Goal: Task Accomplishment & Management: Manage account settings

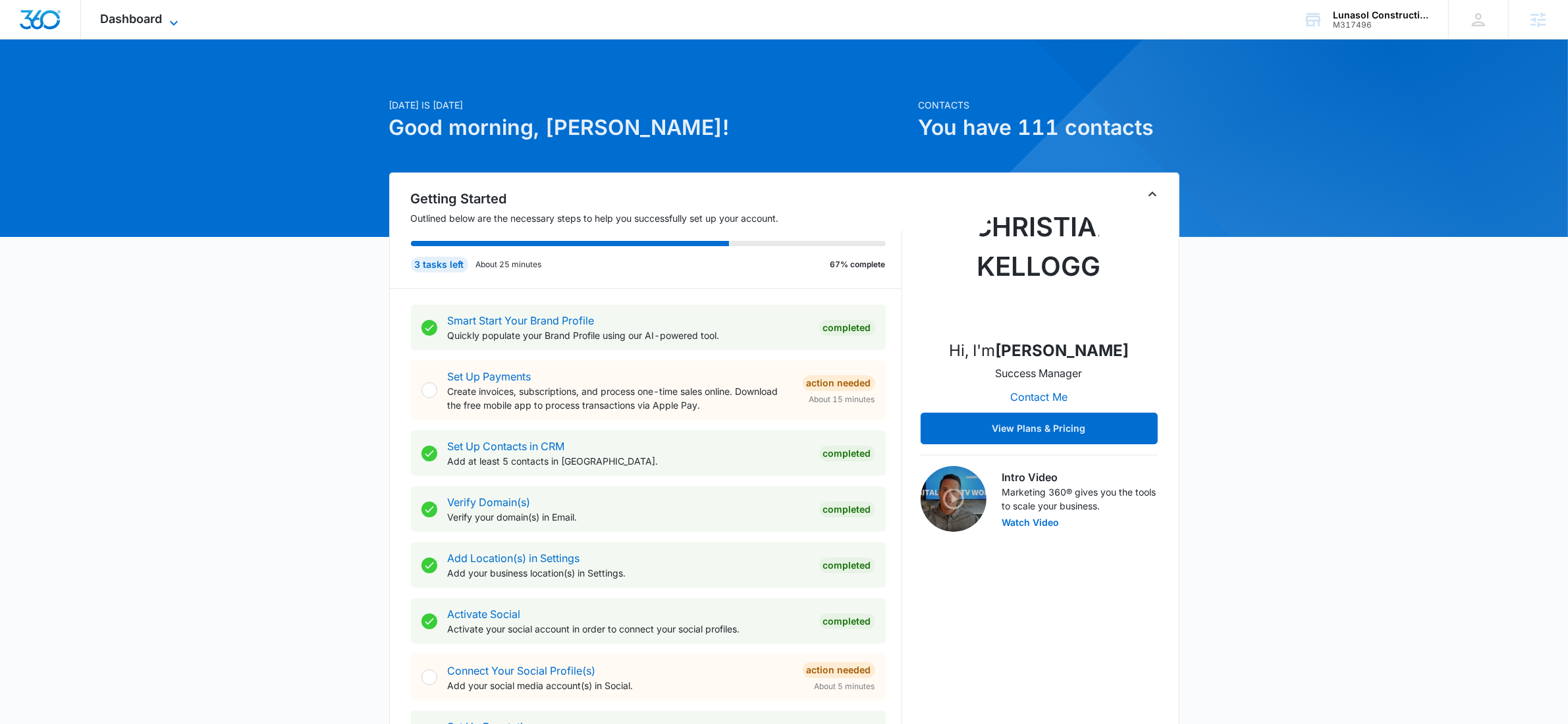
click at [150, 20] on span "Dashboard" at bounding box center [131, 19] width 62 height 14
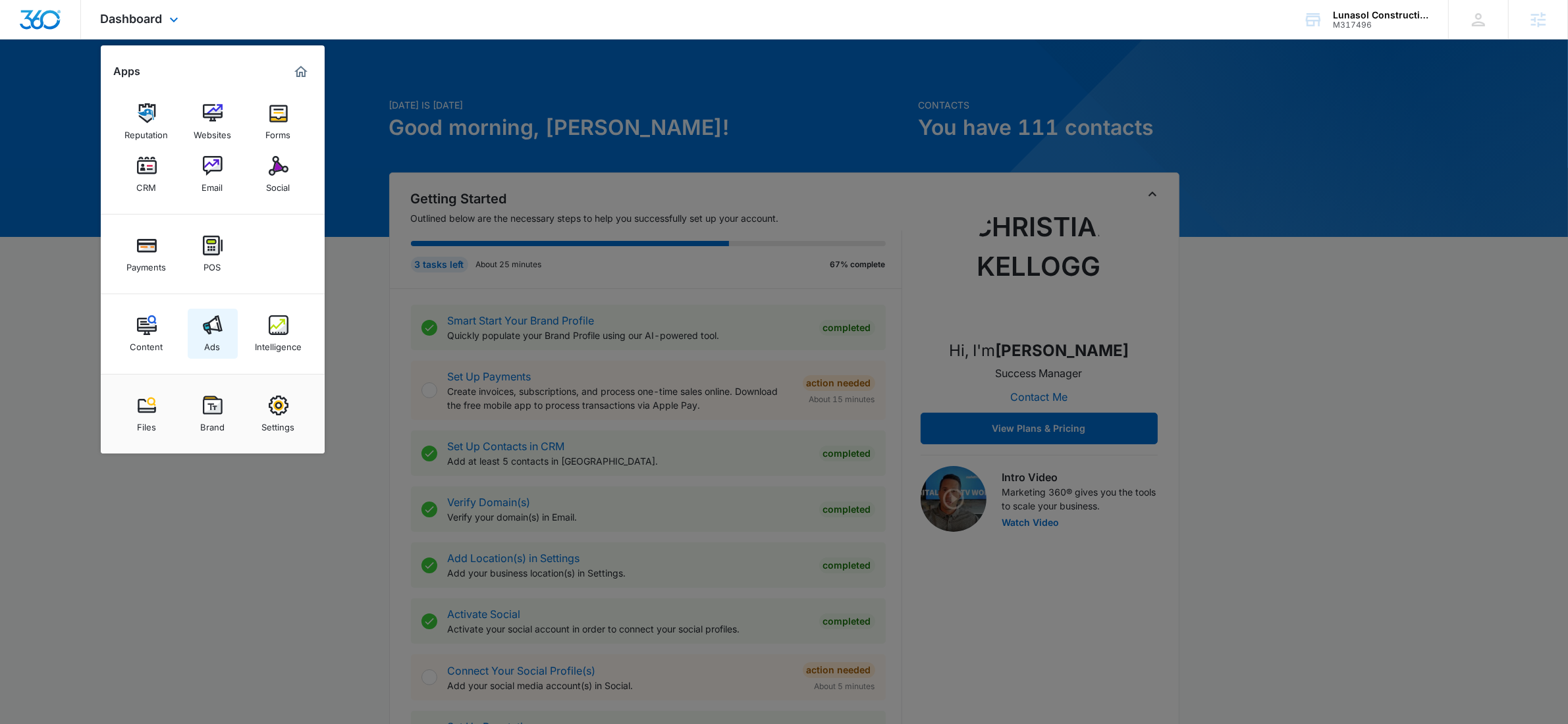
click at [218, 340] on div "Ads" at bounding box center [212, 344] width 16 height 17
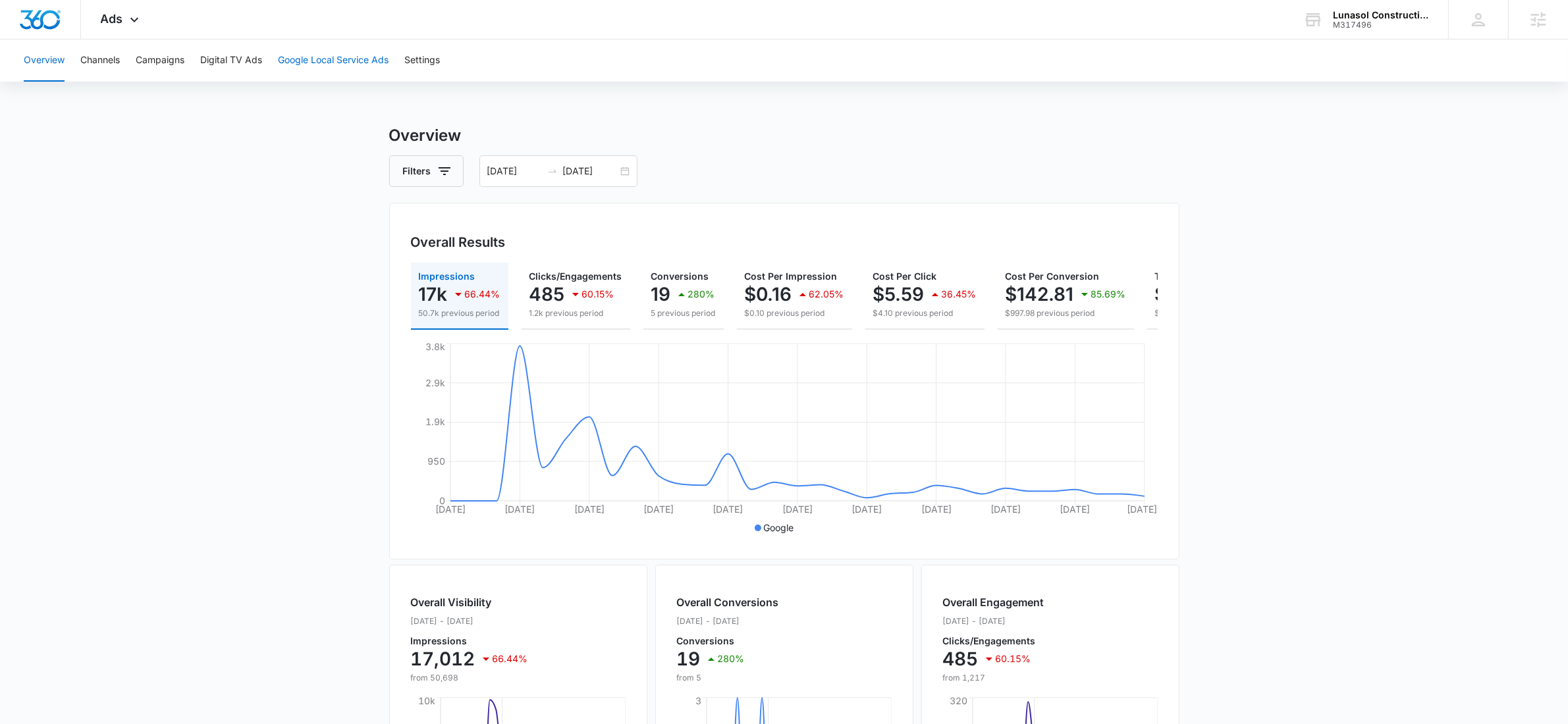
click at [320, 58] on button "Google Local Service Ads" at bounding box center [333, 60] width 110 height 42
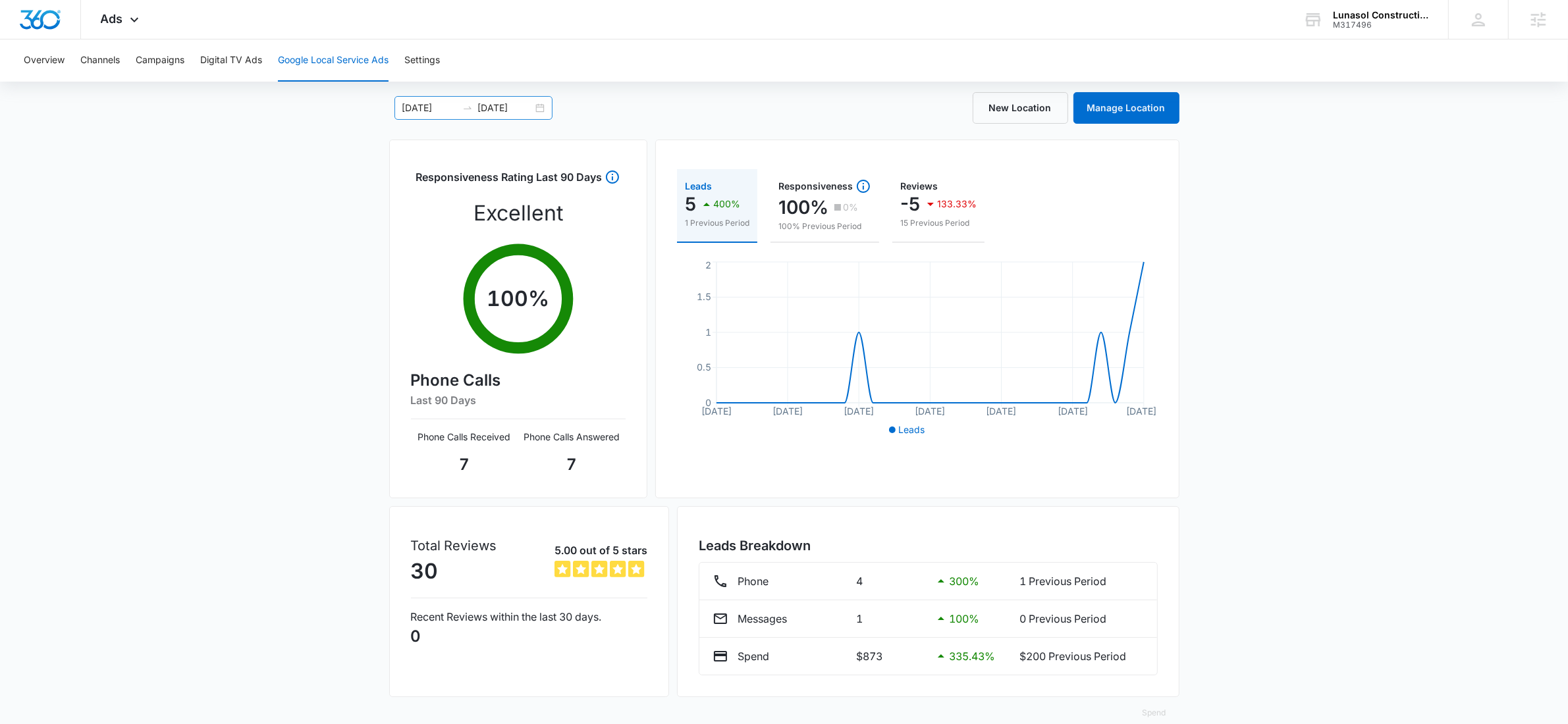
scroll to position [54, 0]
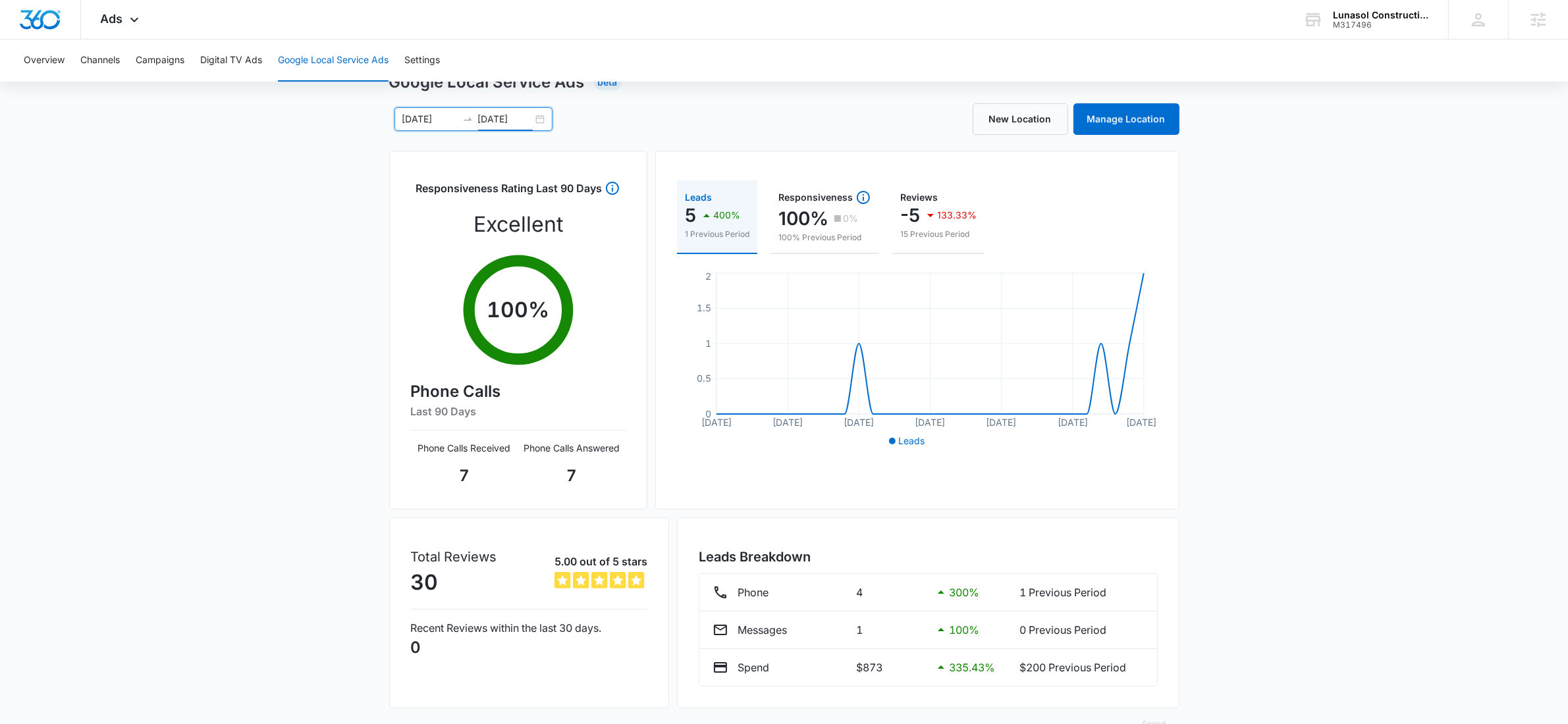
click at [530, 119] on input "08/22/2025" at bounding box center [506, 119] width 54 height 14
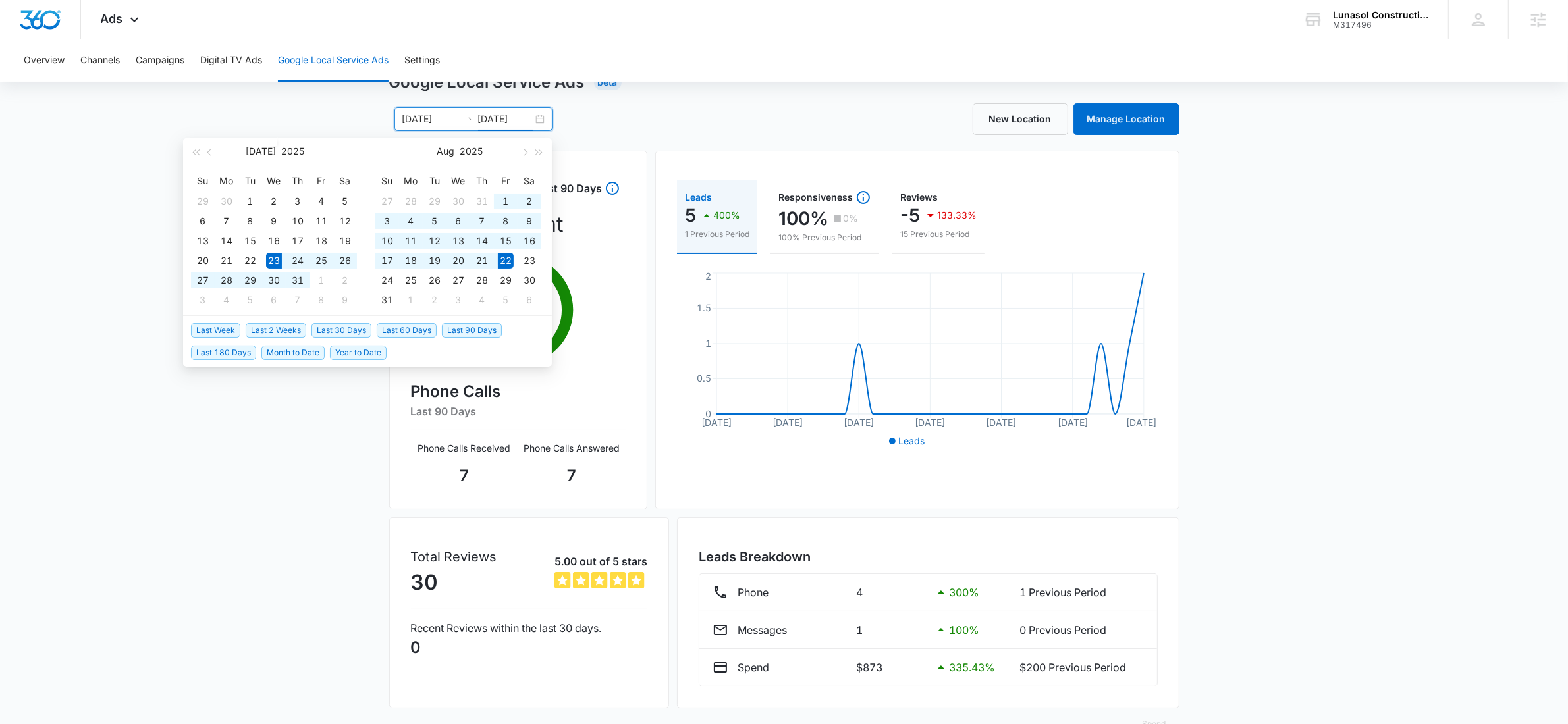
type input "08/22/2025"
click at [351, 332] on span "Last 30 Days" at bounding box center [341, 330] width 60 height 14
type input "08/11/2025"
type input "09/10/2025"
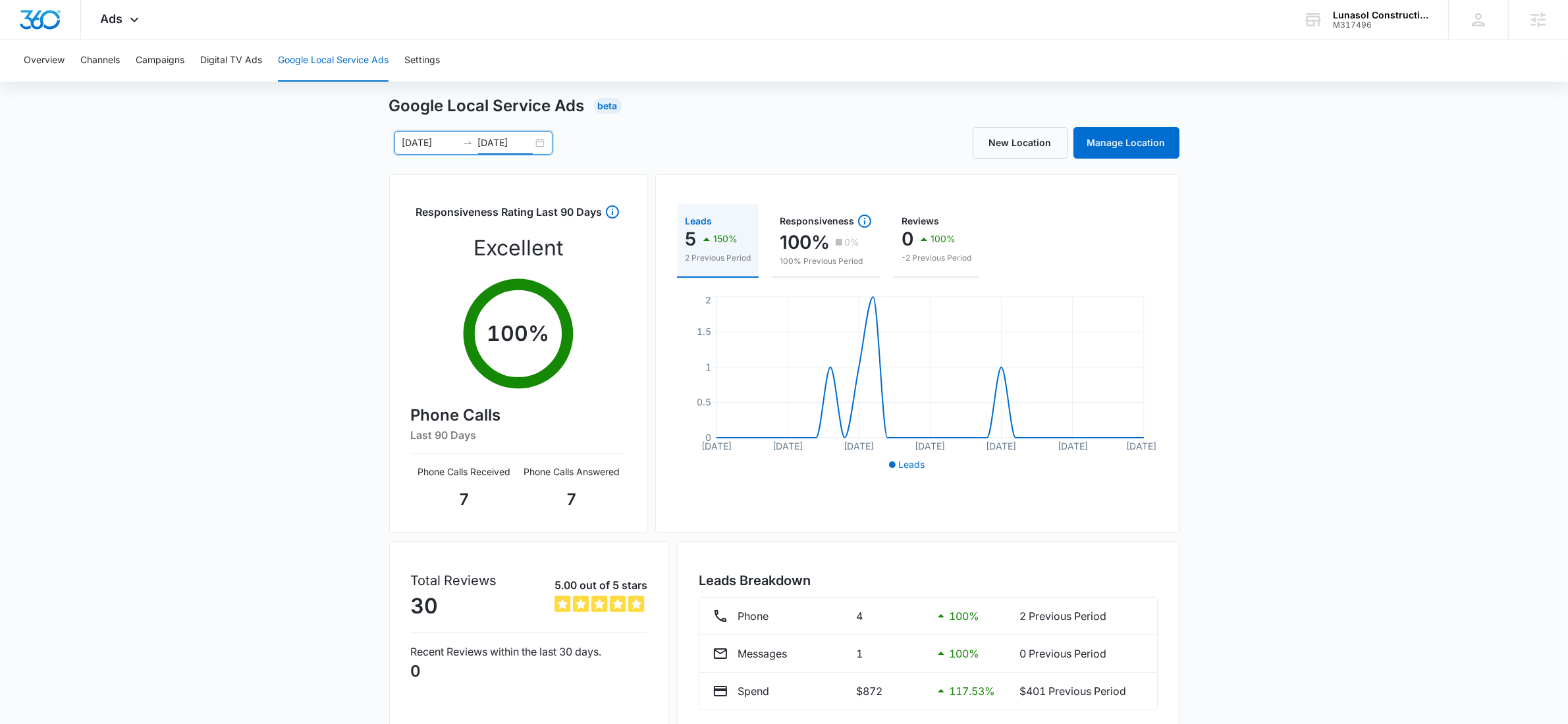
scroll to position [0, 0]
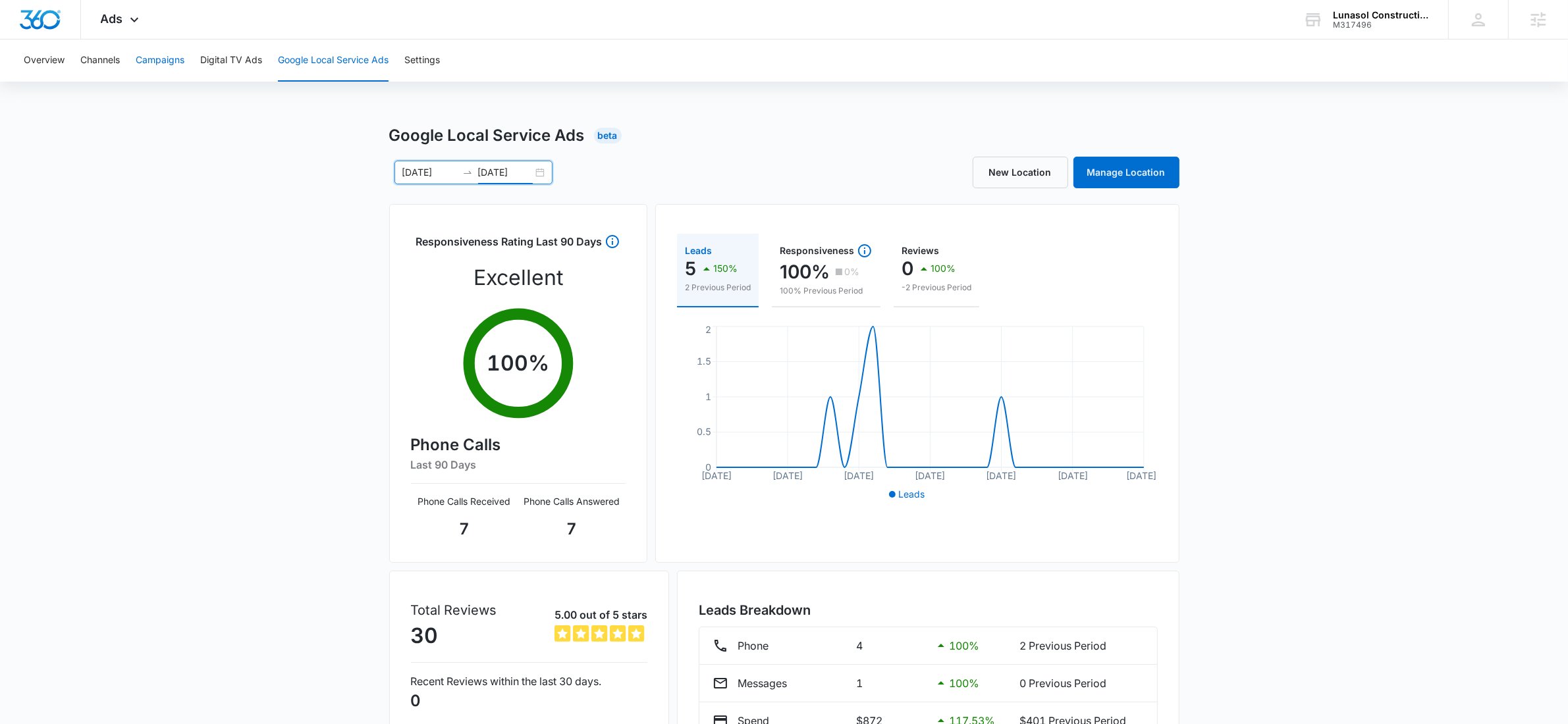
click at [177, 64] on button "Campaigns" at bounding box center [159, 60] width 48 height 42
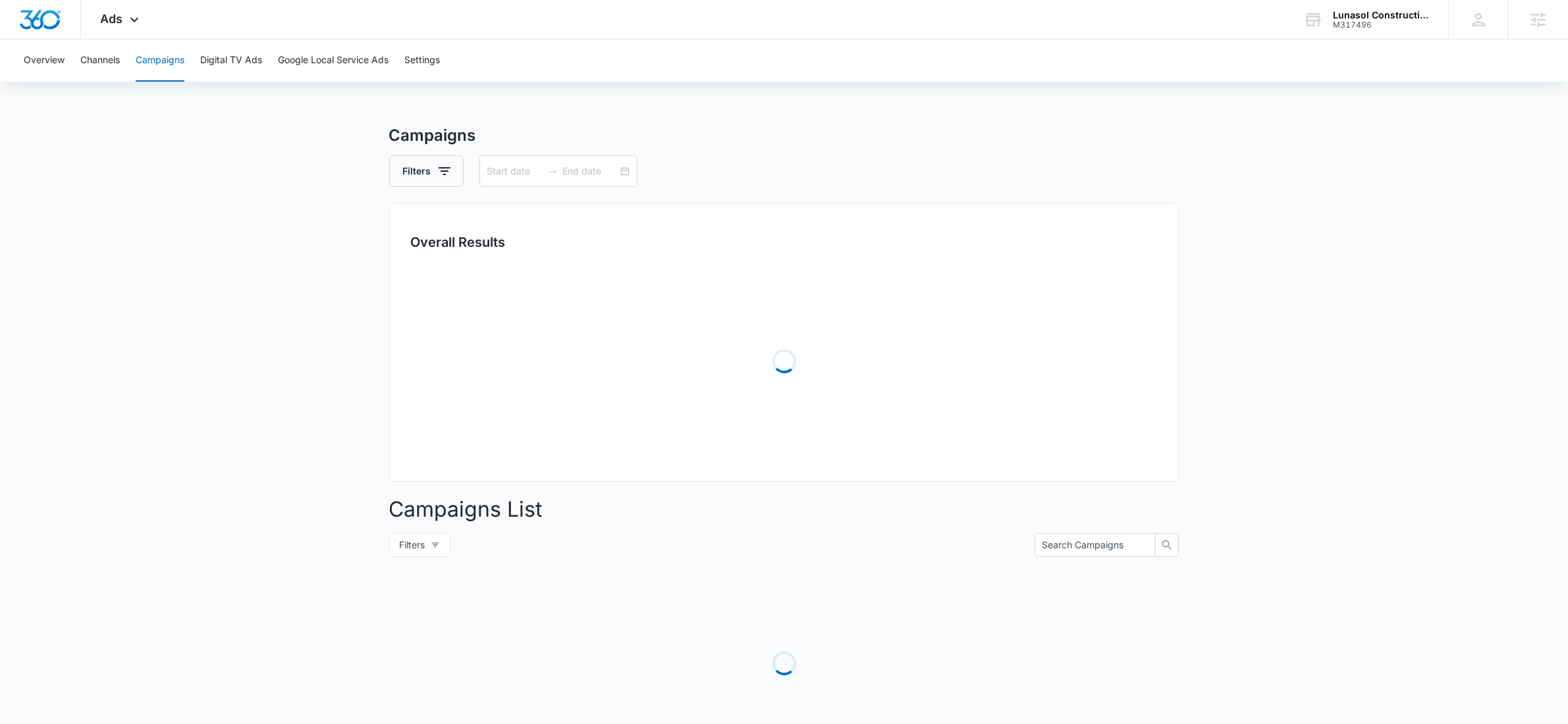
type input "08/11/2025"
type input "09/10/2025"
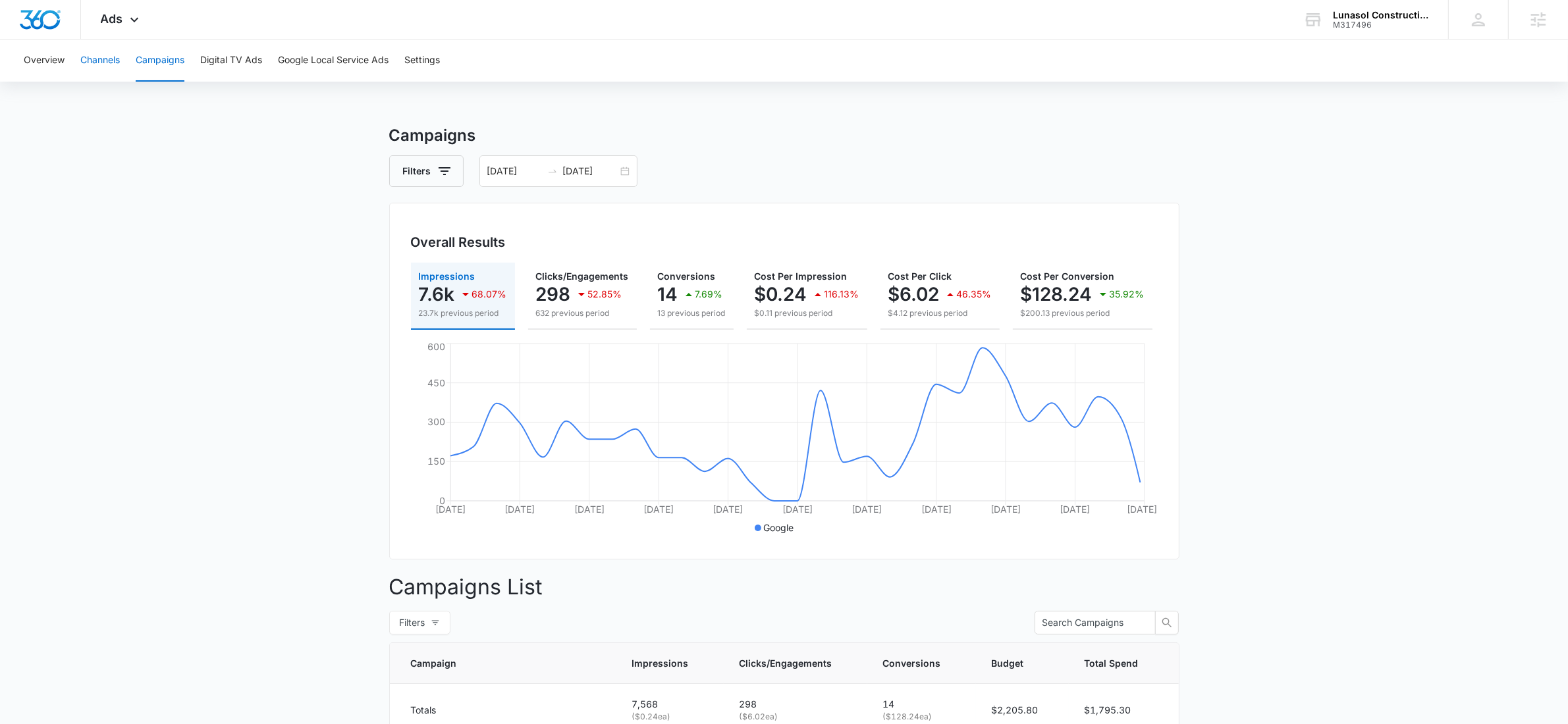
click at [119, 59] on button "Channels" at bounding box center [100, 60] width 39 height 42
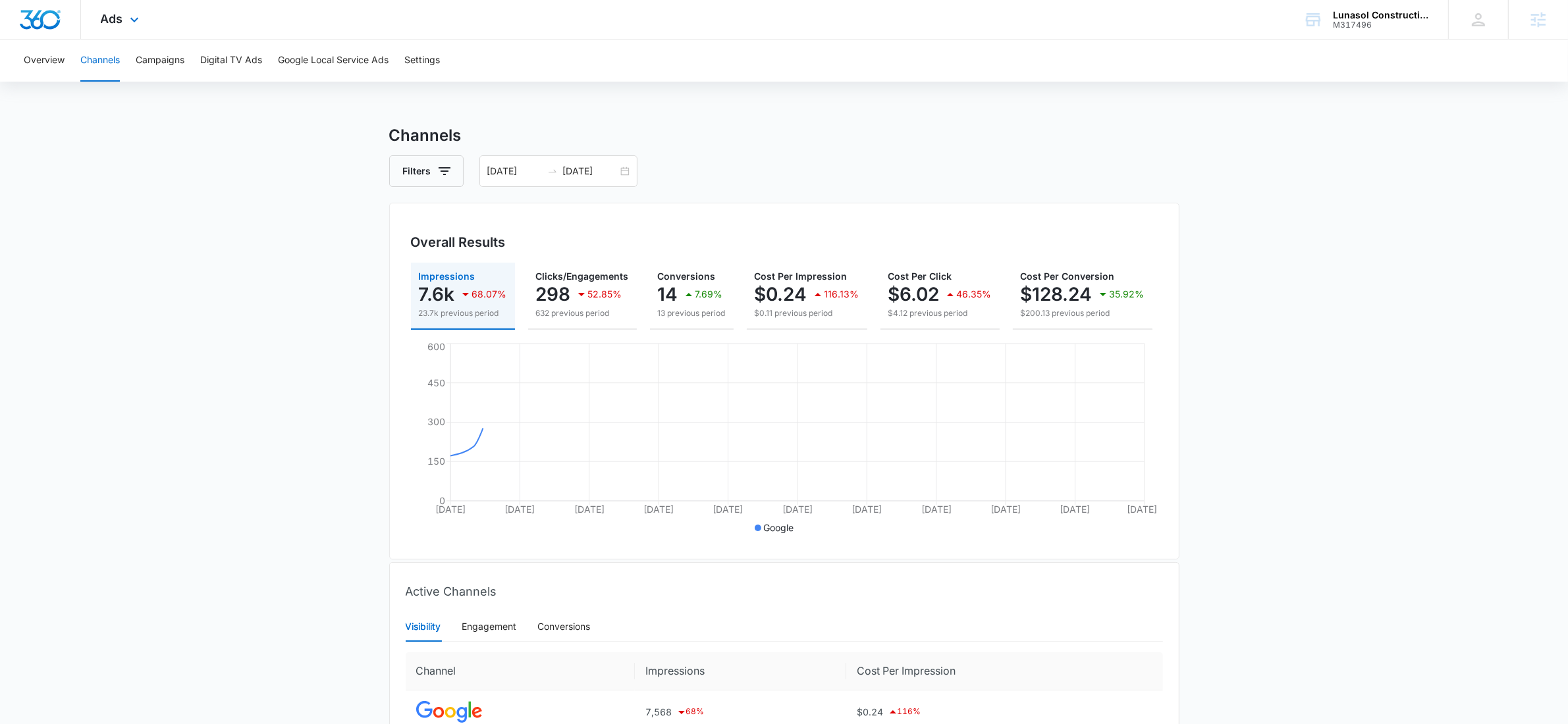
click at [127, 8] on div "Ads Apps Reputation Websites Forms CRM Email Social Payments POS Content Ads In…" at bounding box center [121, 19] width 81 height 39
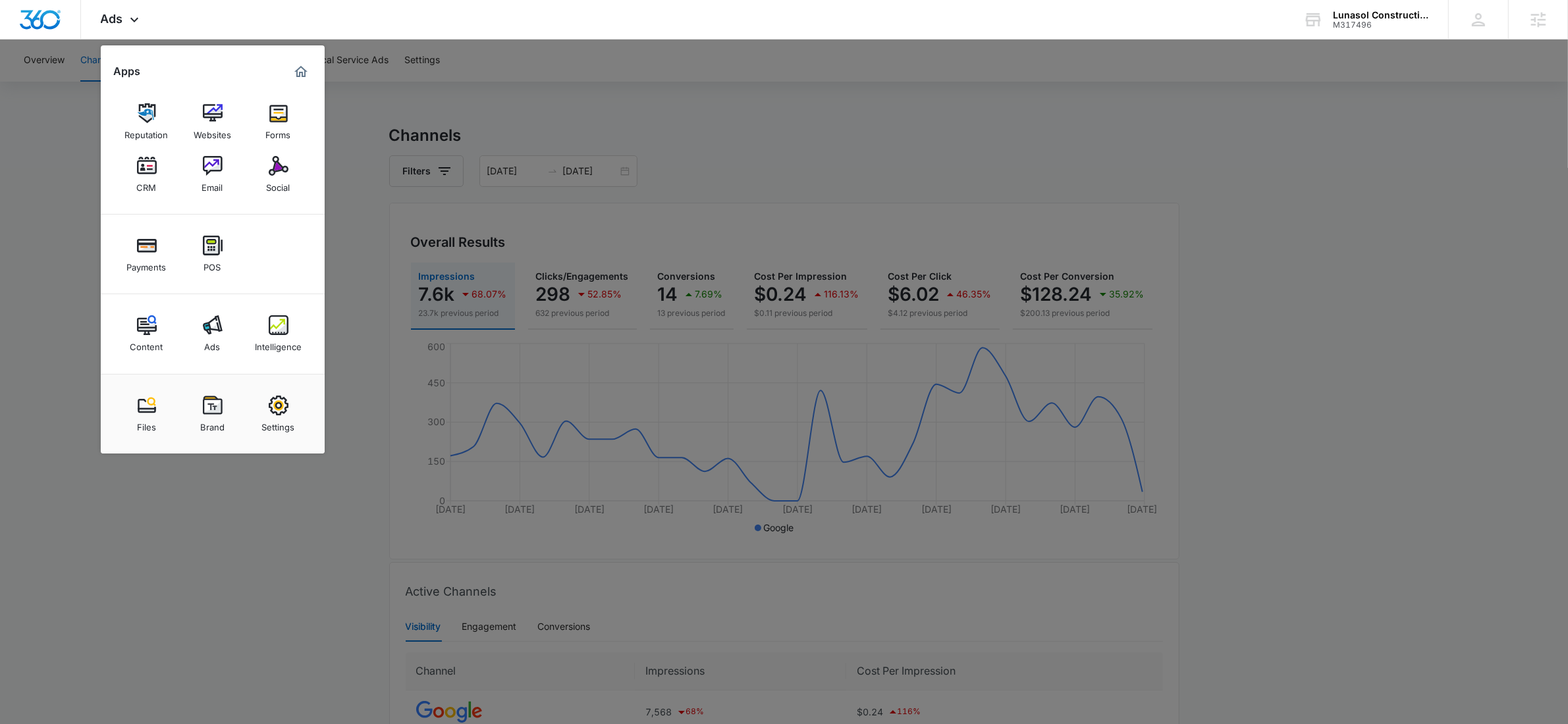
drag, startPoint x: 286, startPoint y: 324, endPoint x: 281, endPoint y: 302, distance: 22.6
click at [286, 323] on img at bounding box center [279, 325] width 20 height 20
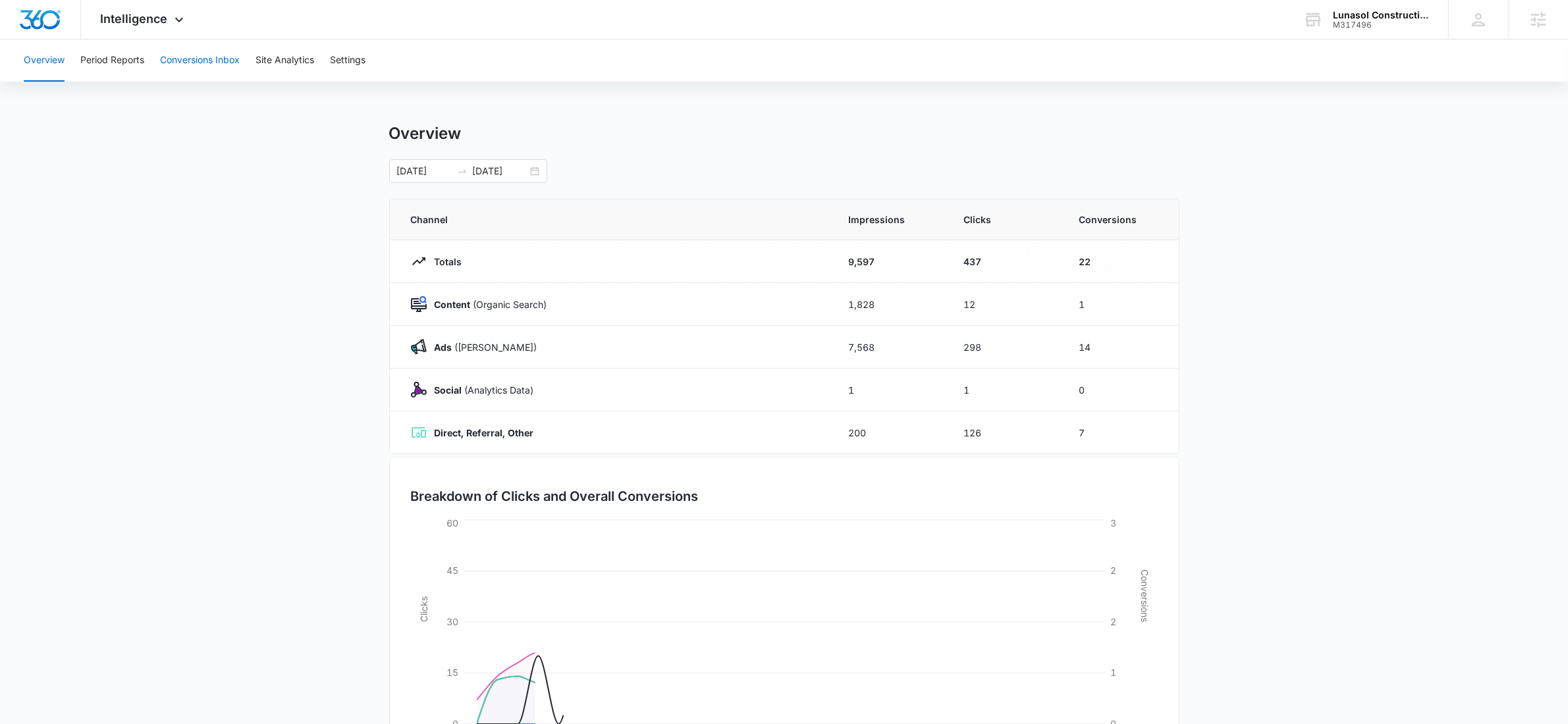
click at [203, 64] on button "Conversions Inbox" at bounding box center [199, 60] width 79 height 42
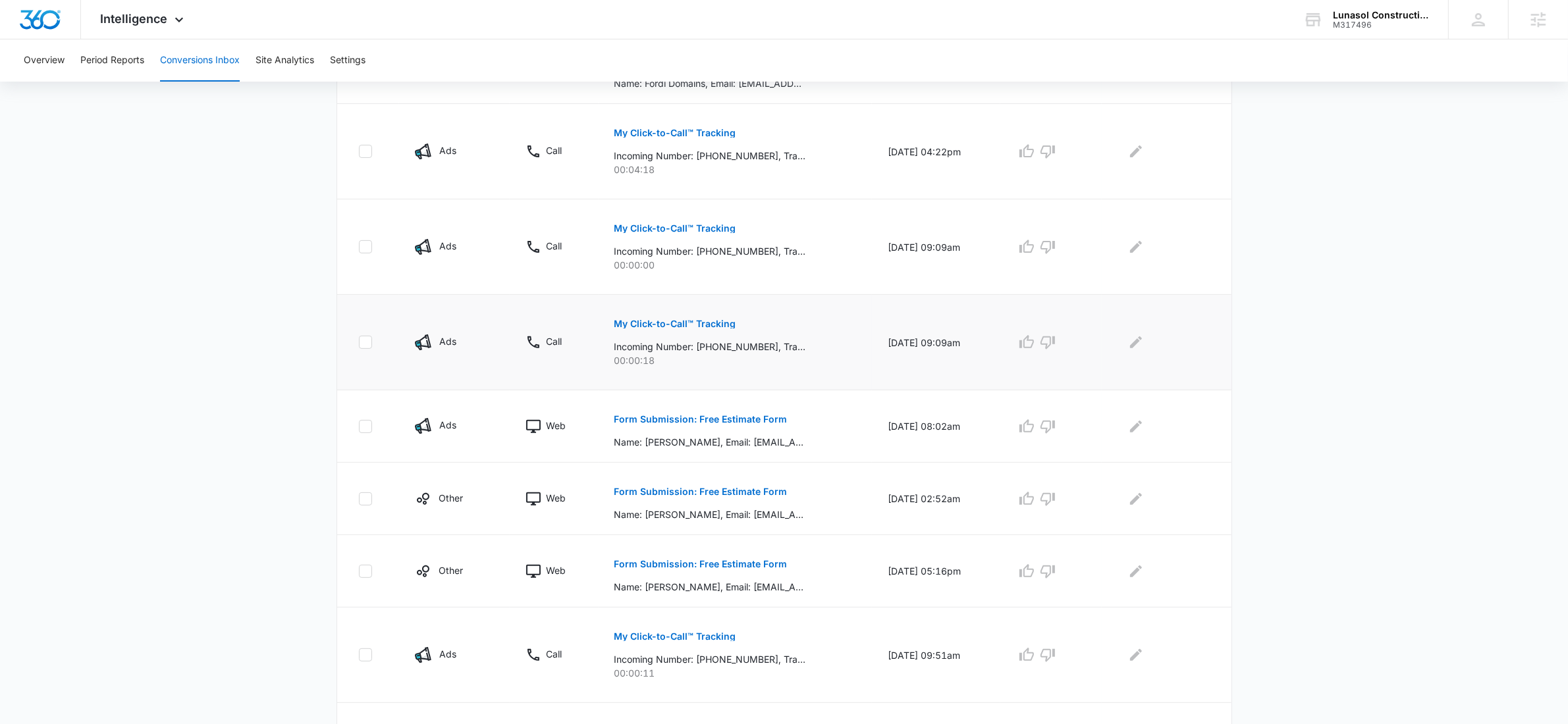
scroll to position [333, 0]
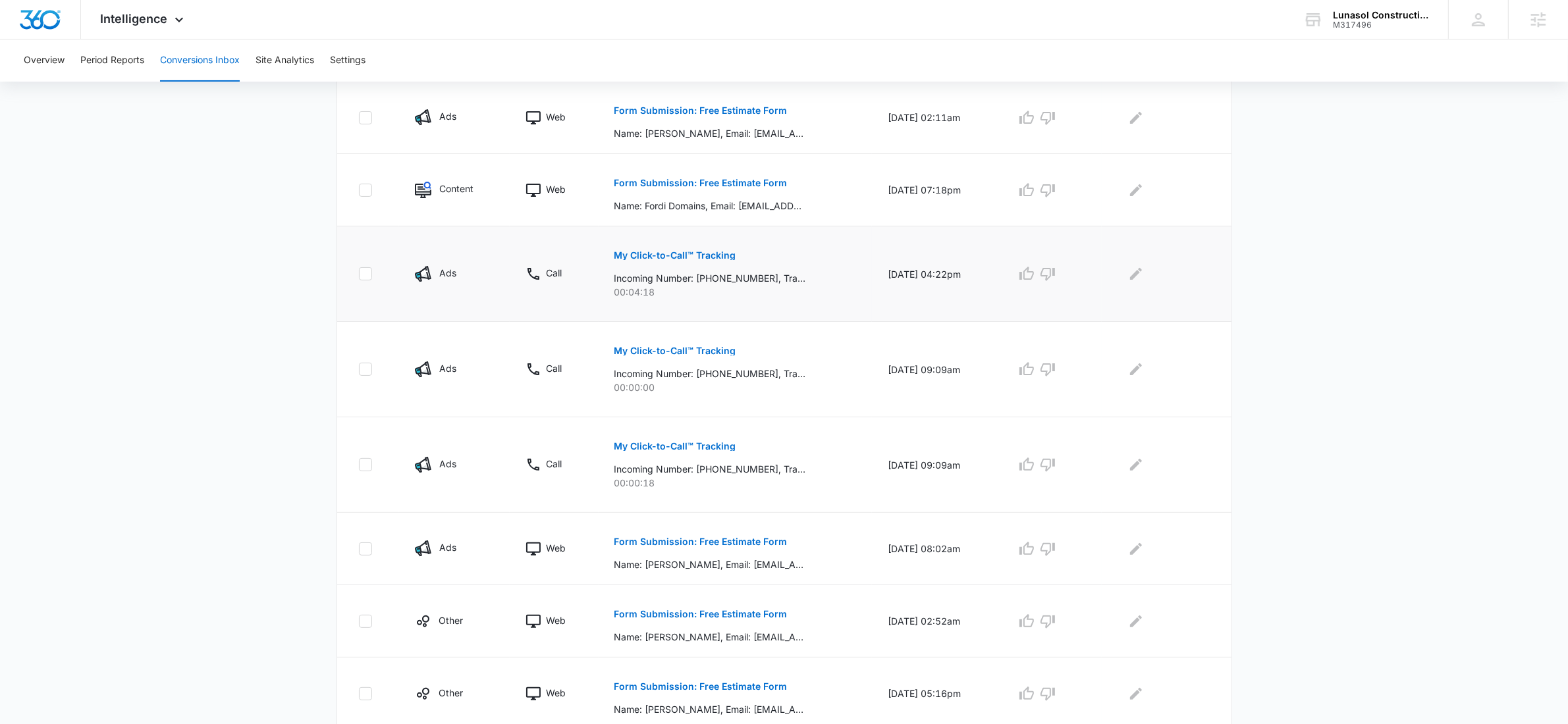
click at [706, 257] on p "My Click-to-Call™ Tracking" at bounding box center [675, 255] width 122 height 9
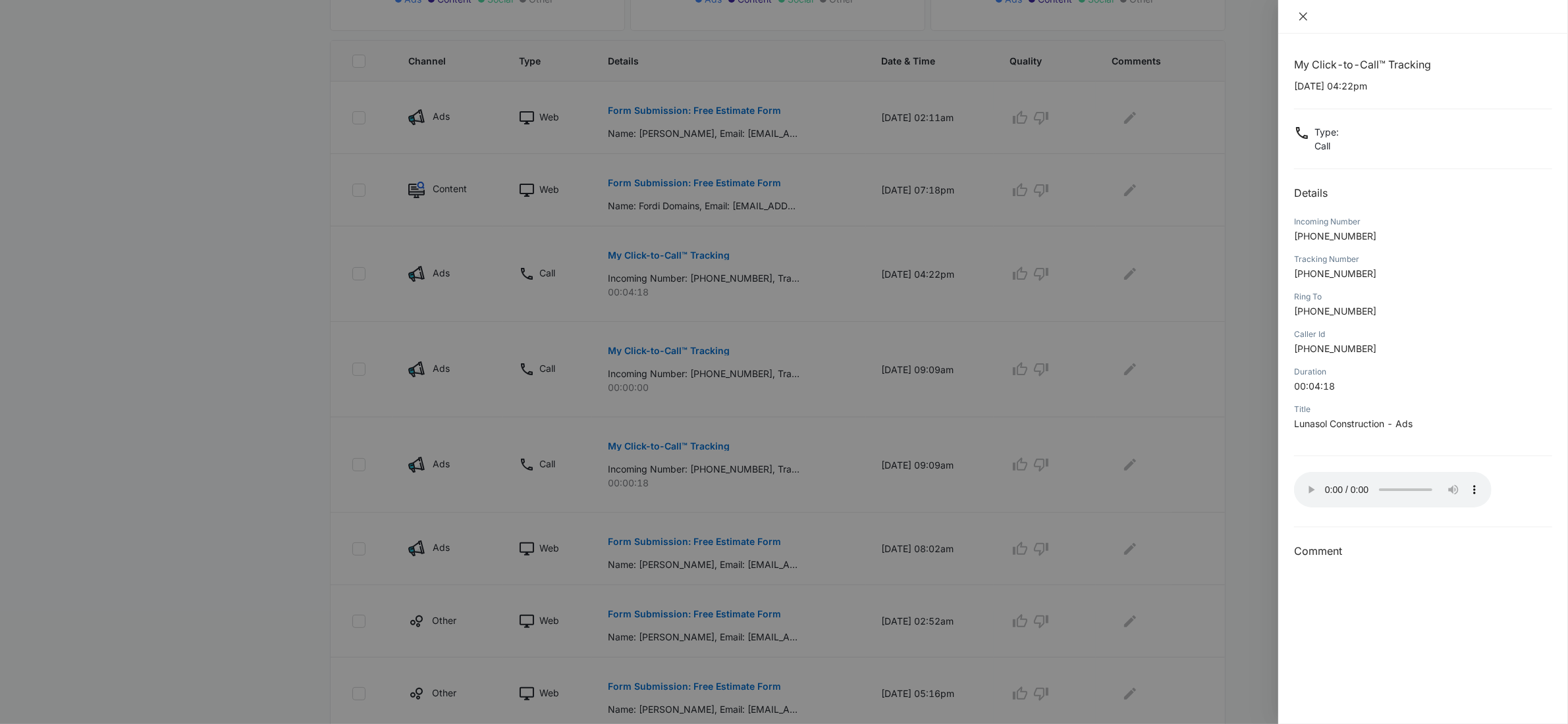
click at [1308, 14] on button "Close" at bounding box center [1303, 17] width 18 height 12
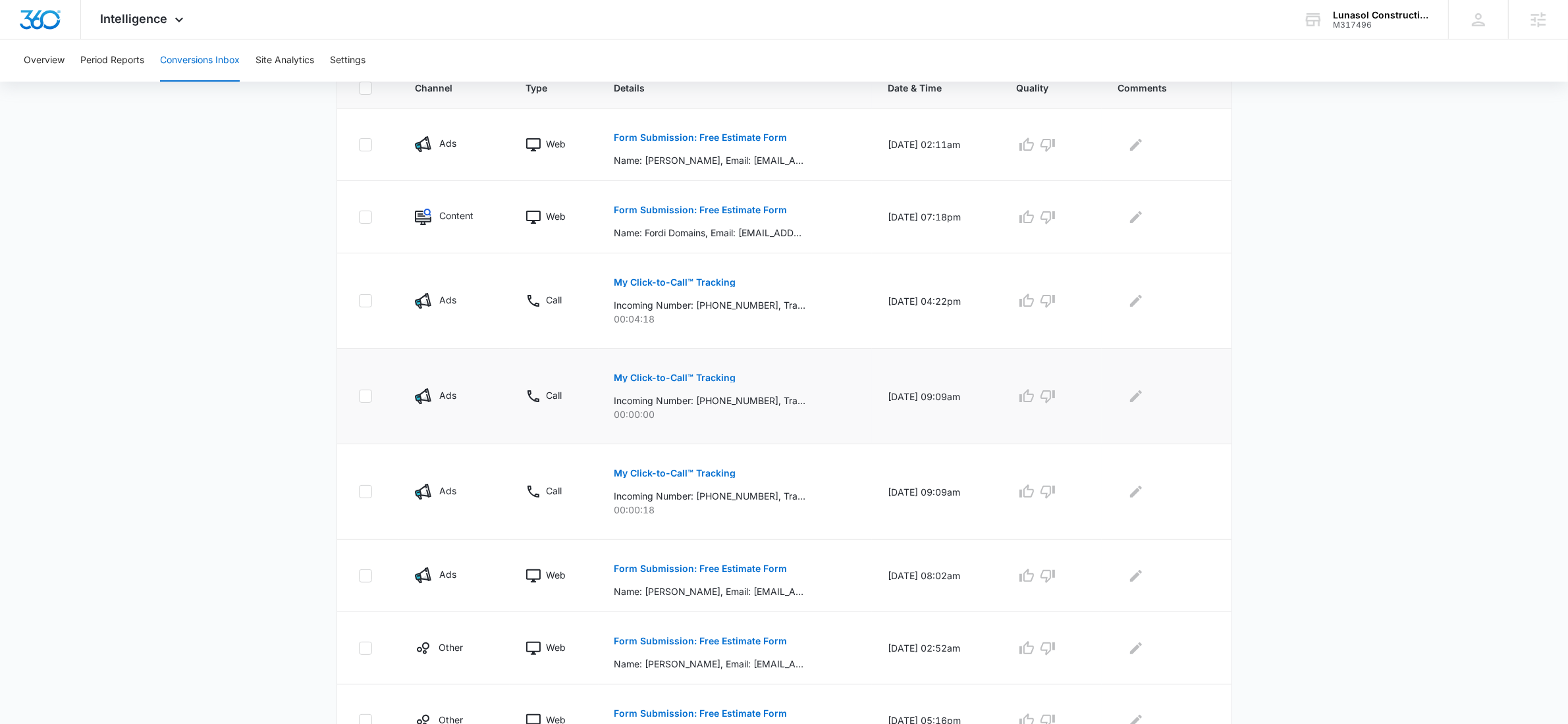
scroll to position [550, 0]
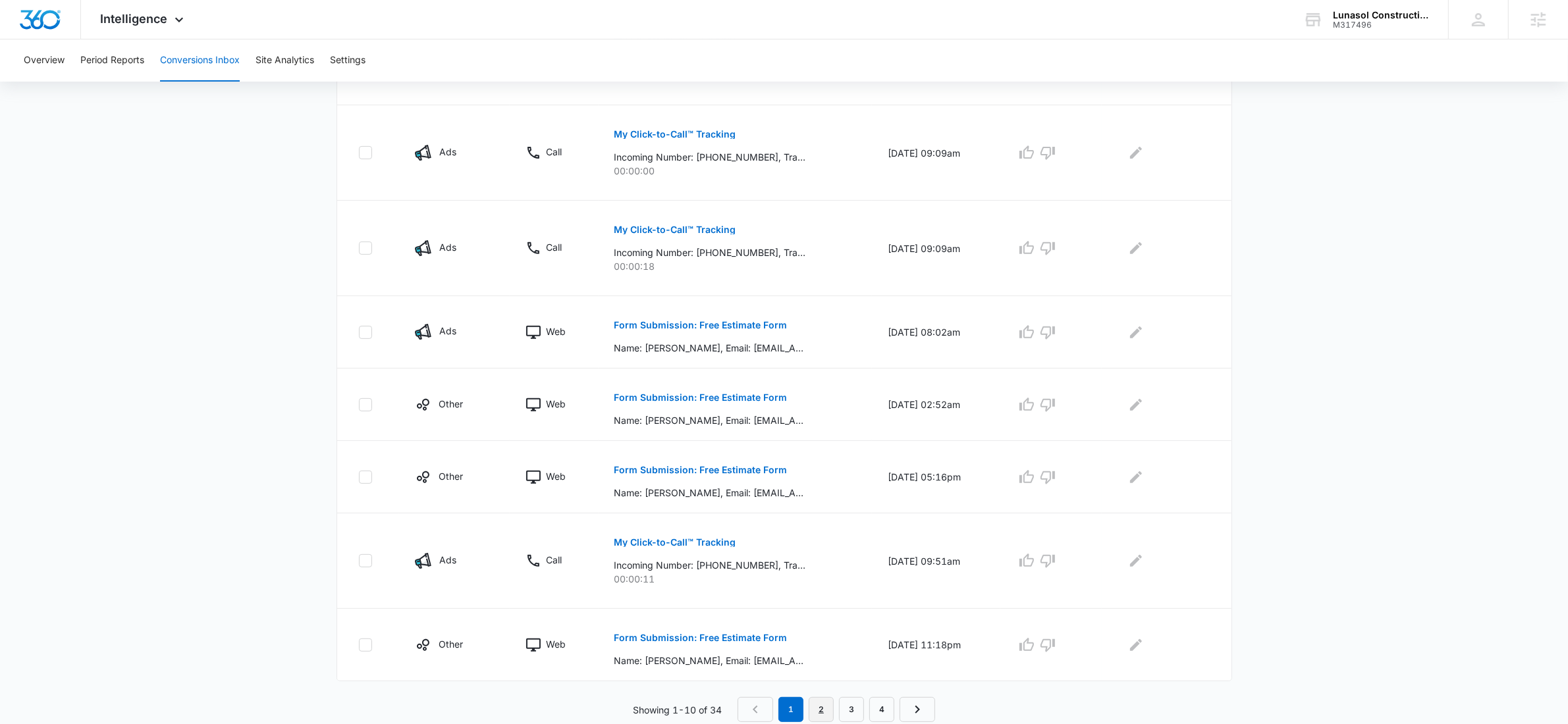
click at [830, 710] on link "2" at bounding box center [821, 710] width 25 height 25
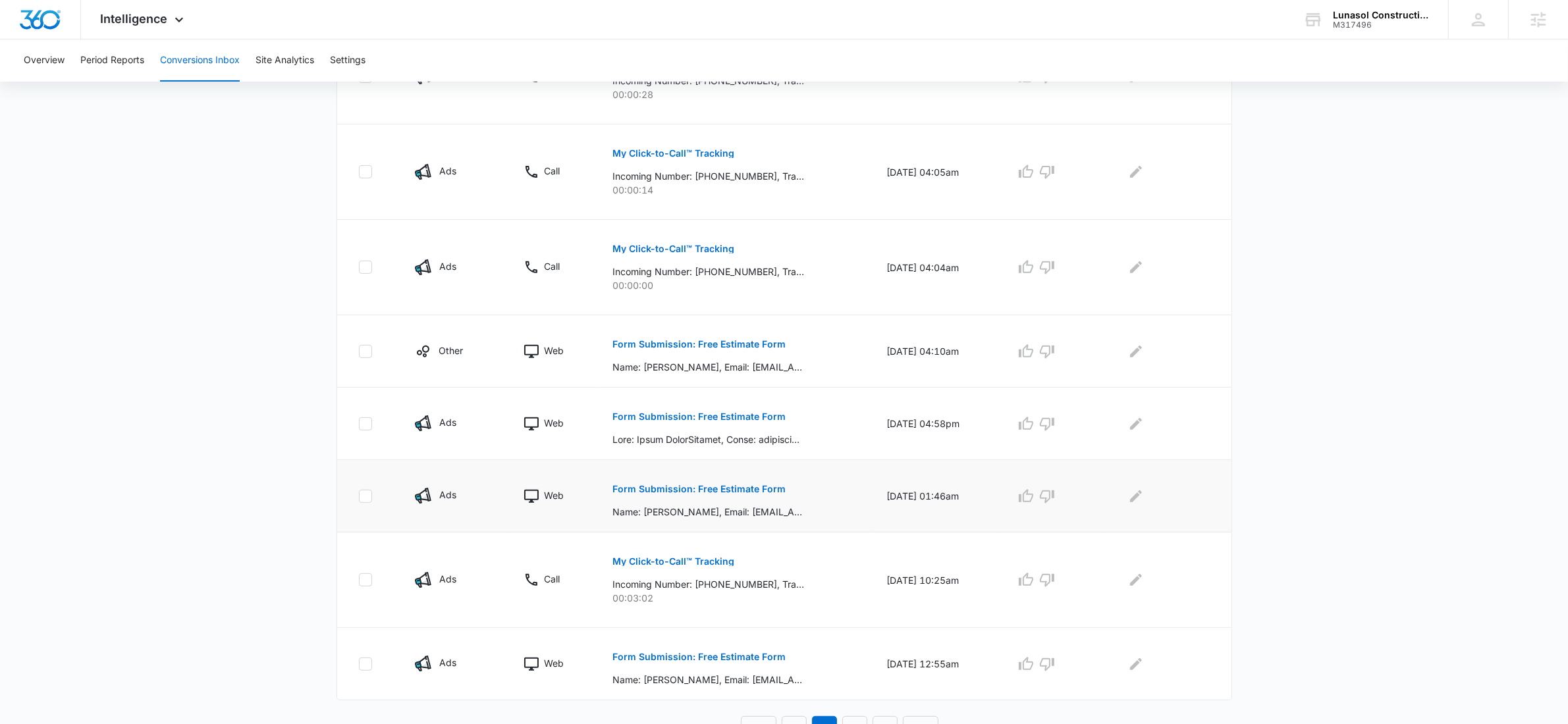
scroll to position [557, 0]
click at [678, 562] on p "My Click-to-Call™ Tracking" at bounding box center [673, 558] width 122 height 9
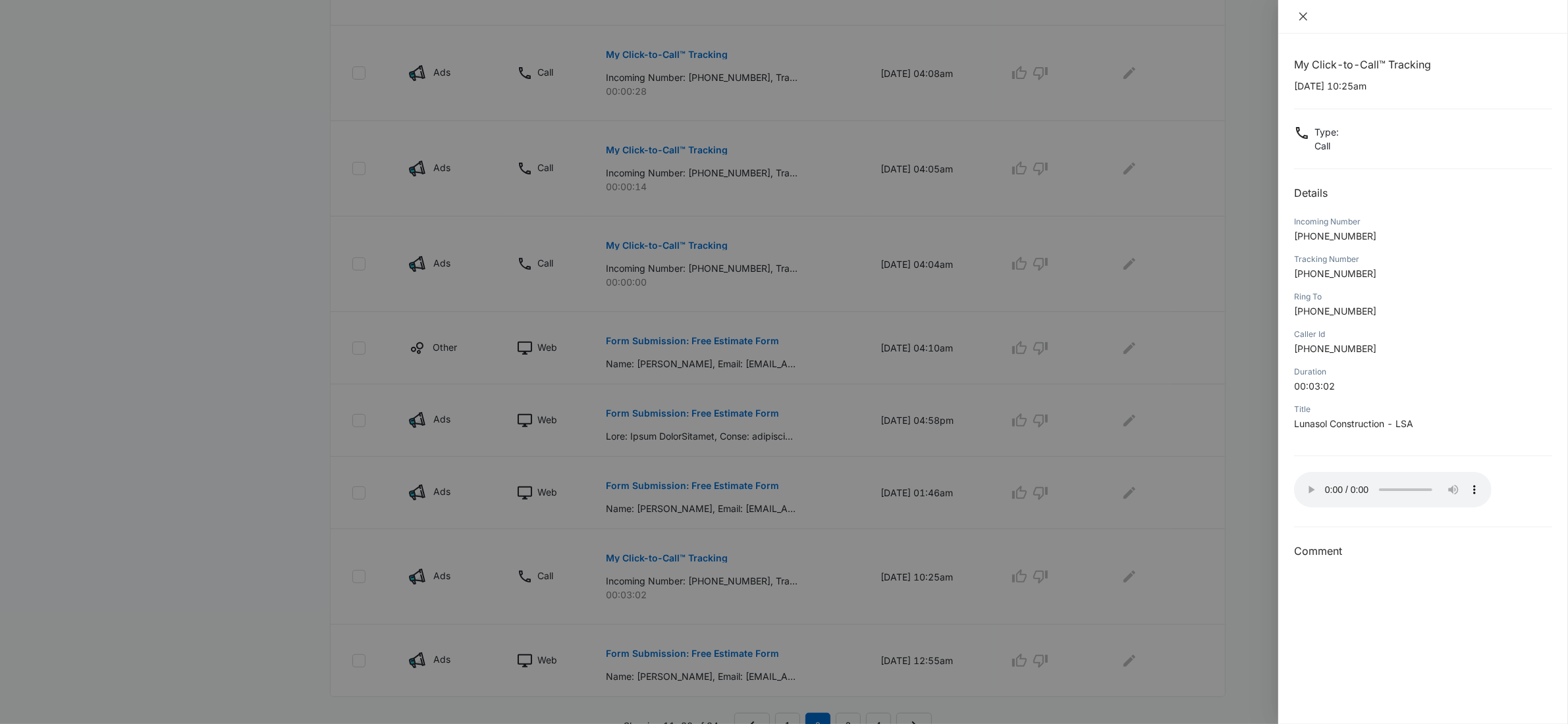
click at [1301, 17] on icon "close" at bounding box center [1303, 17] width 8 height 8
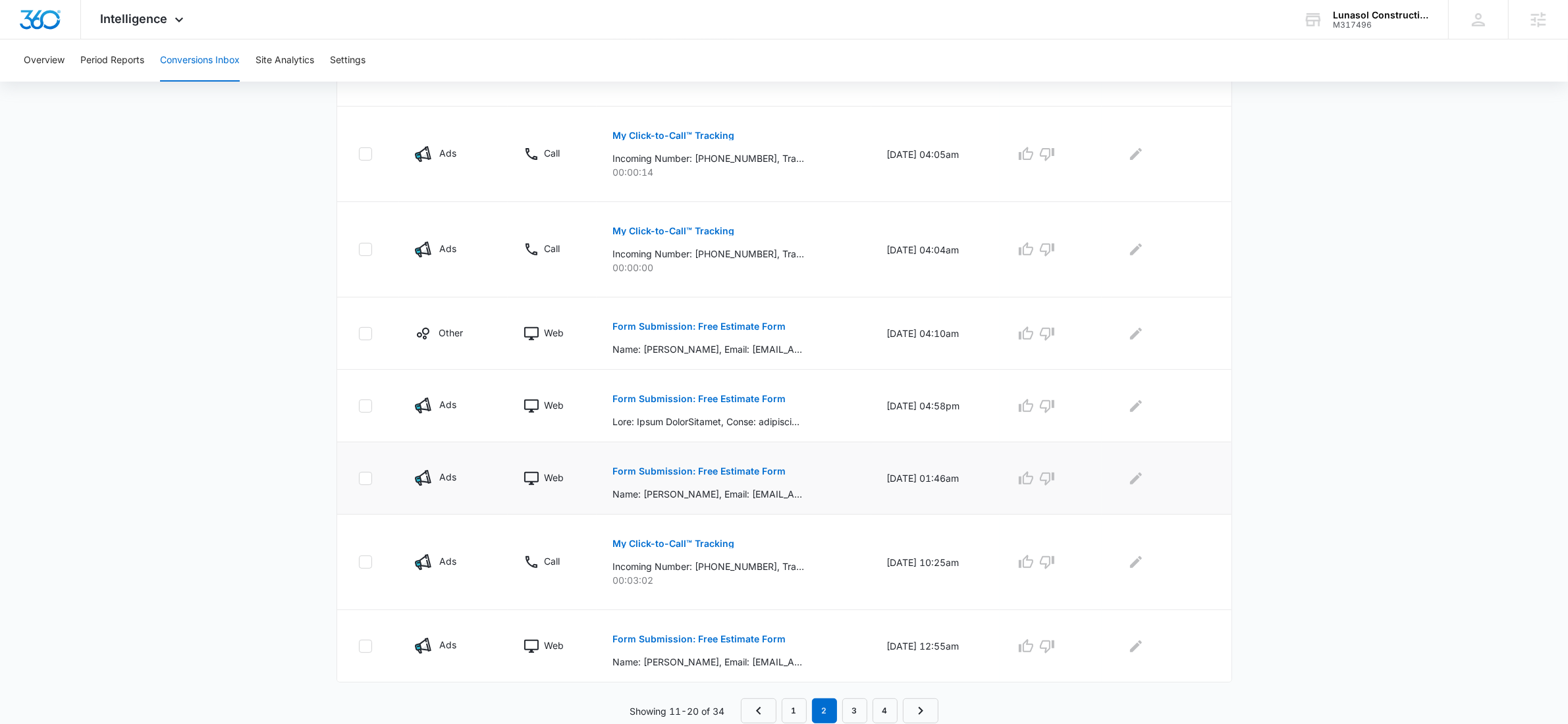
scroll to position [573, 0]
click at [799, 714] on link "1" at bounding box center [793, 710] width 25 height 25
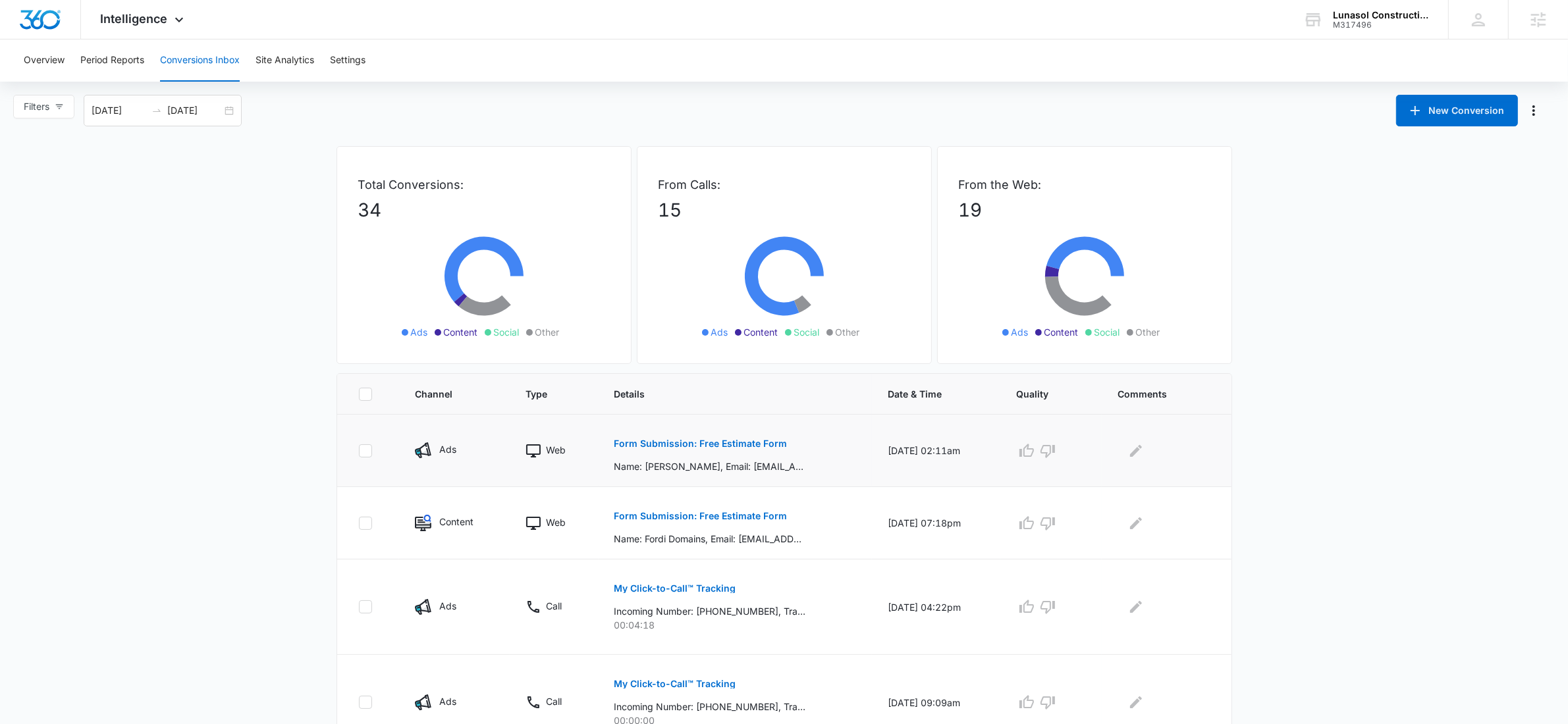
click at [738, 442] on p "Form Submission: Free Estimate Form" at bounding box center [700, 444] width 173 height 9
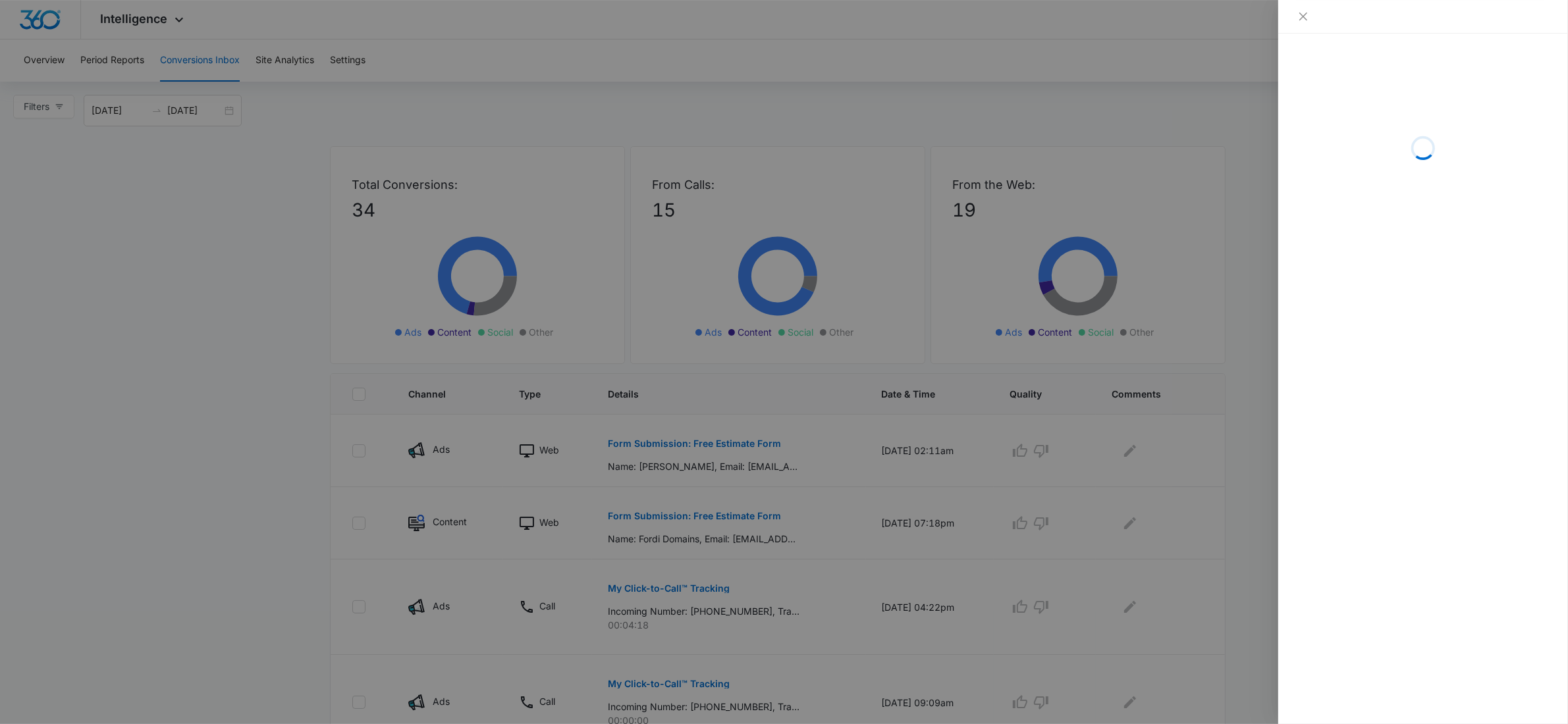
click at [864, 529] on div at bounding box center [784, 362] width 1568 height 724
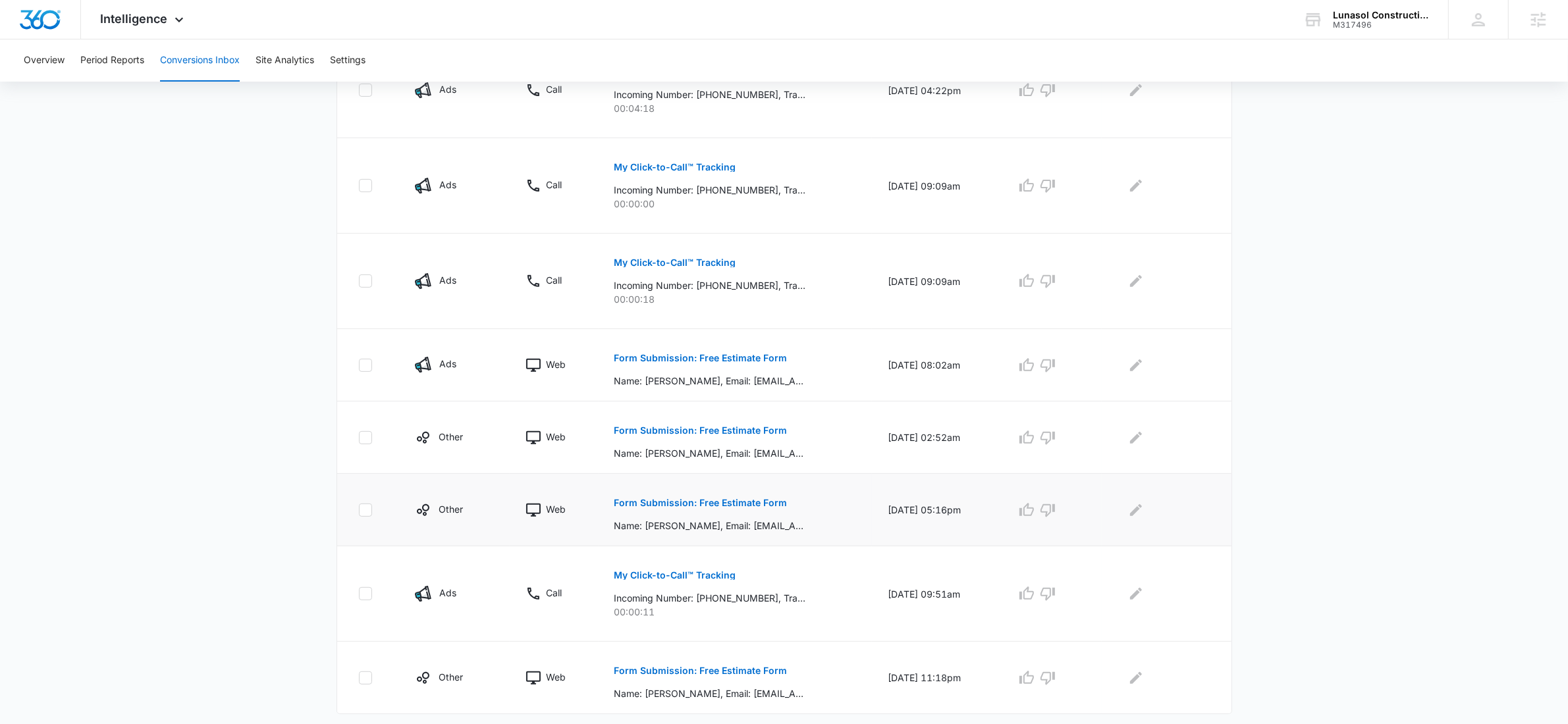
scroll to position [550, 0]
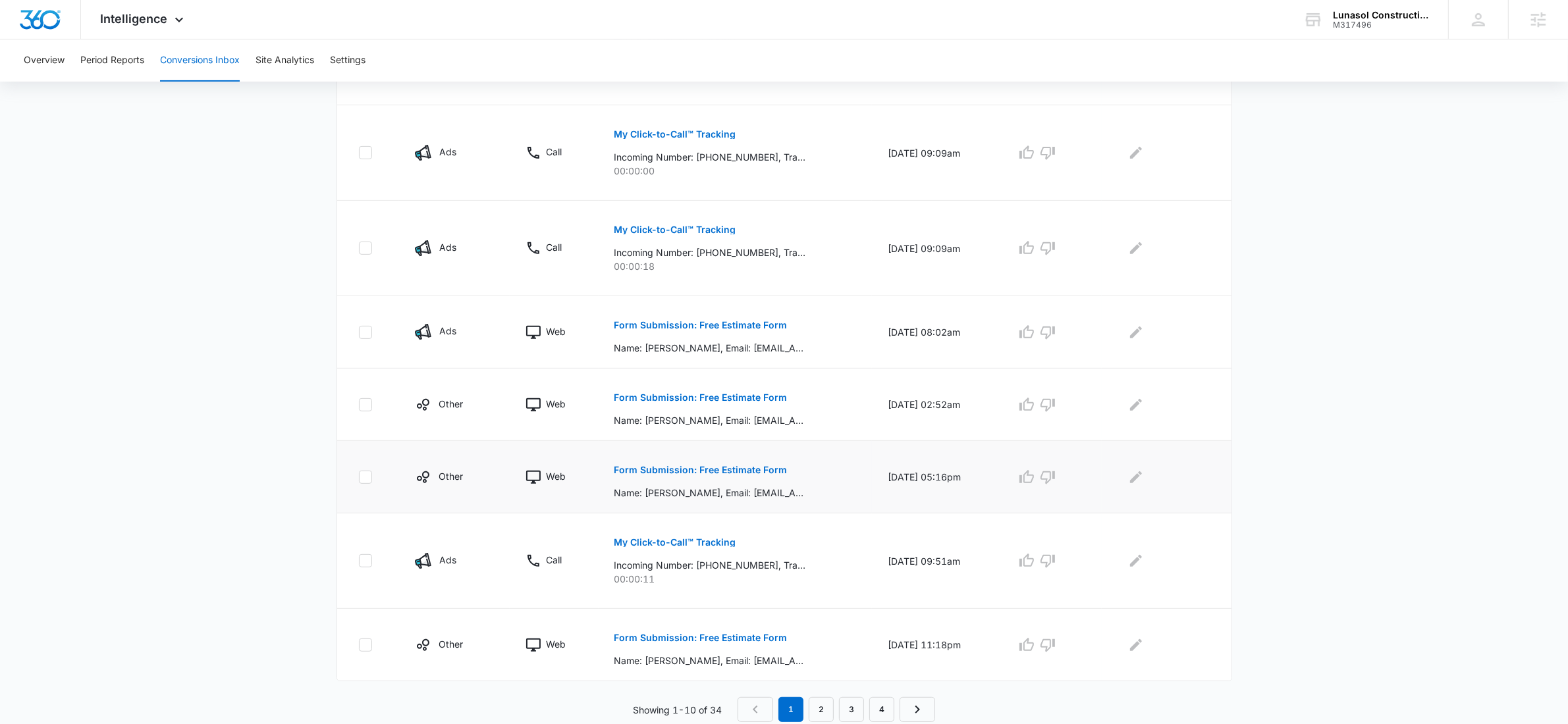
drag, startPoint x: 970, startPoint y: 477, endPoint x: 862, endPoint y: 467, distance: 108.5
click at [872, 467] on td "09/06/25 at 05:16pm" at bounding box center [936, 478] width 128 height 73
drag, startPoint x: 912, startPoint y: 407, endPoint x: 799, endPoint y: 406, distance: 113.0
click at [799, 407] on tr "Other Web Form Submission: Free Estimate Form Name: Charles berger, Email: char…" at bounding box center [784, 405] width 894 height 73
drag, startPoint x: 976, startPoint y: 330, endPoint x: 789, endPoint y: 329, distance: 187.0
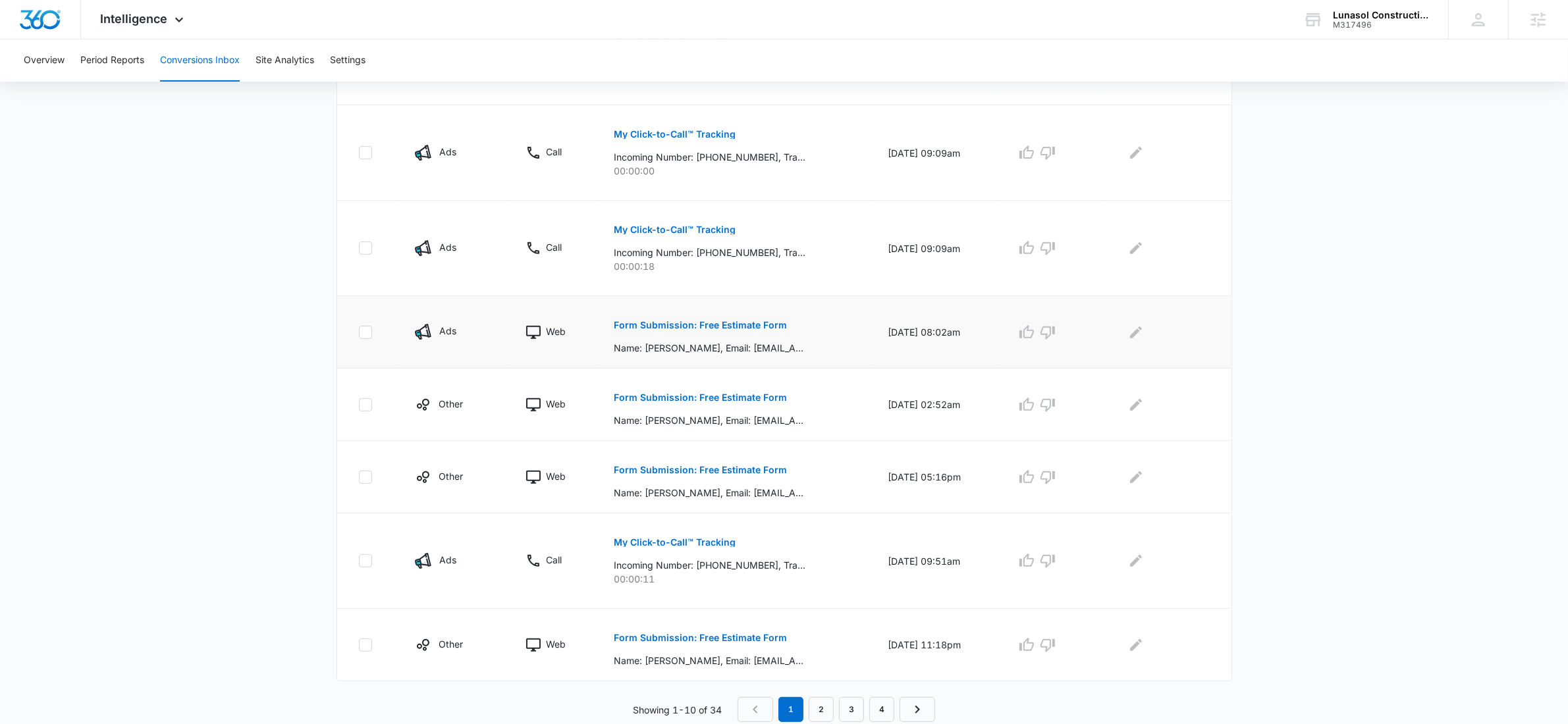
click at [789, 329] on tr "Ads Web Form Submission: Free Estimate Form Name: DEMAO, Email: Waltde34@Gmail.…" at bounding box center [784, 333] width 894 height 73
drag, startPoint x: 976, startPoint y: 651, endPoint x: 824, endPoint y: 621, distance: 154.9
click at [843, 637] on tr "Other Web Form Submission: Free Estimate Form Name: Judy Hansen, Email: jahanse…" at bounding box center [784, 645] width 894 height 73
click at [939, 496] on td "09/06/25 at 05:16pm" at bounding box center [936, 478] width 128 height 73
drag, startPoint x: 803, startPoint y: 663, endPoint x: 674, endPoint y: 645, distance: 130.2
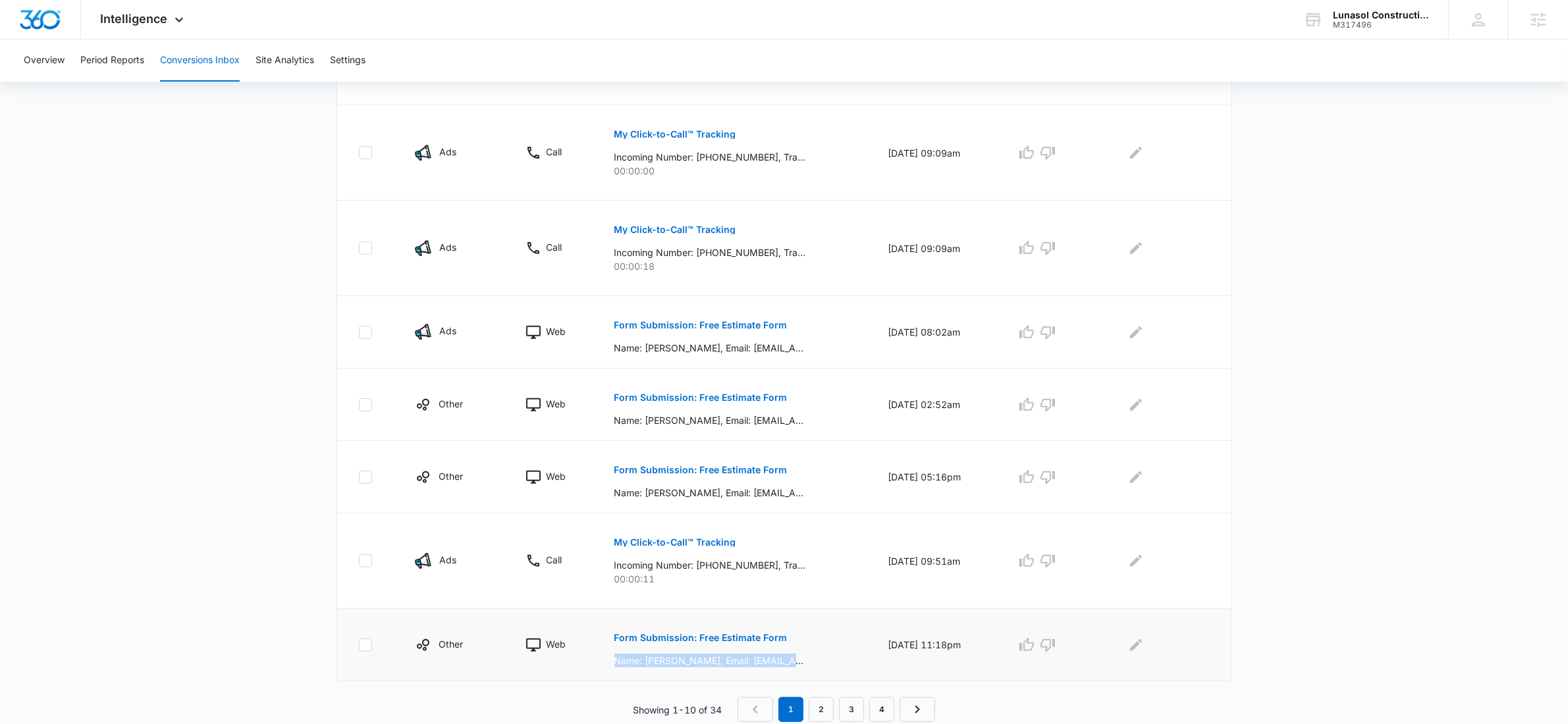
click at [668, 645] on div "Form Submission: Free Estimate Form Name: Judy Hansen, Email: jahansen21@hotmai…" at bounding box center [735, 645] width 242 height 45
click at [798, 714] on em "1" at bounding box center [790, 710] width 25 height 25
click at [823, 711] on link "2" at bounding box center [821, 710] width 25 height 25
click at [858, 710] on link "3" at bounding box center [854, 710] width 25 height 25
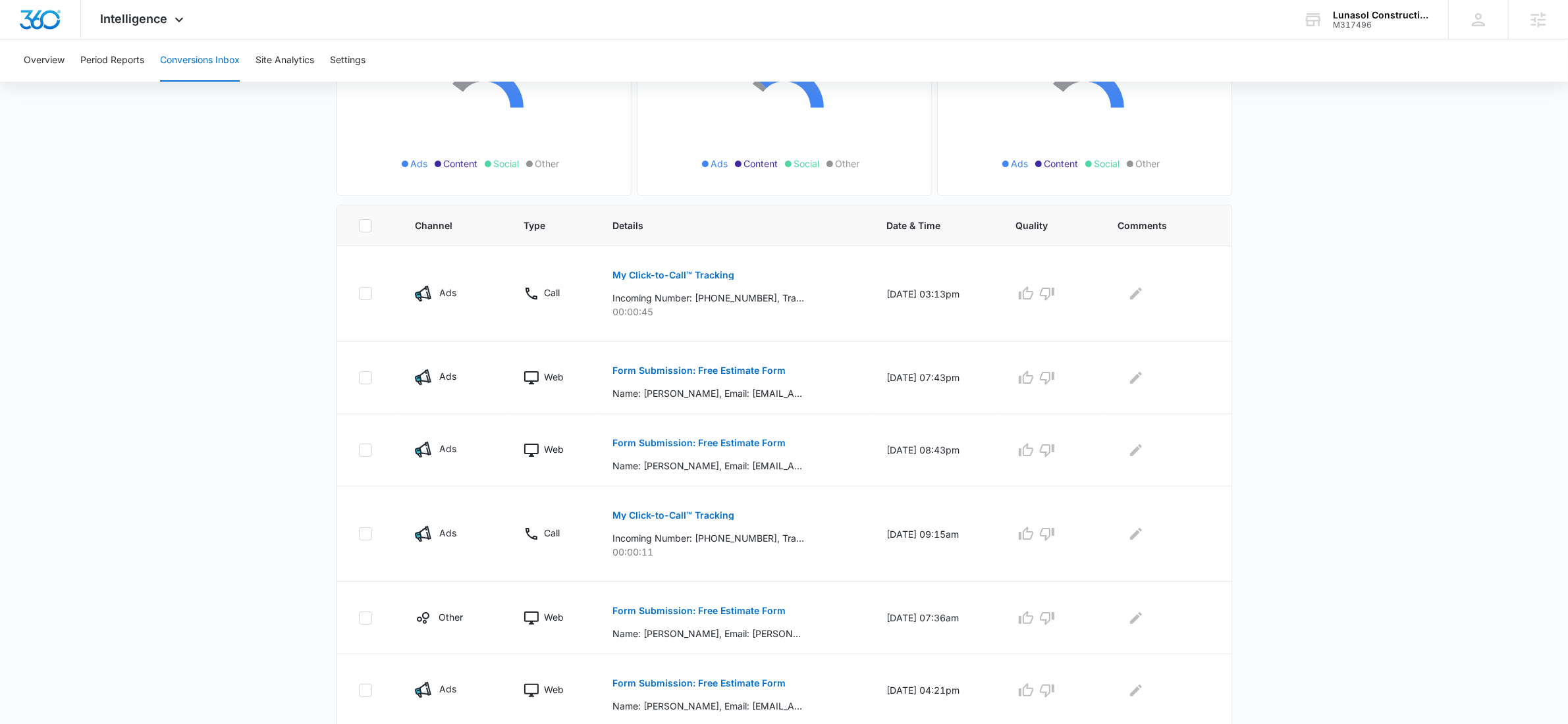
scroll to position [550, 0]
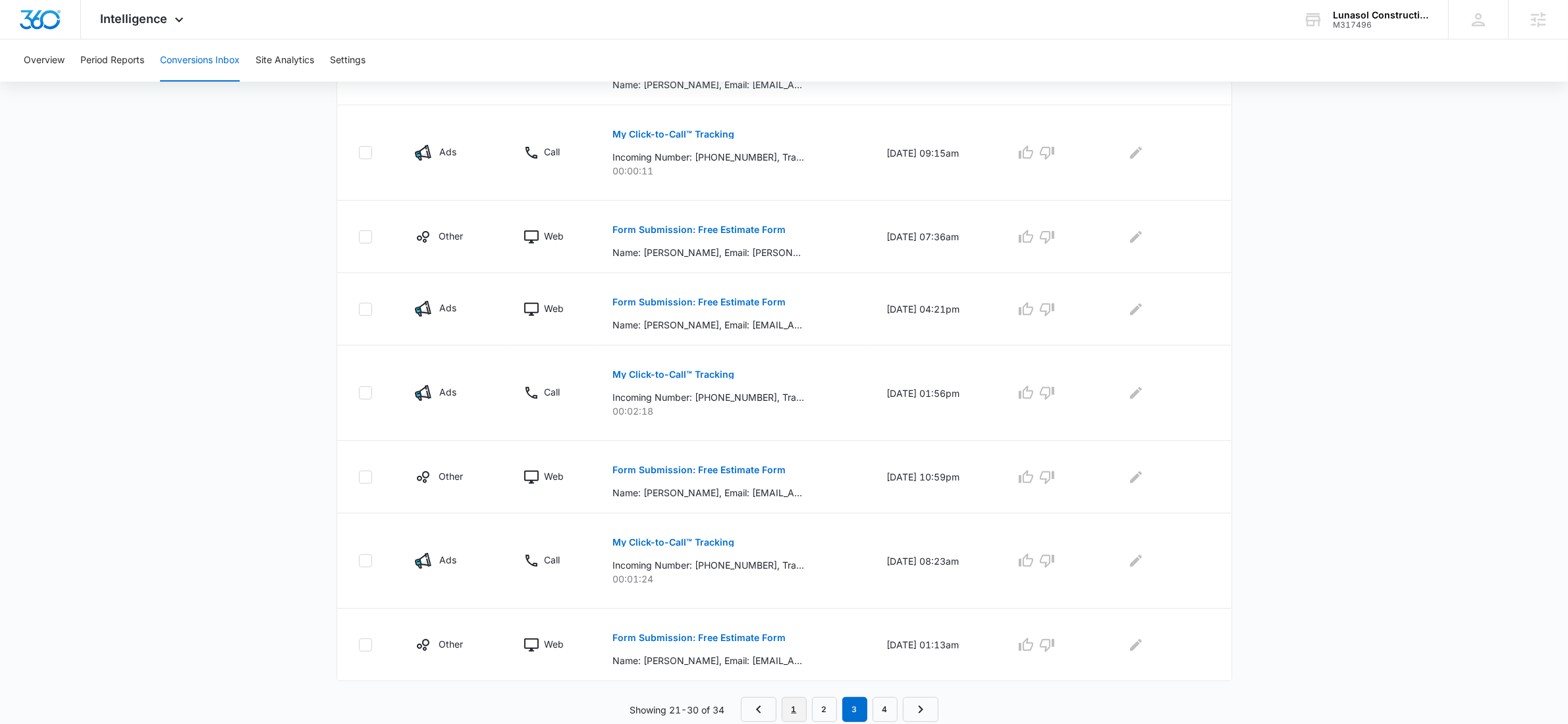
click at [796, 715] on link "1" at bounding box center [793, 710] width 25 height 25
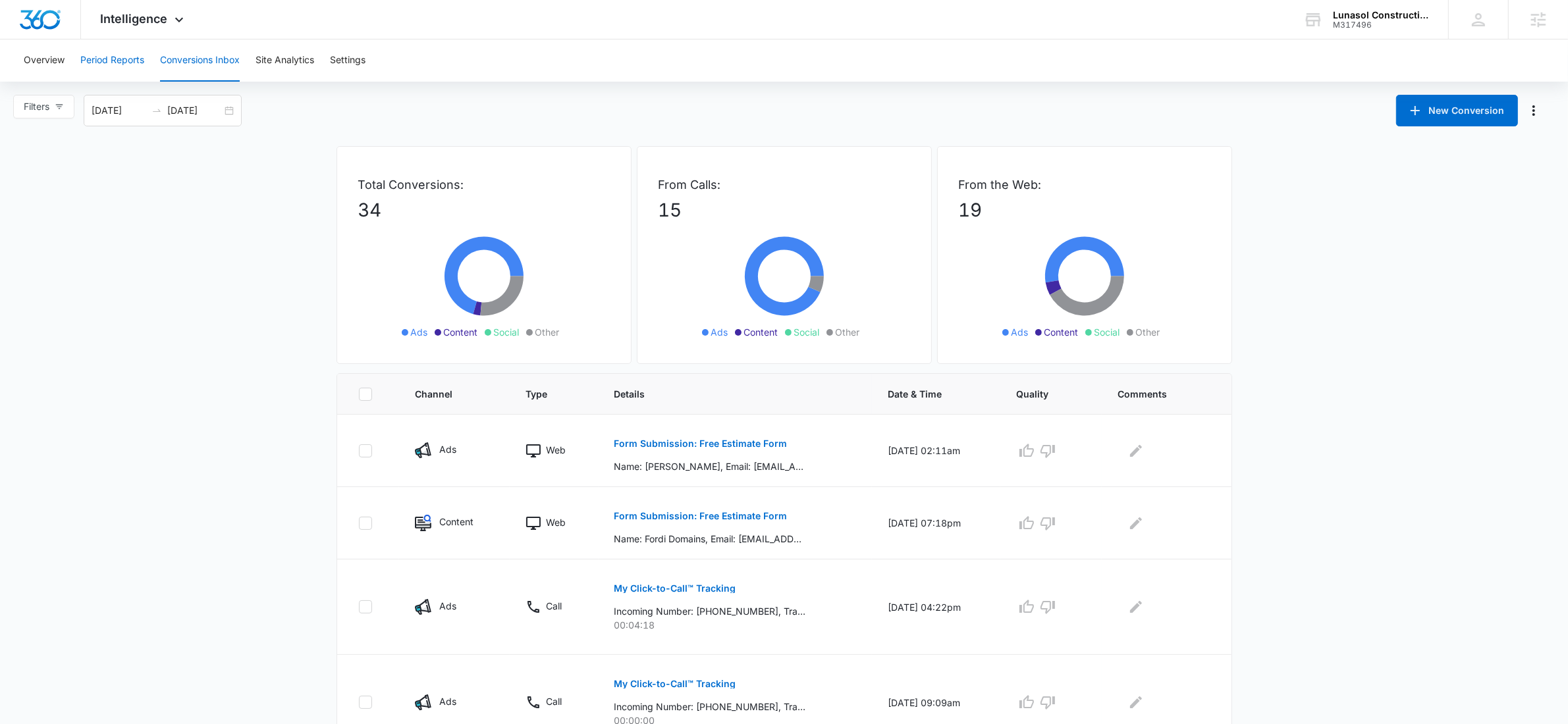
click at [134, 57] on button "Period Reports" at bounding box center [112, 60] width 64 height 42
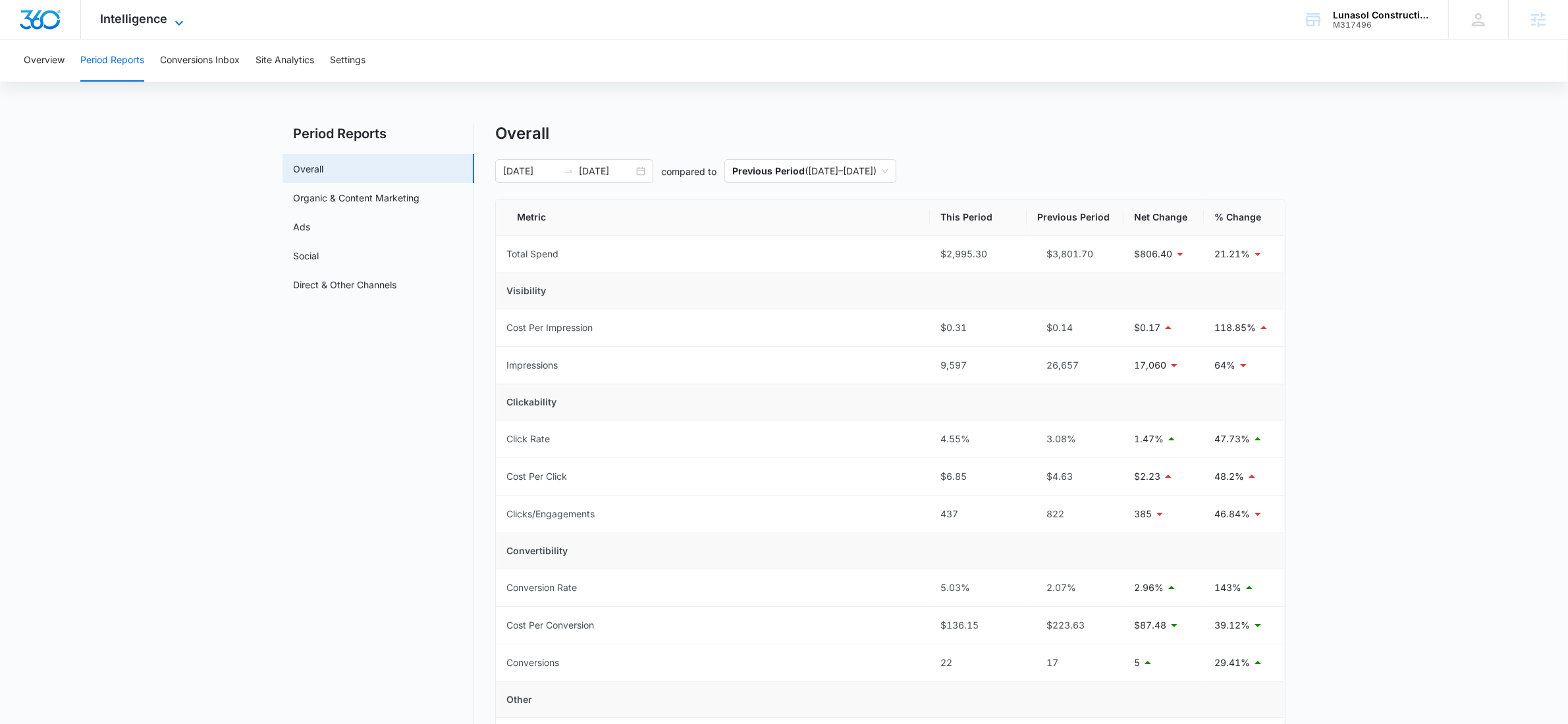
click at [135, 19] on span "Intelligence" at bounding box center [134, 19] width 67 height 14
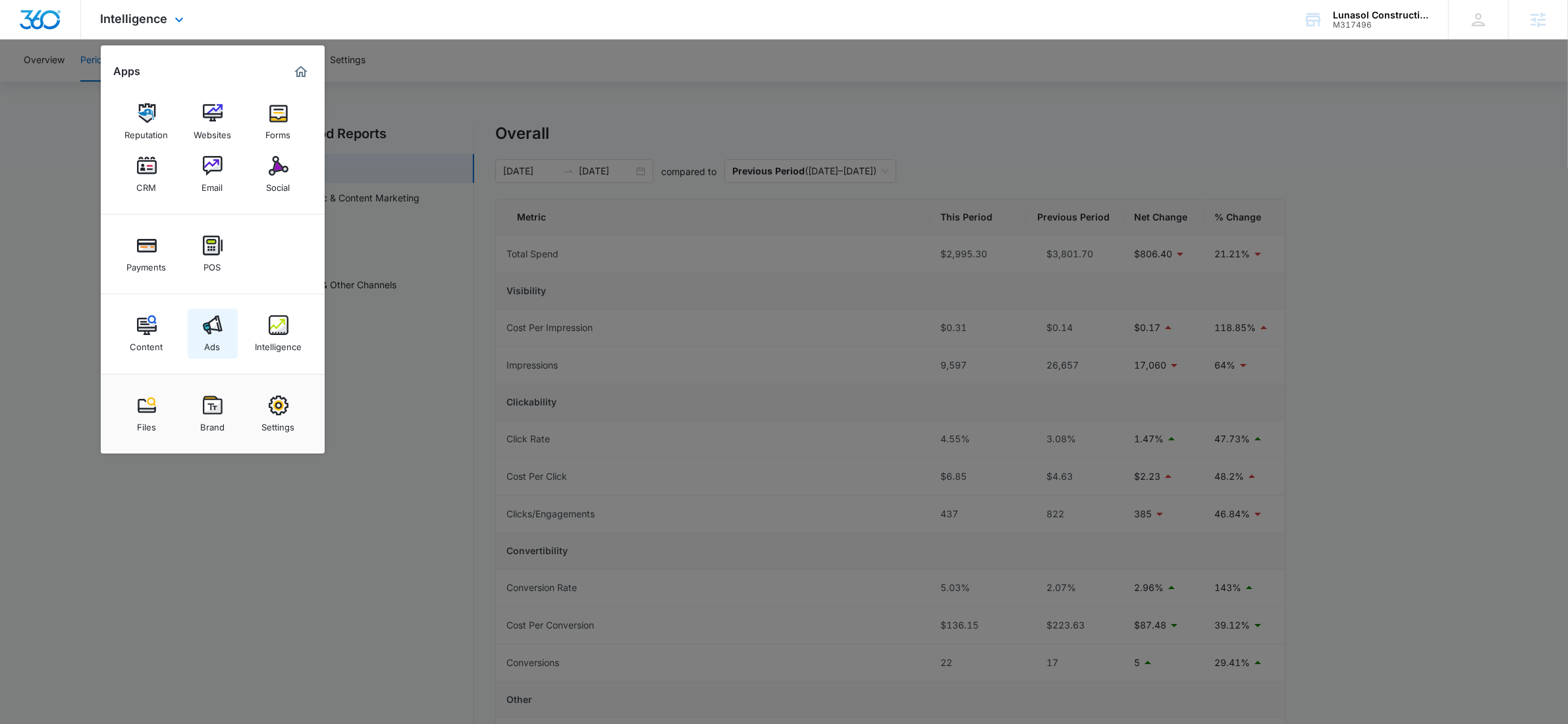
click at [195, 327] on link "Ads" at bounding box center [212, 334] width 50 height 50
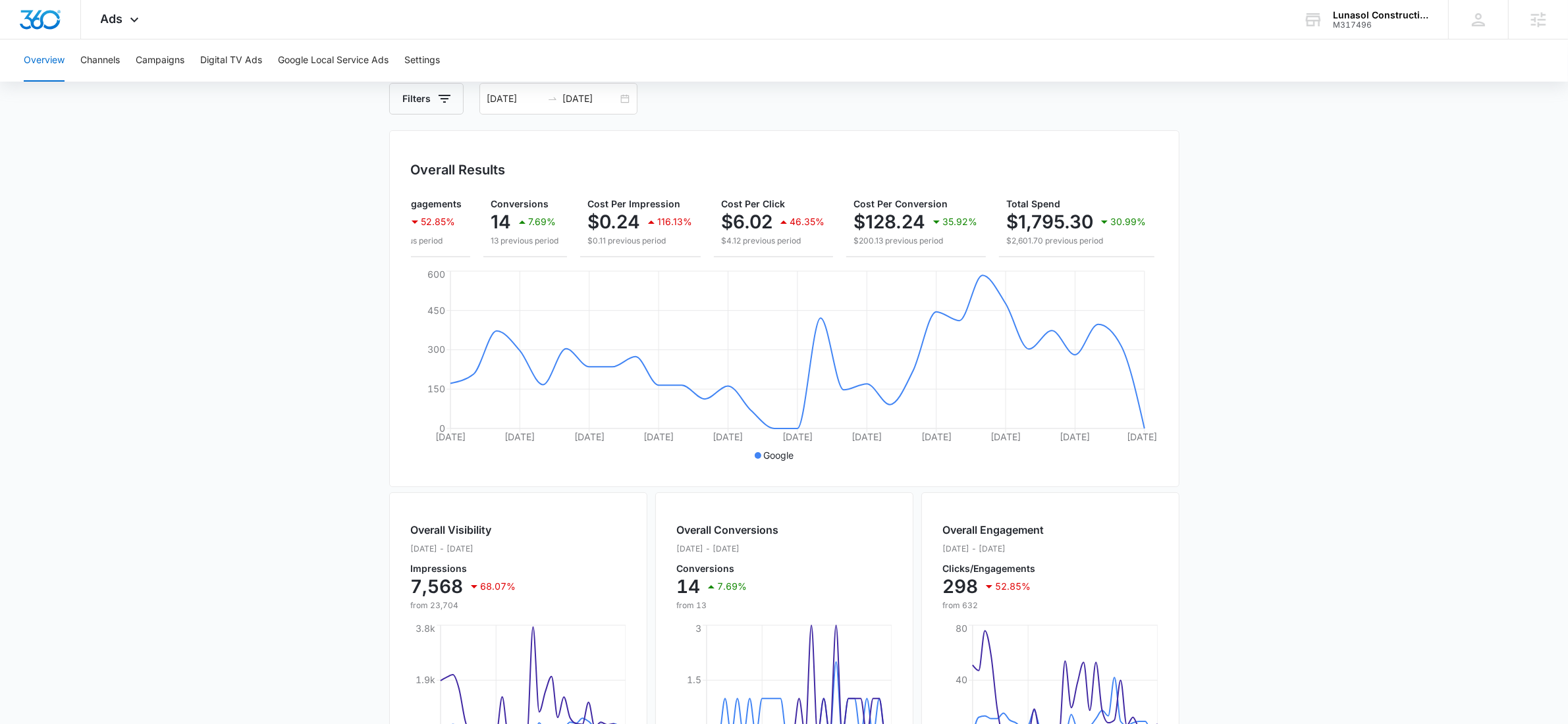
scroll to position [64, 0]
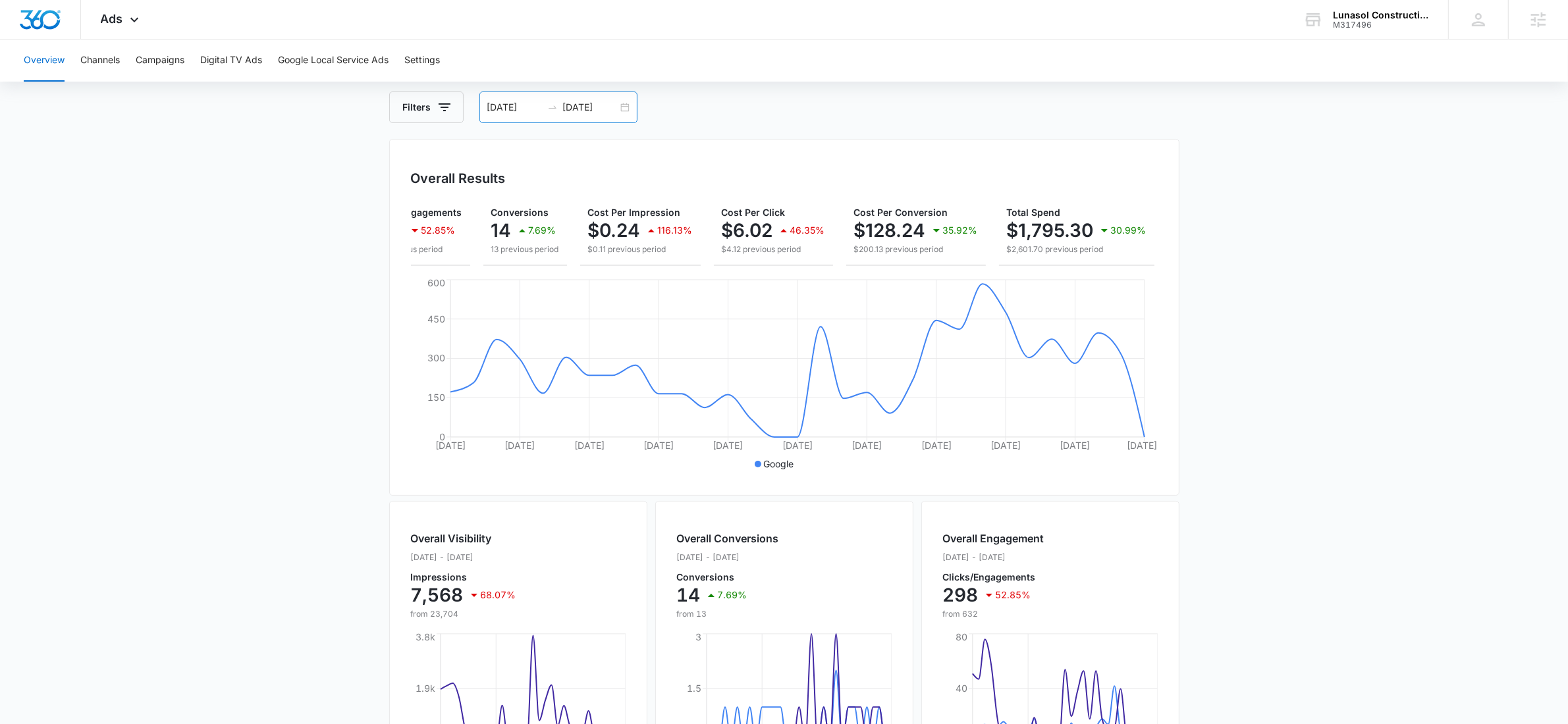
click at [629, 100] on div "08/11/2025 09/10/2025" at bounding box center [558, 107] width 158 height 32
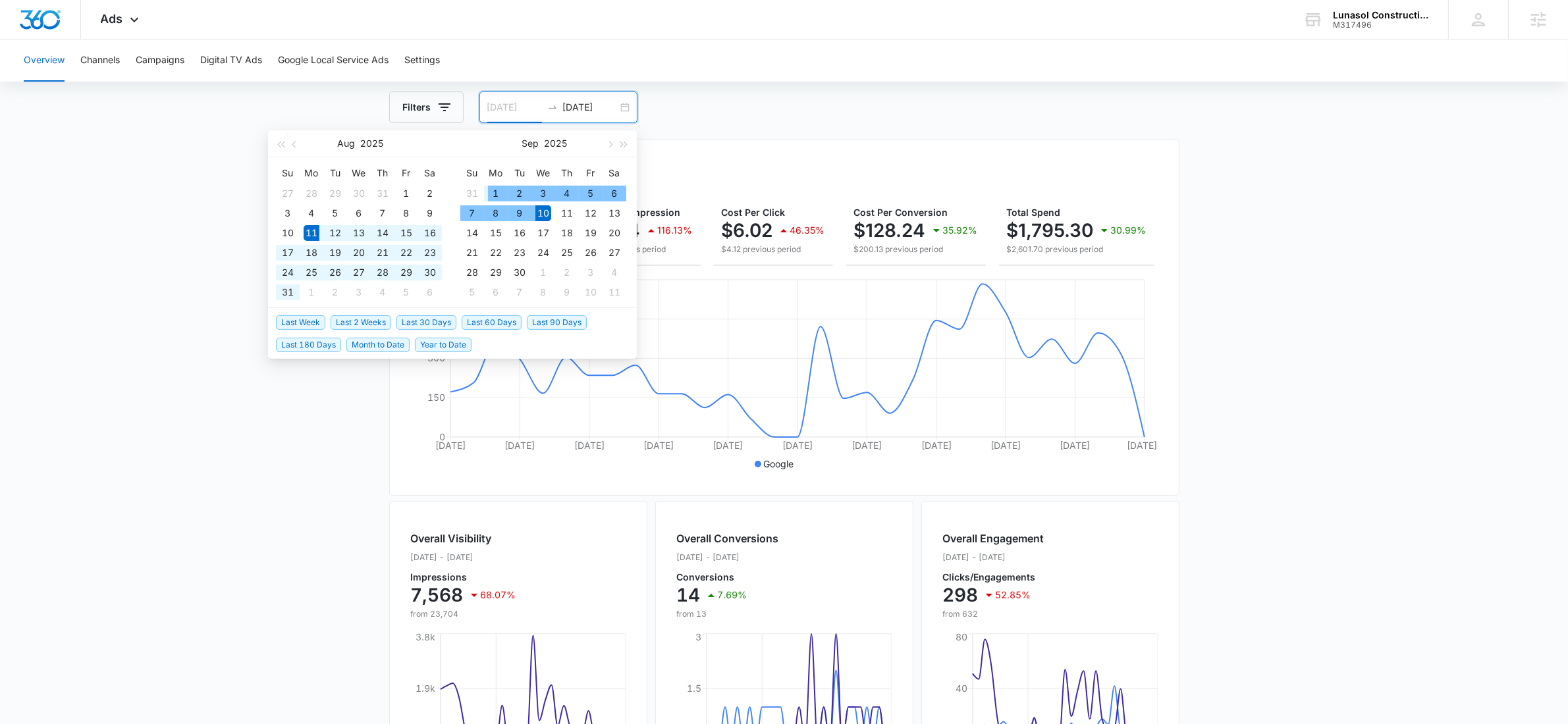
type input "09/01/2025"
click at [485, 188] on td "1" at bounding box center [495, 193] width 23 height 20
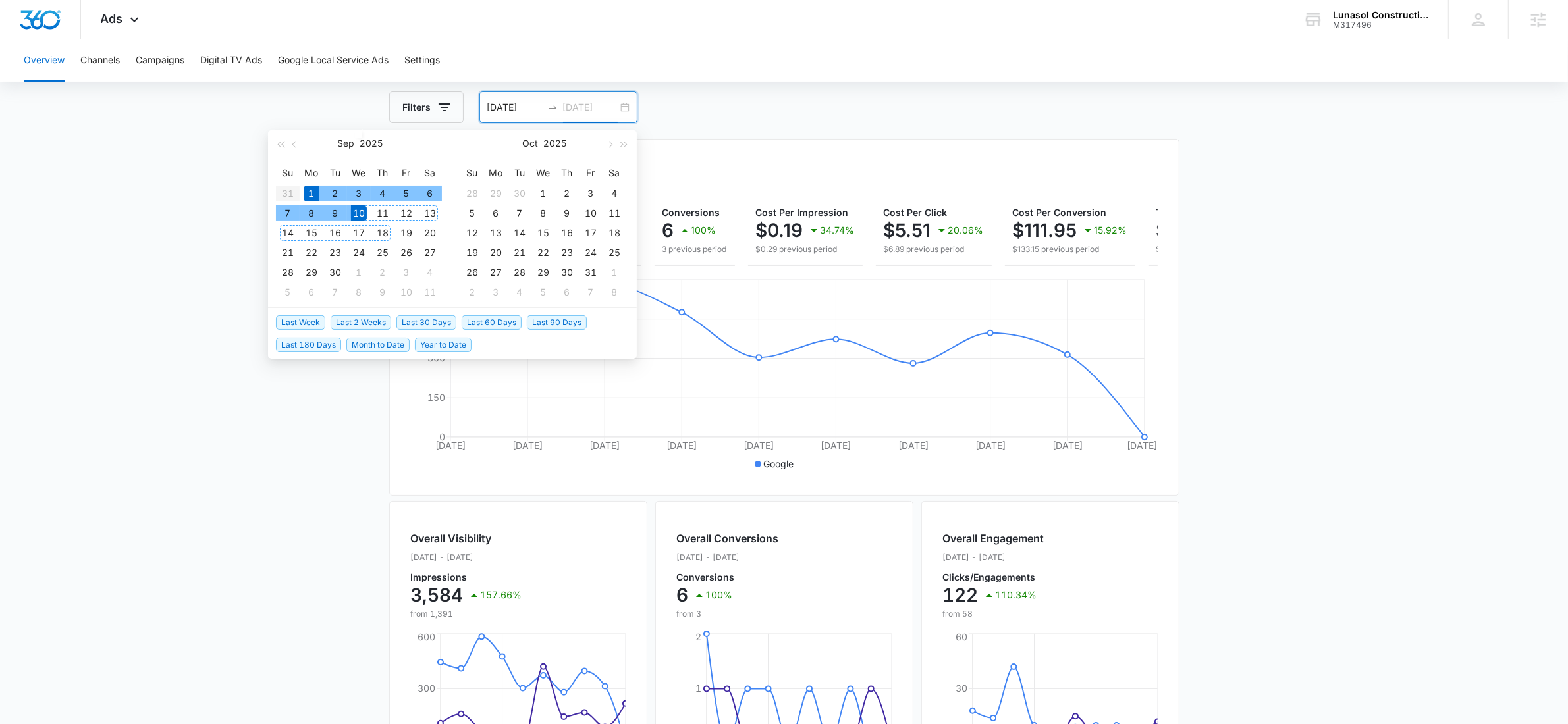
type input "09/10/2025"
click at [363, 215] on div "10" at bounding box center [358, 213] width 16 height 16
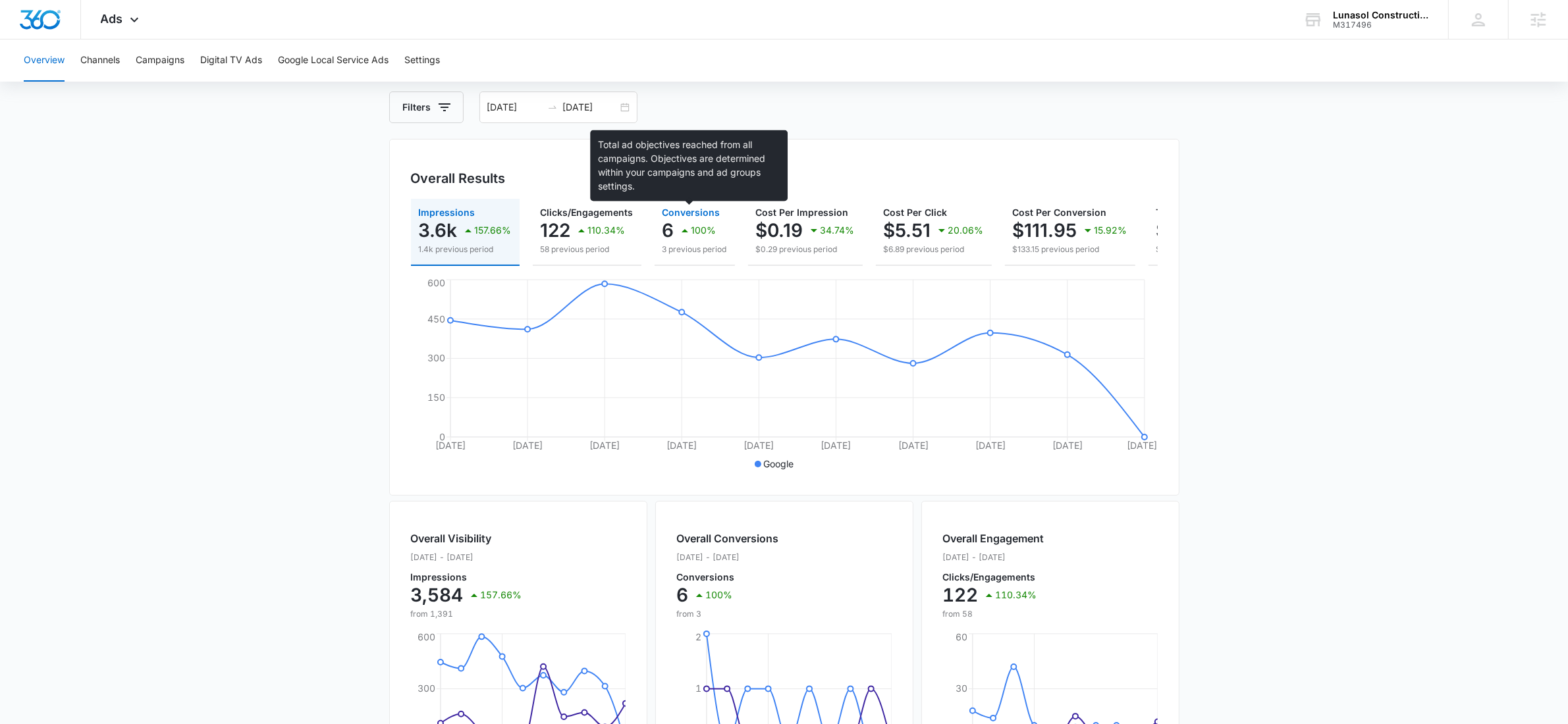
click at [683, 215] on span "Conversions" at bounding box center [691, 212] width 58 height 11
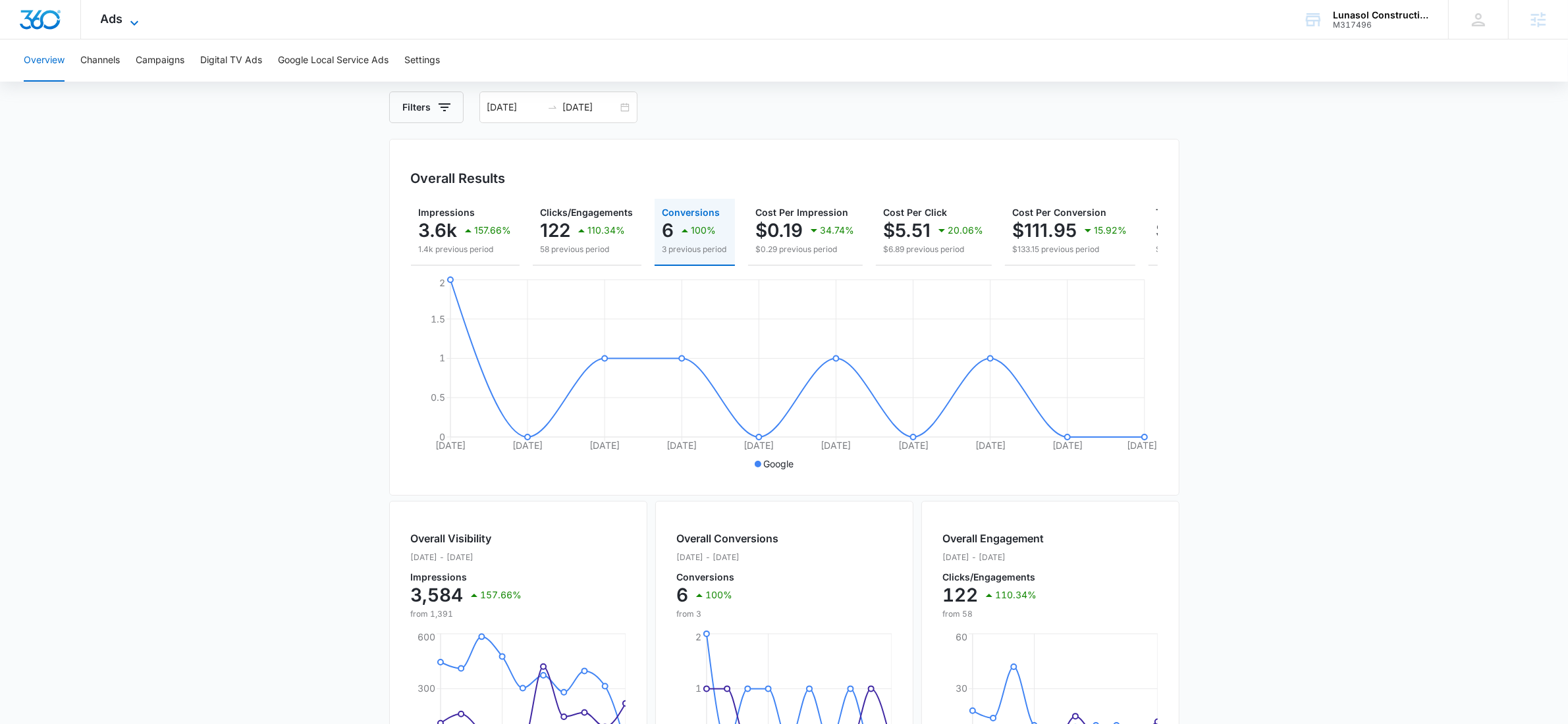
click at [107, 22] on span "Ads" at bounding box center [112, 19] width 23 height 14
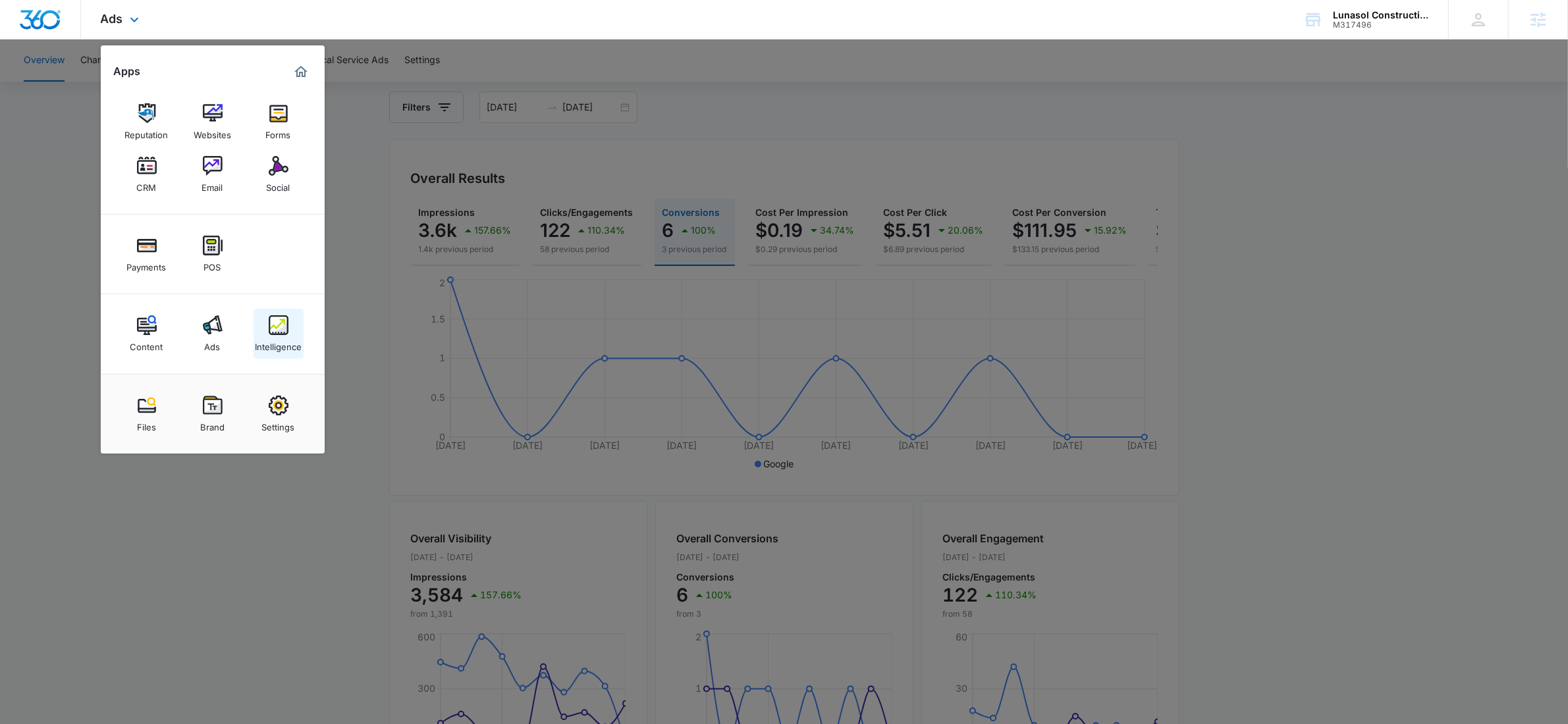
click at [284, 325] on img at bounding box center [279, 325] width 20 height 20
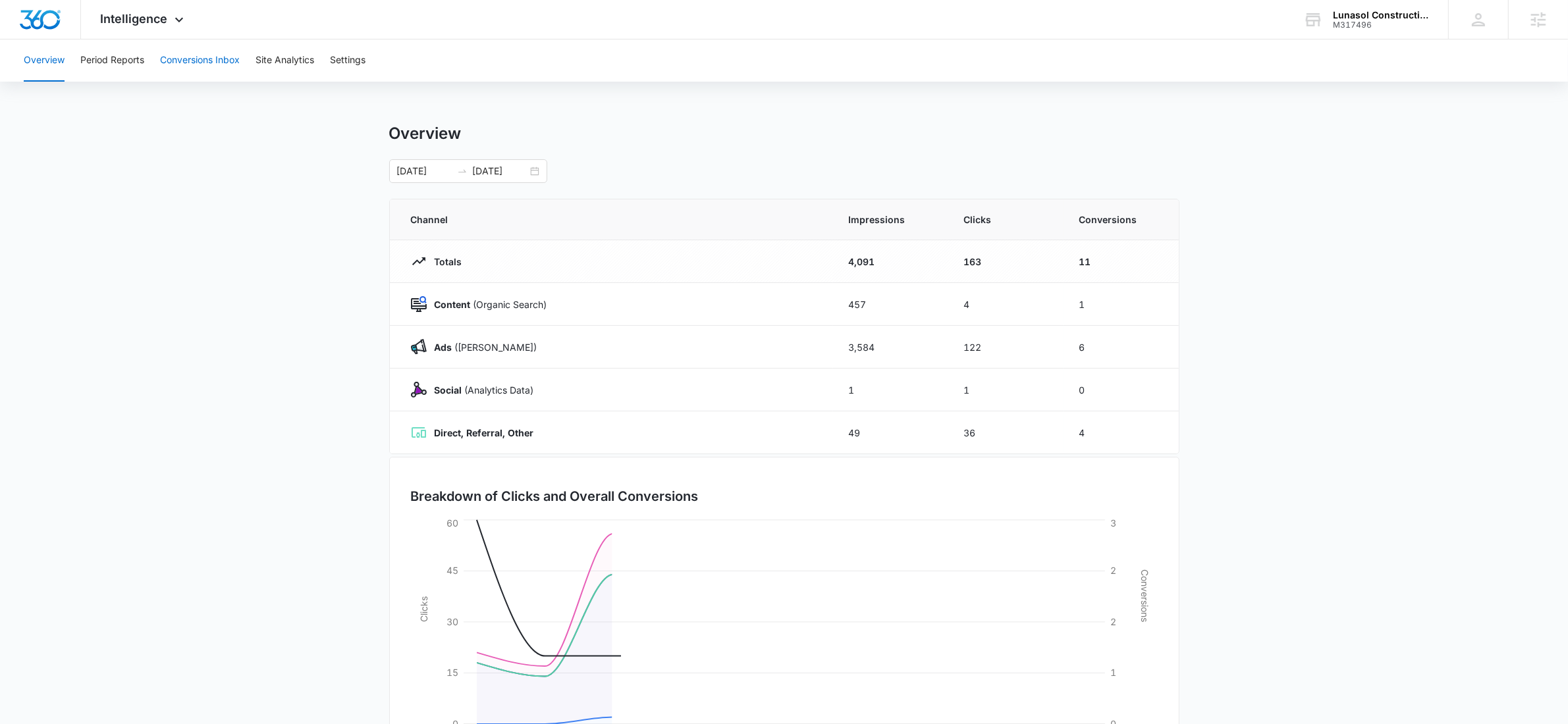
click at [197, 48] on button "Conversions Inbox" at bounding box center [199, 60] width 79 height 42
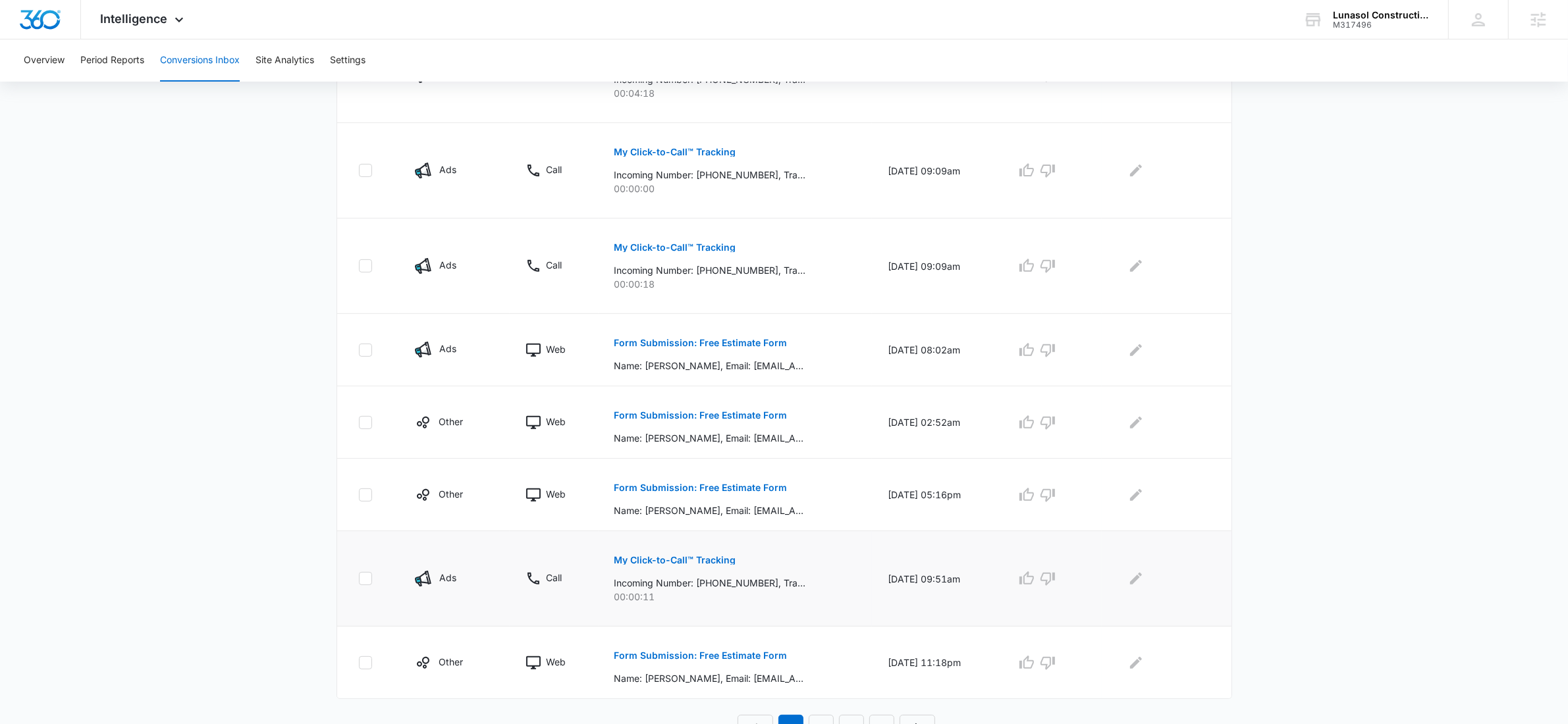
scroll to position [524, 0]
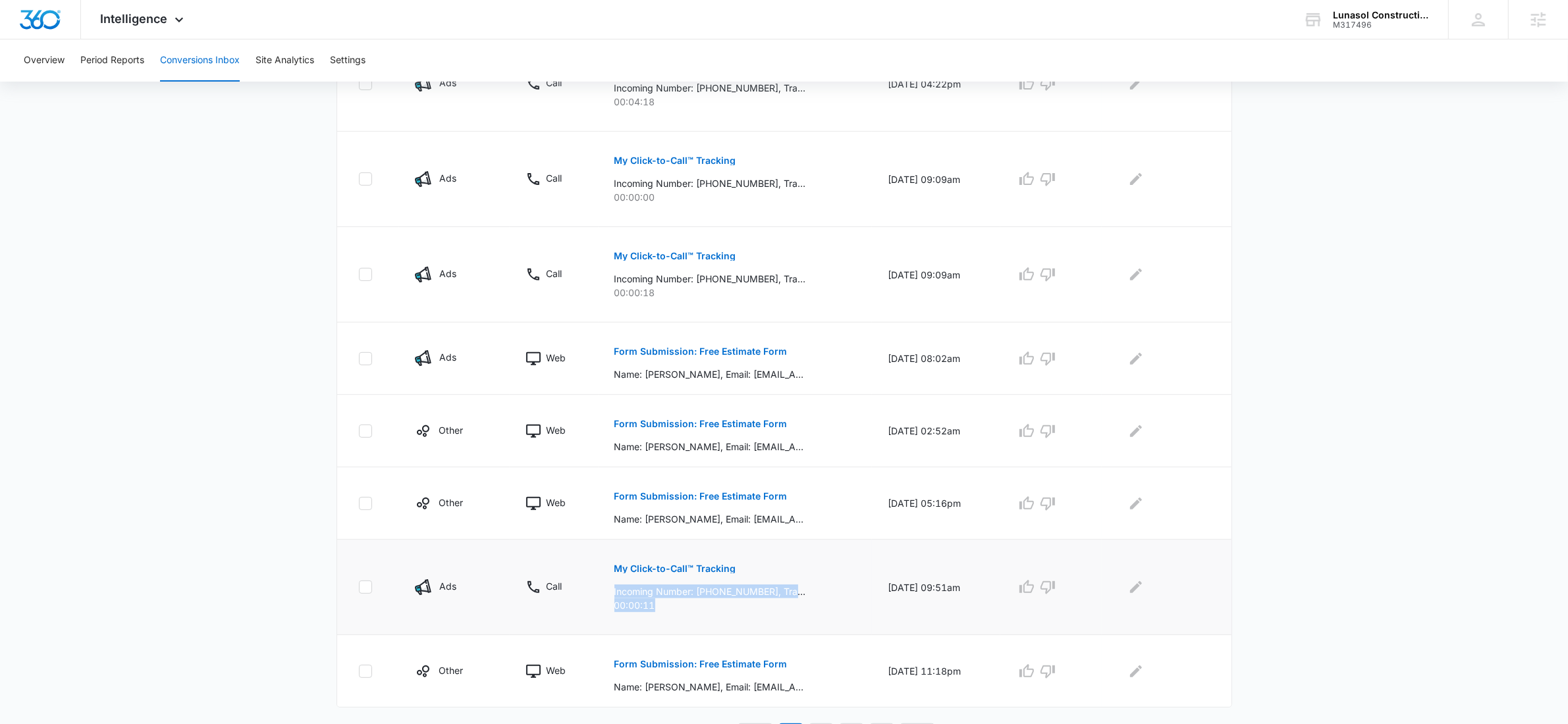
drag, startPoint x: 603, startPoint y: 593, endPoint x: 801, endPoint y: 608, distance: 198.6
click at [801, 608] on td "My Click-to-Call™ Tracking Incoming Number: +16197210492, Tracking Number: +161…" at bounding box center [735, 588] width 274 height 95
click at [781, 610] on p "00:00:11" at bounding box center [735, 605] width 242 height 14
drag, startPoint x: 640, startPoint y: 608, endPoint x: 592, endPoint y: 600, distance: 48.7
click at [598, 602] on td "My Click-to-Call™ Tracking Incoming Number: +16197210492, Tracking Number: +161…" at bounding box center [735, 588] width 274 height 95
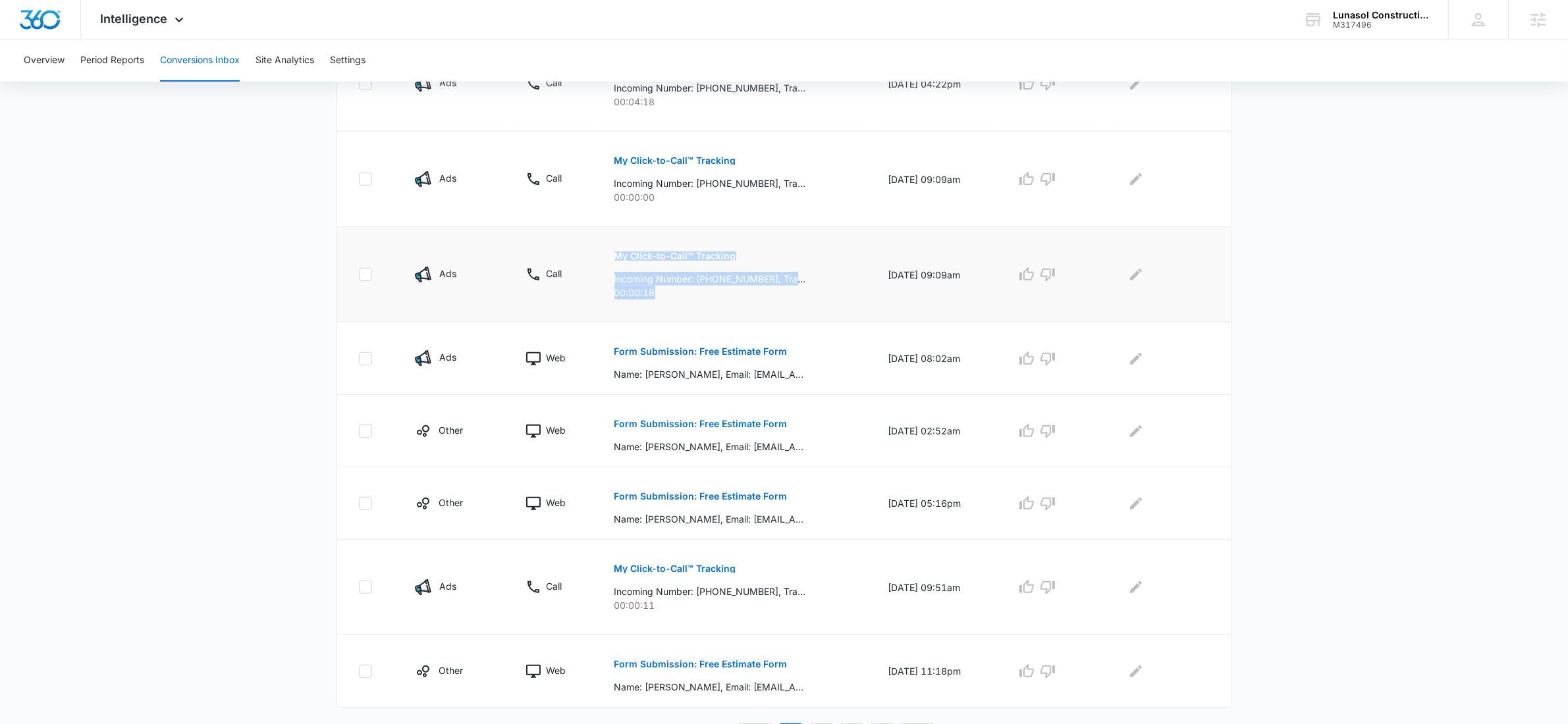
drag, startPoint x: 633, startPoint y: 293, endPoint x: 535, endPoint y: 277, distance: 99.3
click at [536, 279] on tr "Ads Call My Click-to-Call™ Tracking Incoming Number: +16197210492, Tracking Num…" at bounding box center [784, 275] width 894 height 95
drag, startPoint x: 602, startPoint y: 193, endPoint x: 571, endPoint y: 189, distance: 31.3
click at [572, 189] on tr "Ads Call My Click-to-Call™ Tracking Incoming Number: +16197210492, Tracking Num…" at bounding box center [784, 179] width 894 height 95
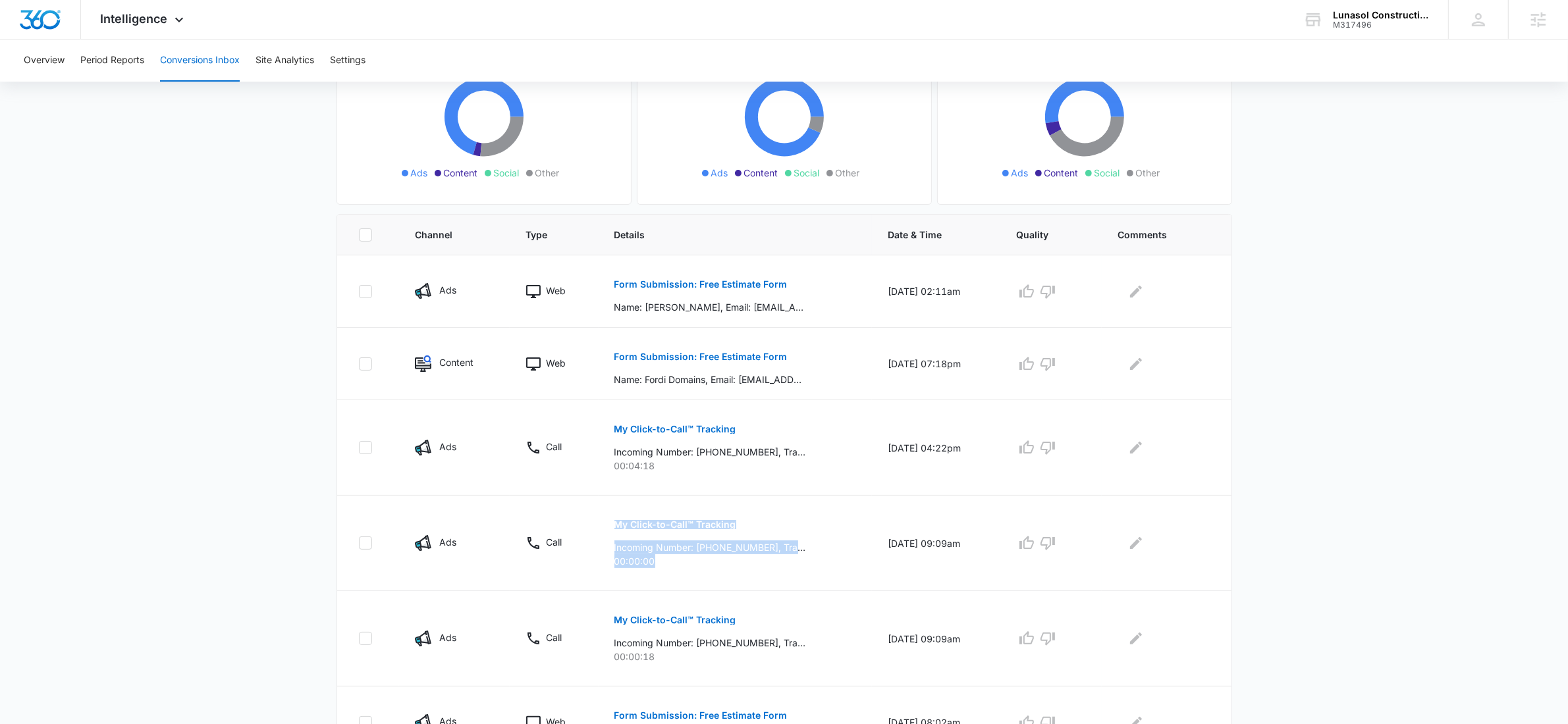
scroll to position [0, 0]
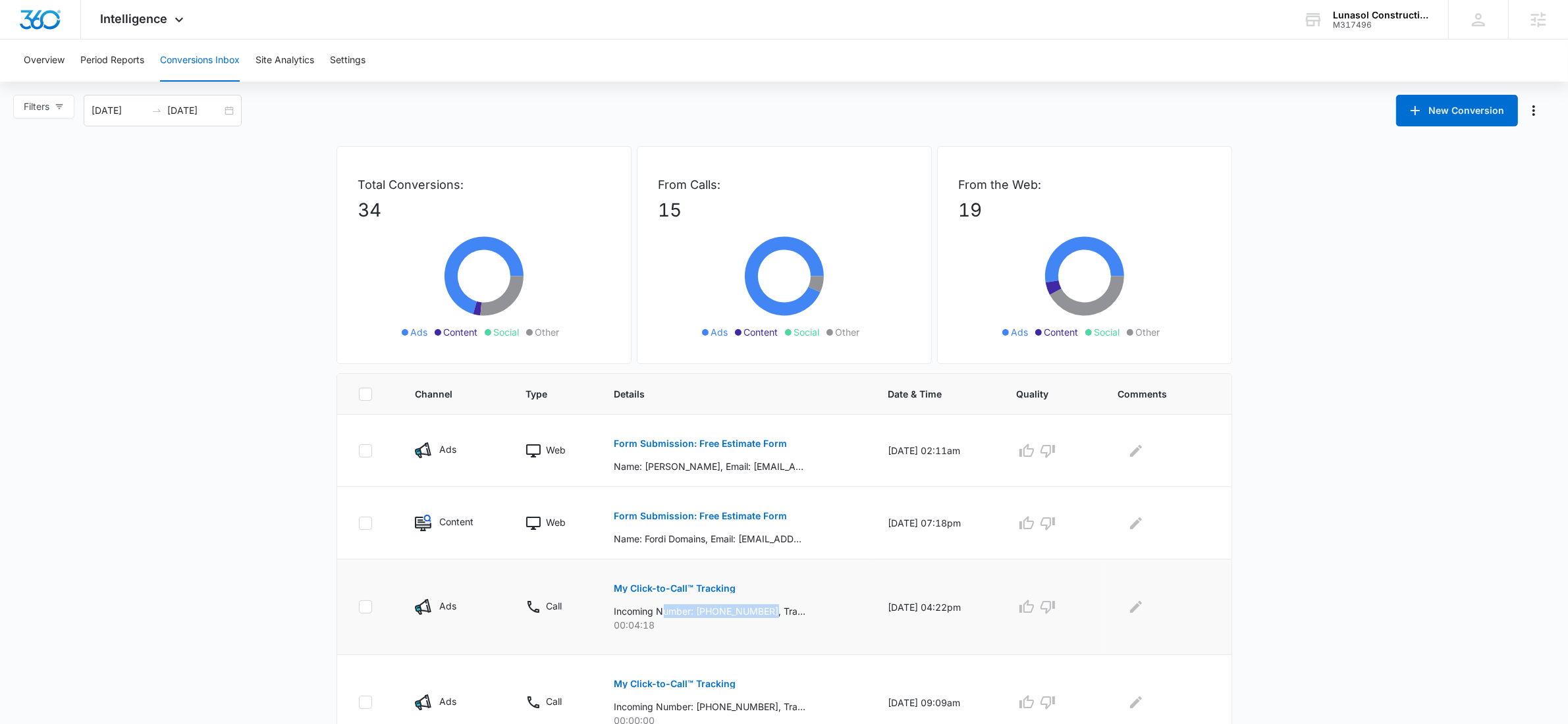
drag, startPoint x: 656, startPoint y: 613, endPoint x: 767, endPoint y: 615, distance: 111.0
click at [767, 615] on p "Incoming Number: +15303180016, Tracking Number: +16193530747, Ring To: +1619919…" at bounding box center [710, 611] width 192 height 14
click at [820, 281] on icon at bounding box center [815, 284] width 15 height 16
click at [227, 113] on div "08/11/2025 09/10/2025" at bounding box center [162, 110] width 158 height 32
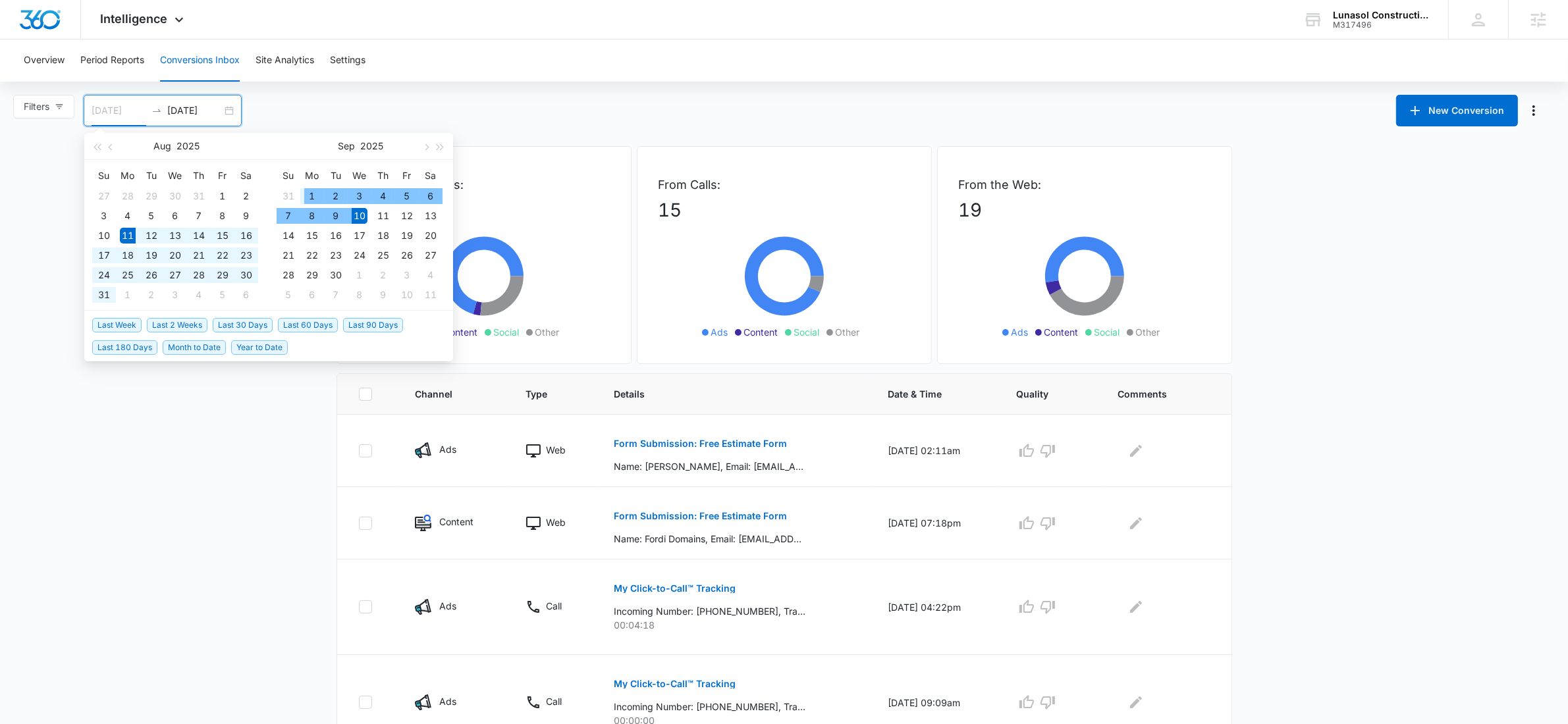
type input "09/01/2025"
click at [312, 191] on div "1" at bounding box center [312, 196] width 16 height 16
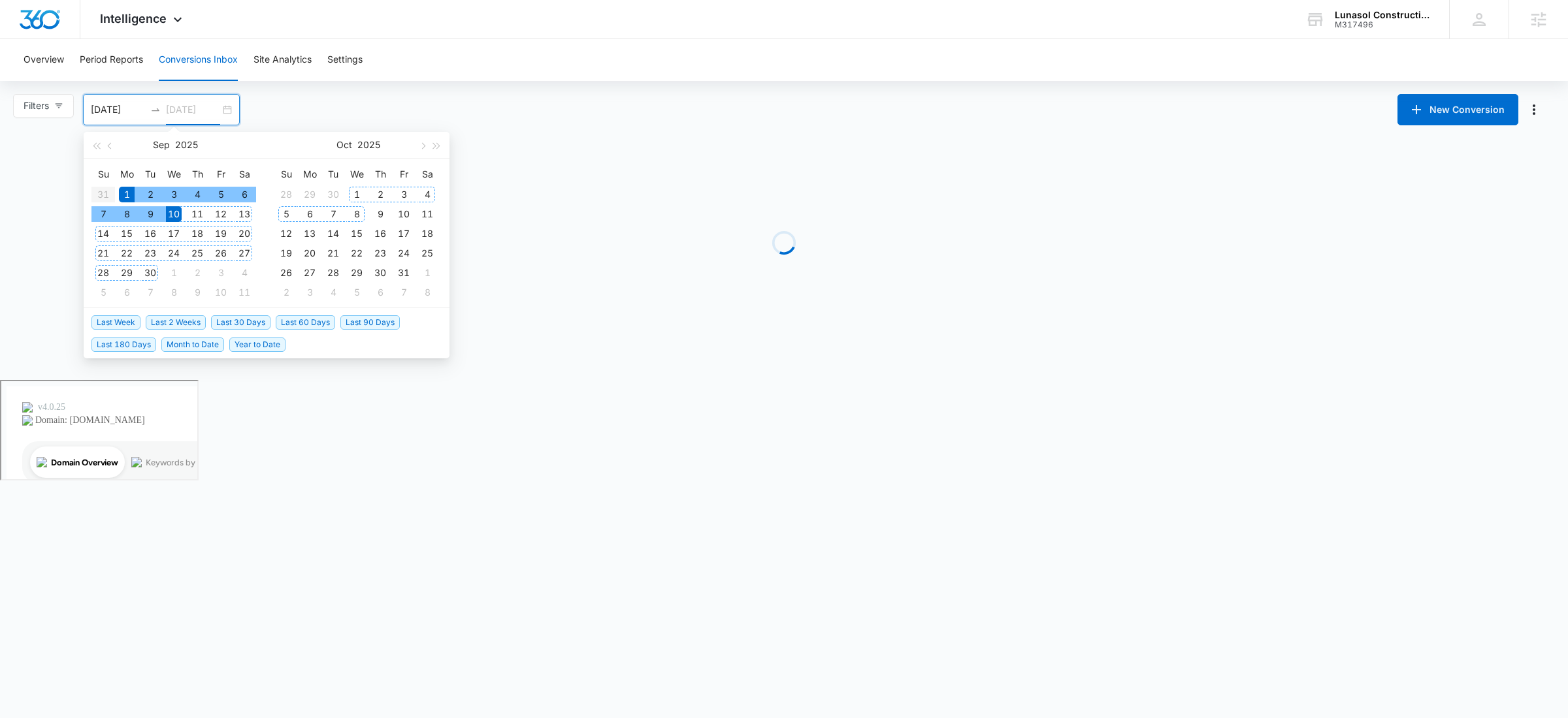
type input "10/08/2025"
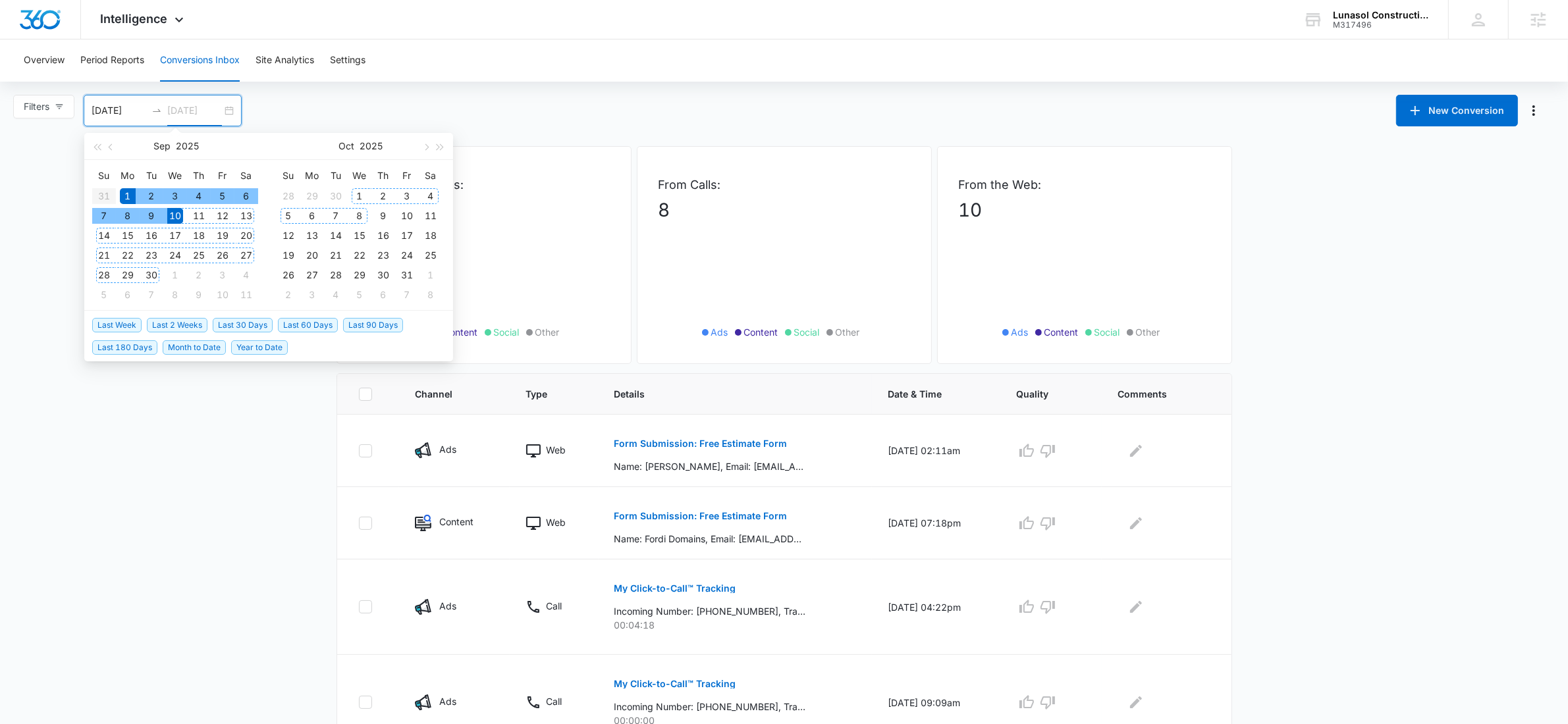
click at [358, 215] on div "8" at bounding box center [359, 215] width 16 height 16
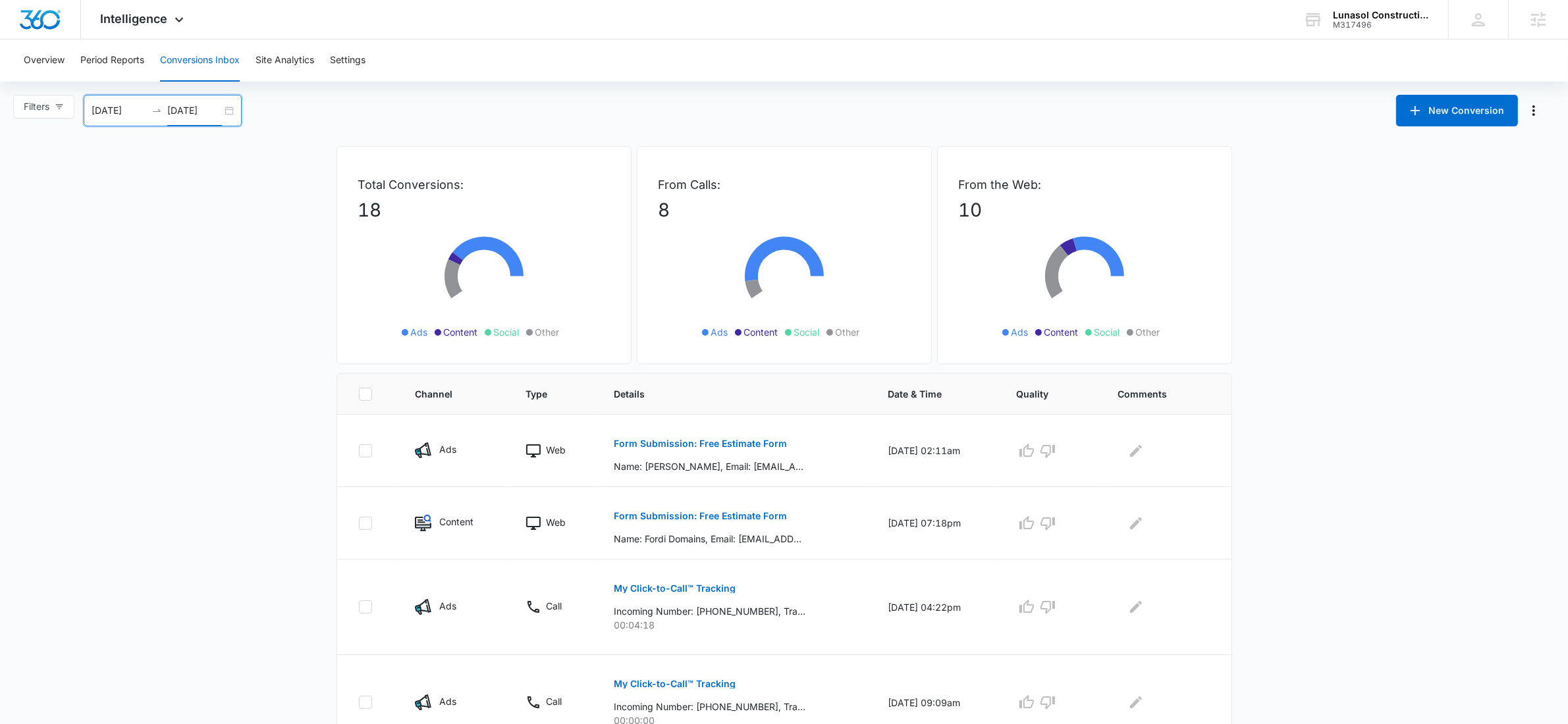
drag, startPoint x: 131, startPoint y: 116, endPoint x: 155, endPoint y: 107, distance: 25.6
click at [131, 115] on input "09/01/2025" at bounding box center [119, 110] width 54 height 14
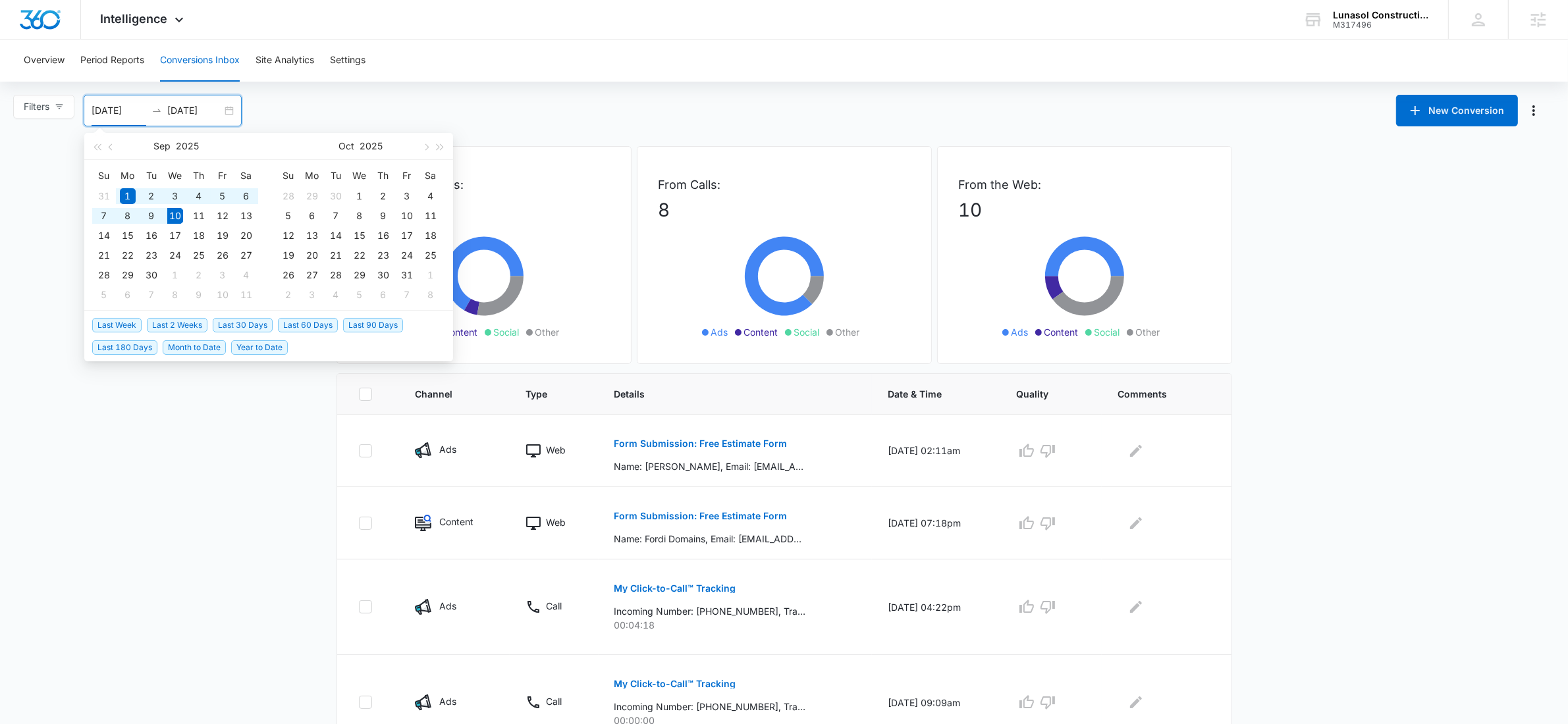
click at [181, 323] on span "Last 2 Weeks" at bounding box center [177, 325] width 60 height 14
type input "08/27/2025"
type input "09/10/2025"
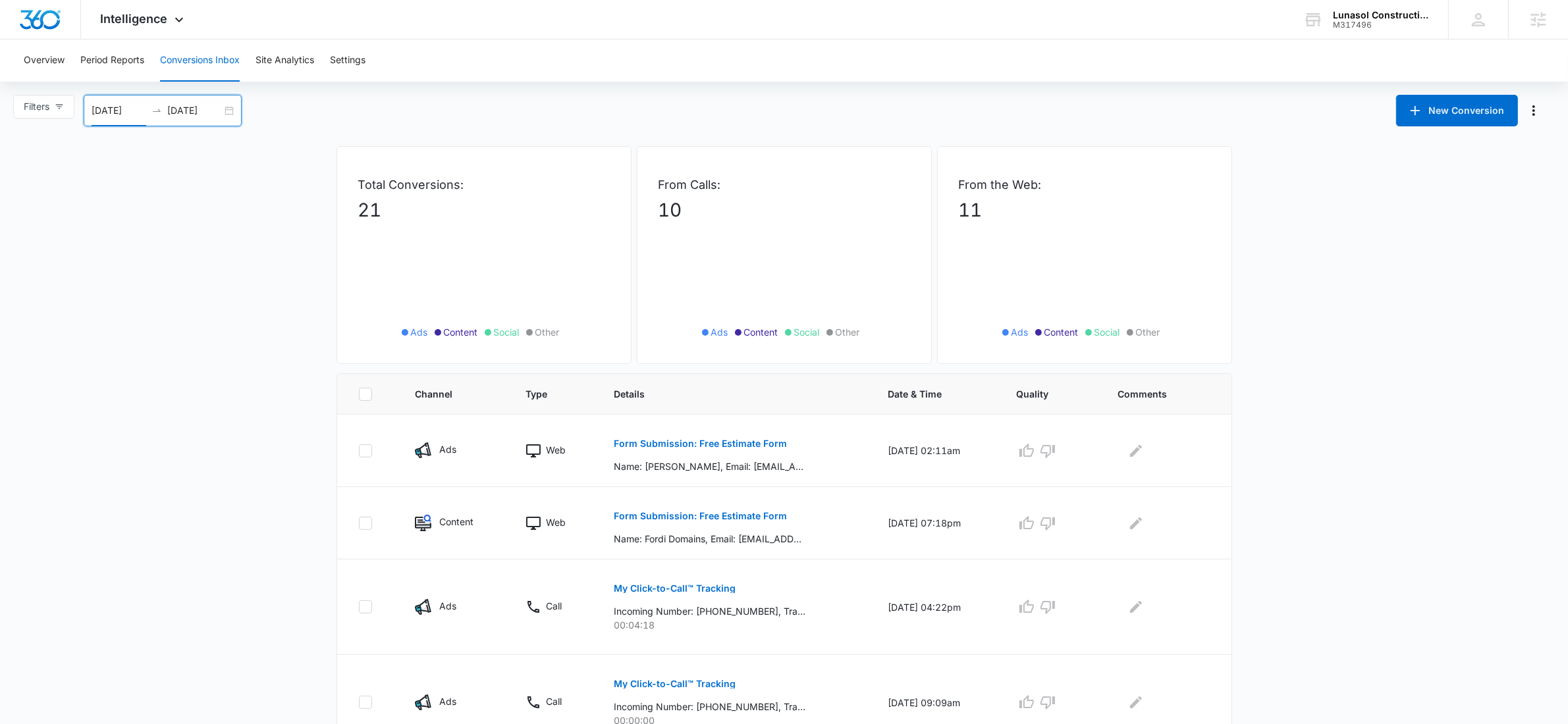
click at [535, 101] on div "Filters 08/27/2025 09/10/2025 New Conversion Aug 2025 Su Mo Tu We Th Fr Sa 27 2…" at bounding box center [784, 110] width 1568 height 32
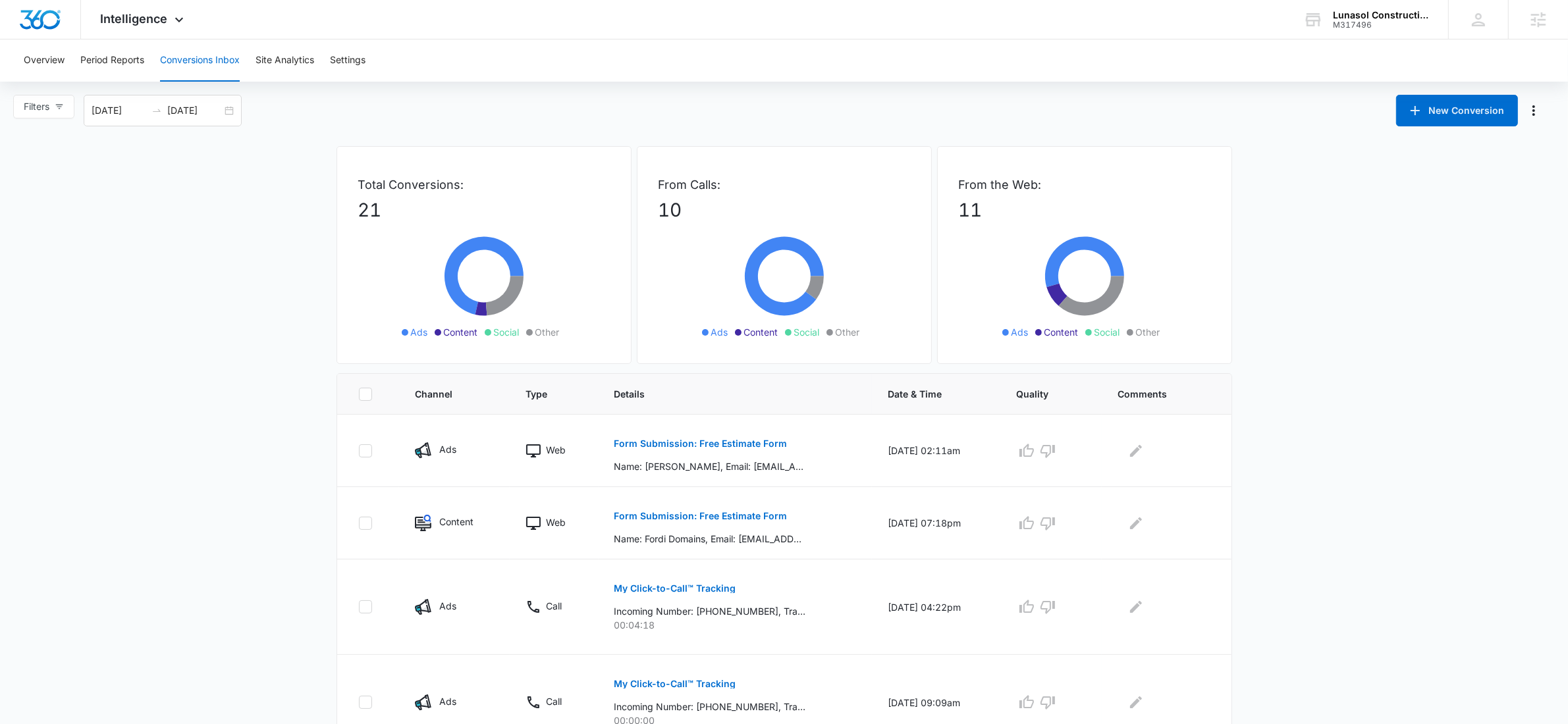
drag, startPoint x: 382, startPoint y: 221, endPoint x: 268, endPoint y: 196, distance: 116.7
click at [365, 227] on div "Total Conversions: 21 Ads Content Social Other" at bounding box center [484, 255] width 295 height 218
drag, startPoint x: 712, startPoint y: 212, endPoint x: 632, endPoint y: 178, distance: 86.9
click at [637, 183] on div "From Calls: 10 Ads Content Social Other" at bounding box center [784, 255] width 295 height 218
drag, startPoint x: 951, startPoint y: 201, endPoint x: 949, endPoint y: 189, distance: 12.2
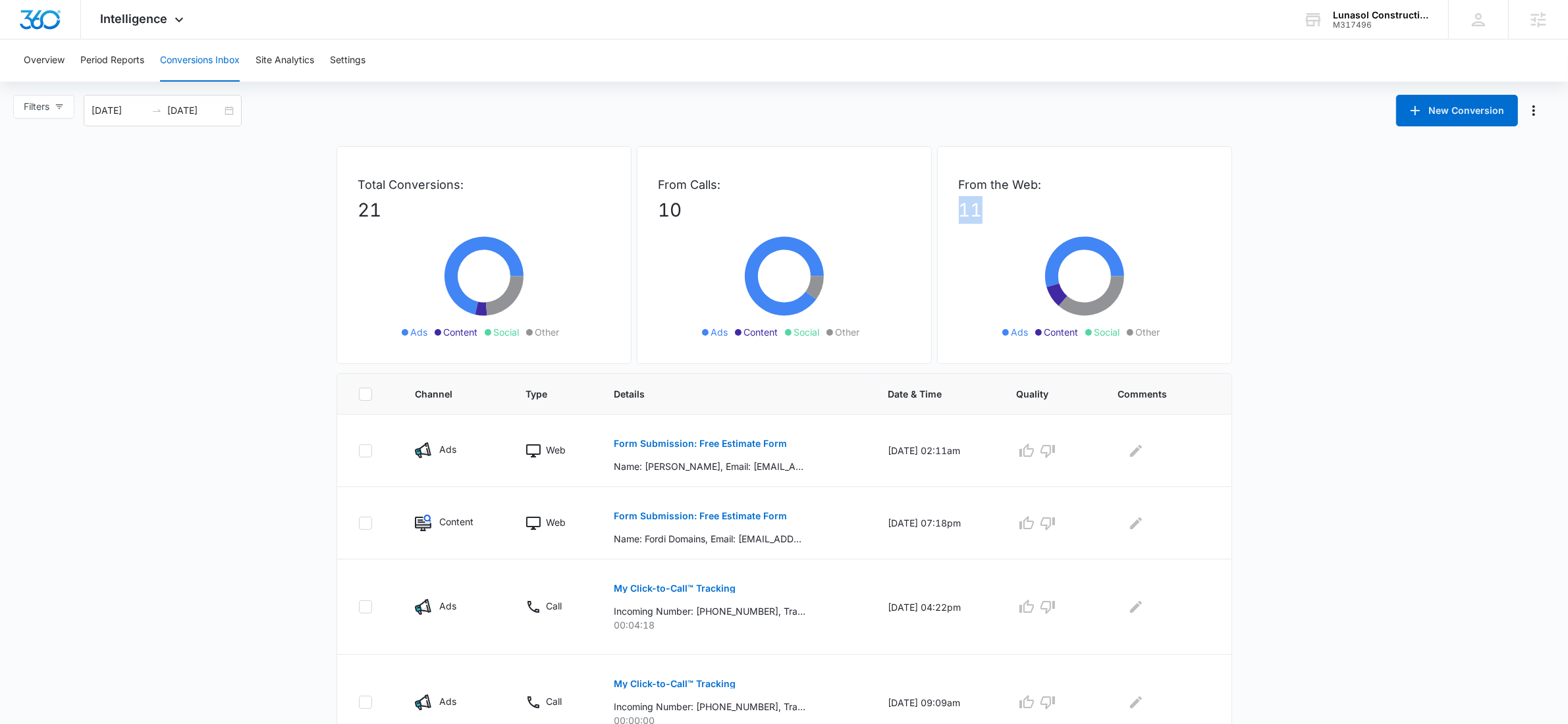
click at [950, 195] on div "From the Web: 11 Ads Content Social Other" at bounding box center [1084, 255] width 295 height 218
click at [996, 192] on p "From the Web:" at bounding box center [1084, 185] width 252 height 18
click at [128, 17] on span "Intelligence" at bounding box center [134, 19] width 67 height 14
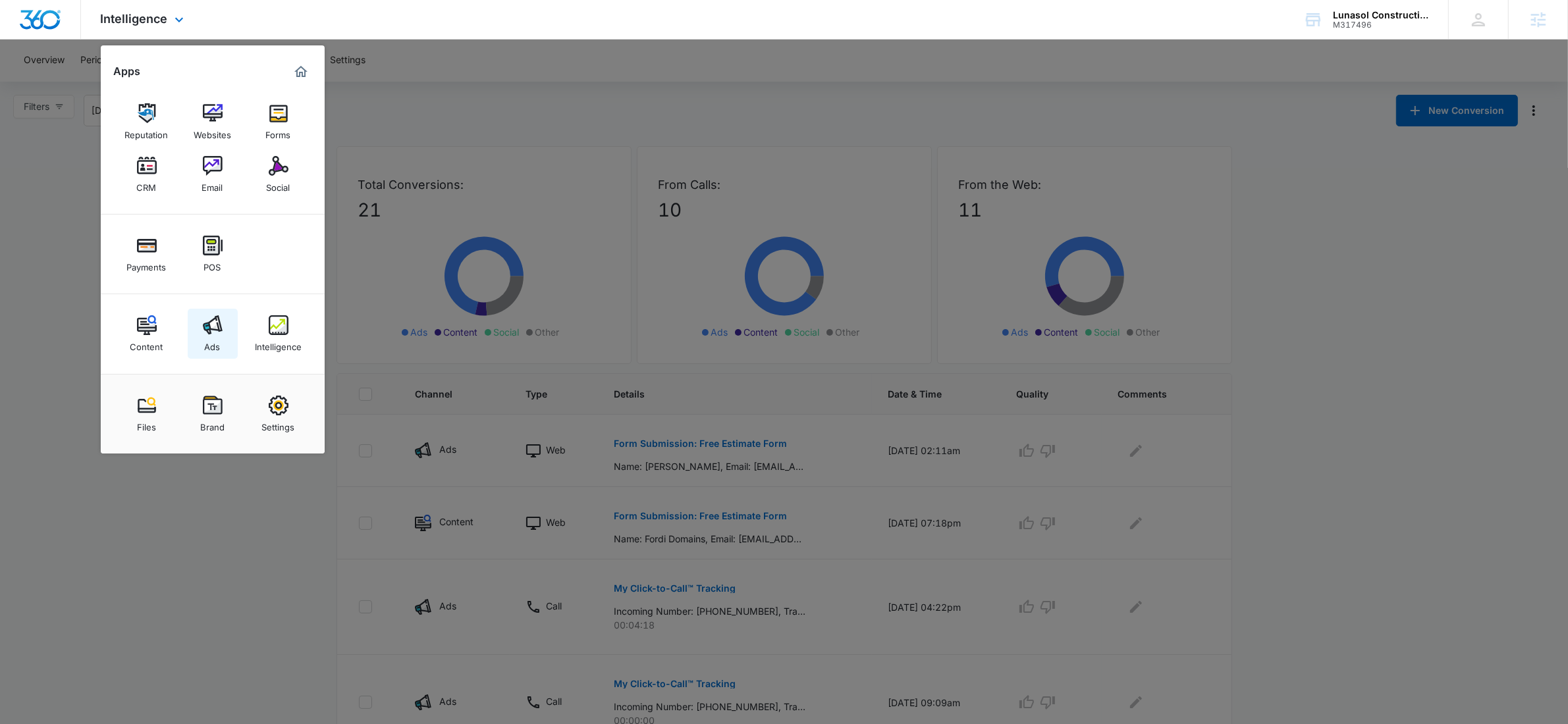
click at [219, 345] on div "Ads" at bounding box center [212, 344] width 16 height 17
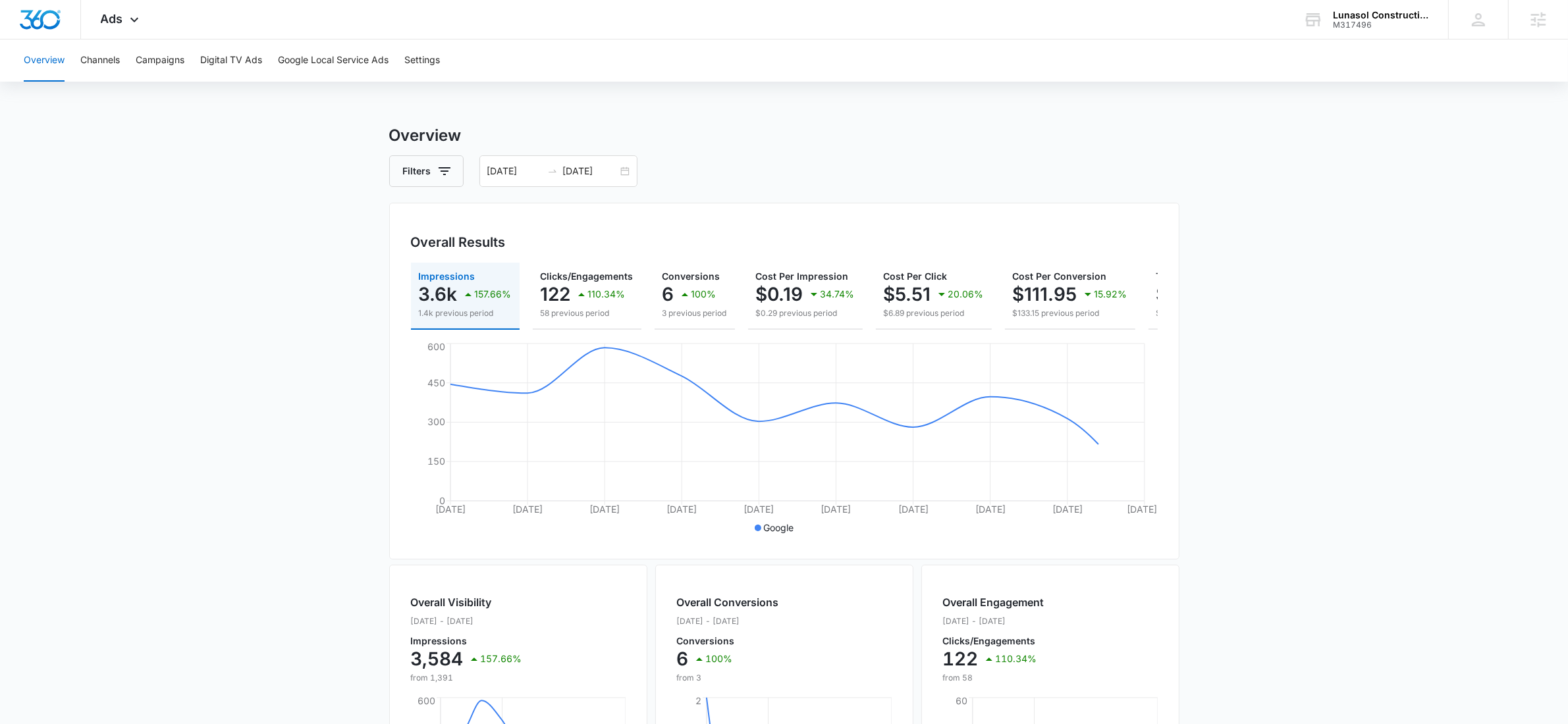
scroll to position [0, 131]
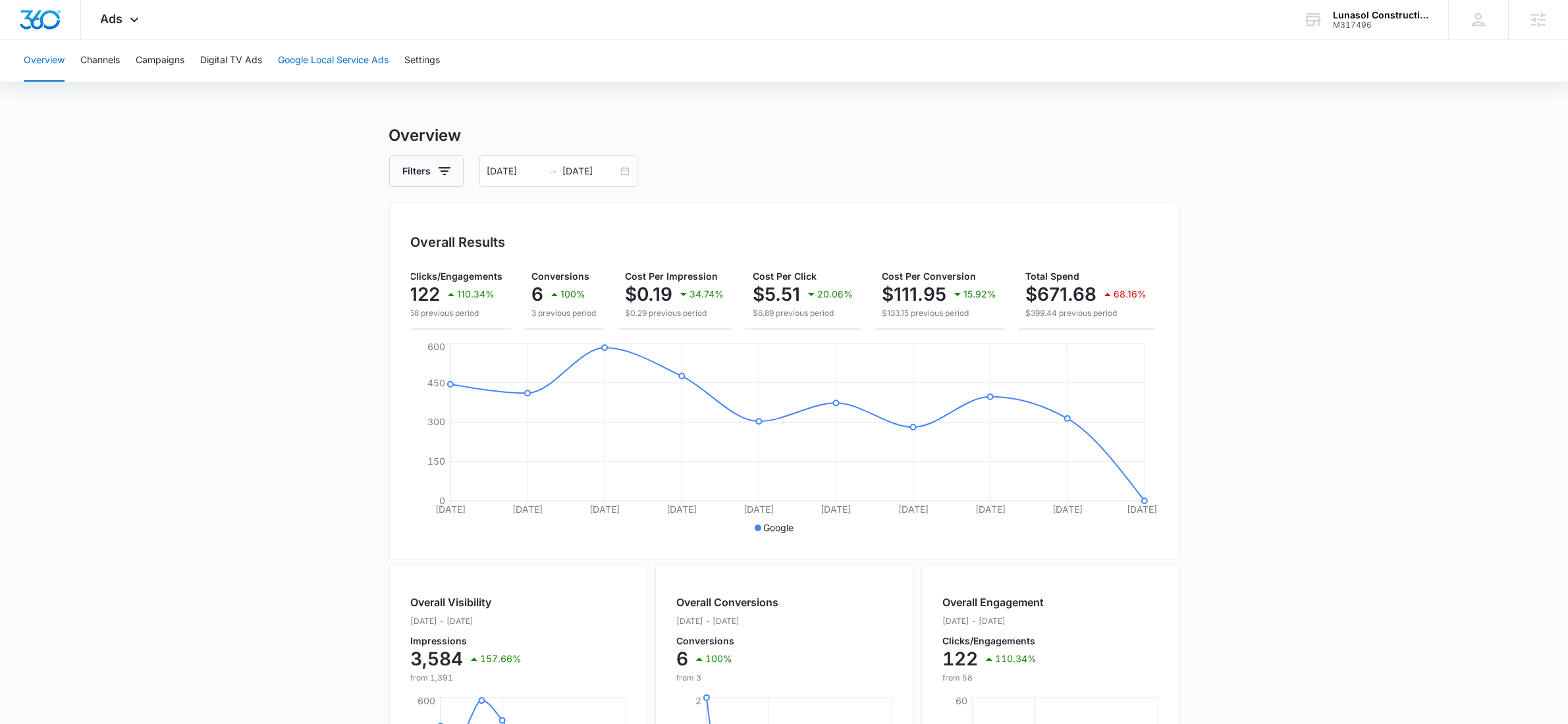
click at [305, 48] on button "Google Local Service Ads" at bounding box center [333, 60] width 110 height 42
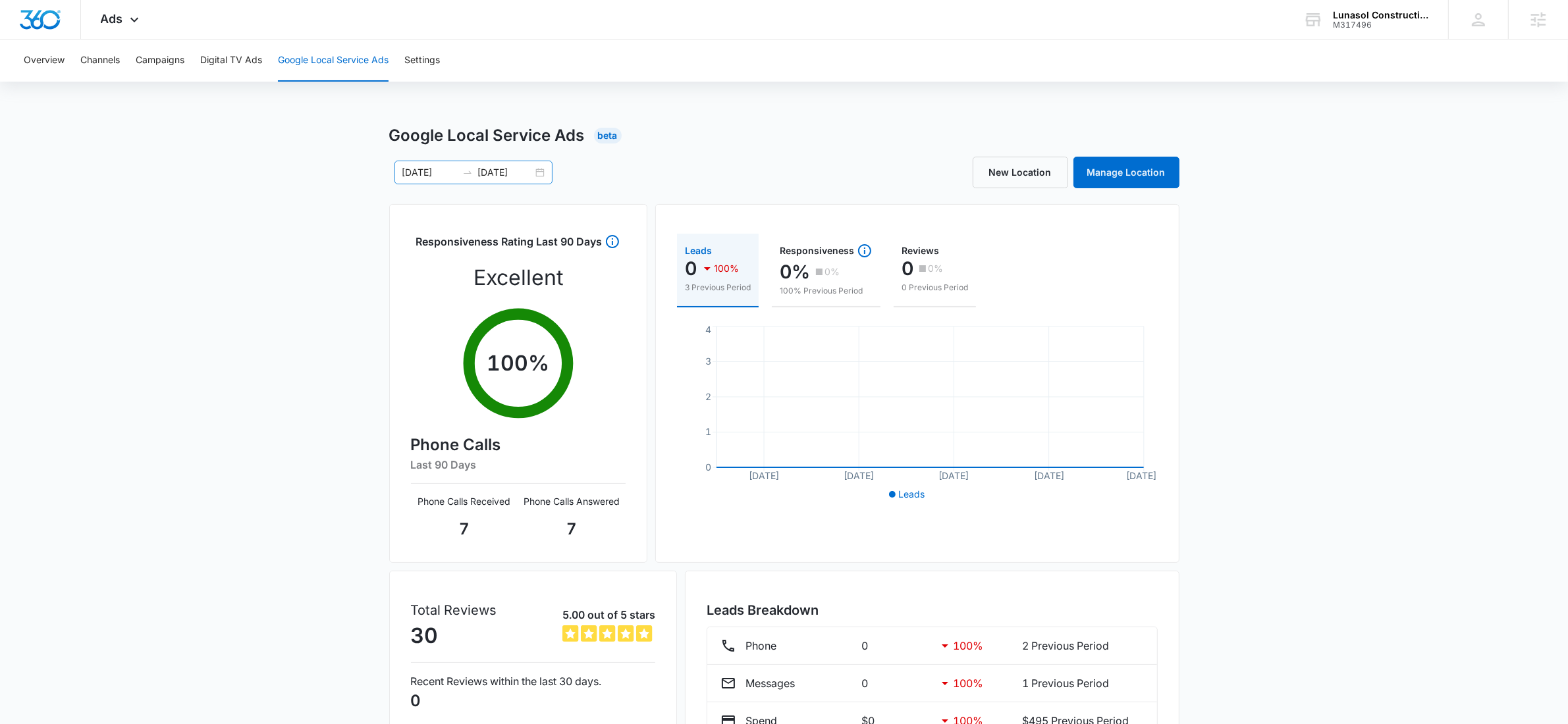
click at [540, 172] on div "09/01/2025 09/10/2025" at bounding box center [473, 172] width 158 height 23
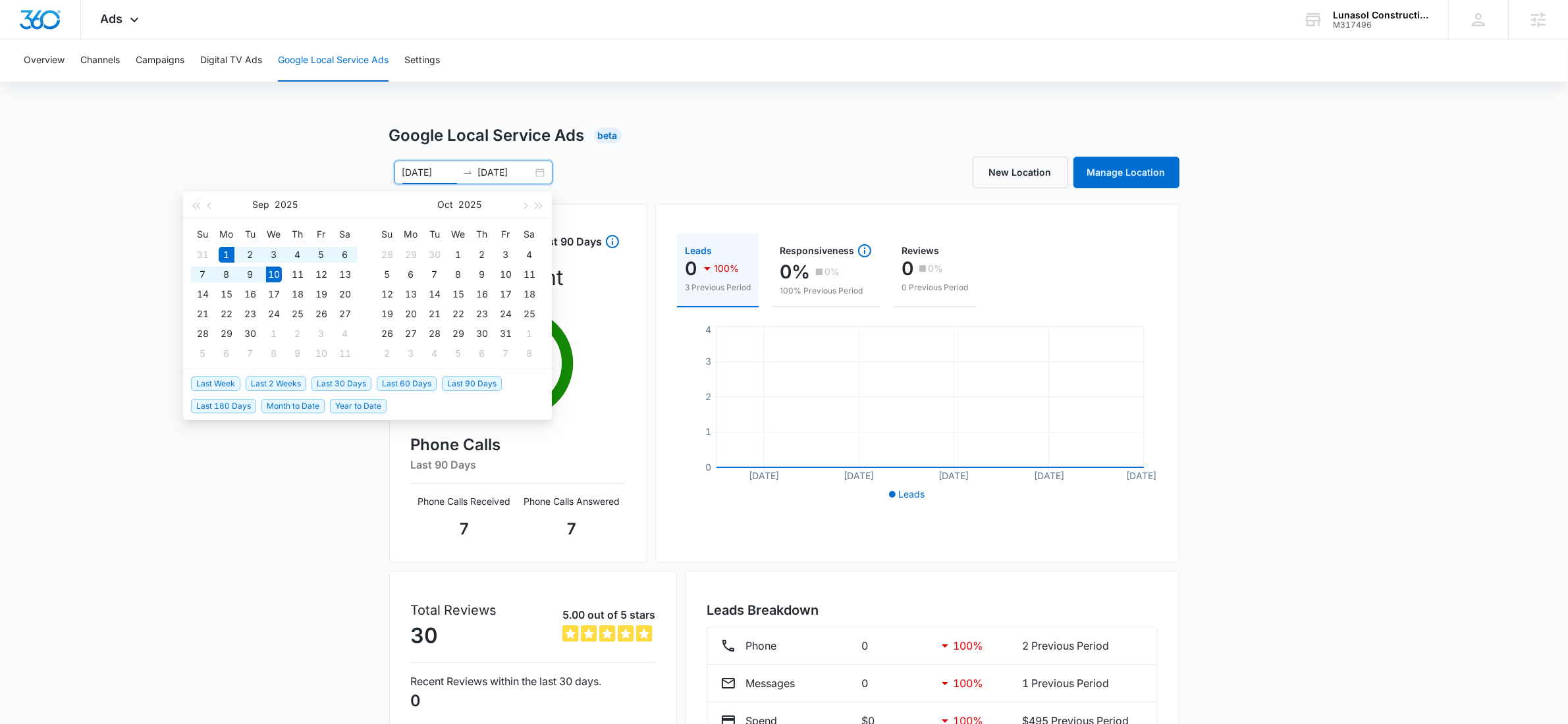
click at [803, 162] on div "New Location Manage Location" at bounding box center [982, 172] width 395 height 32
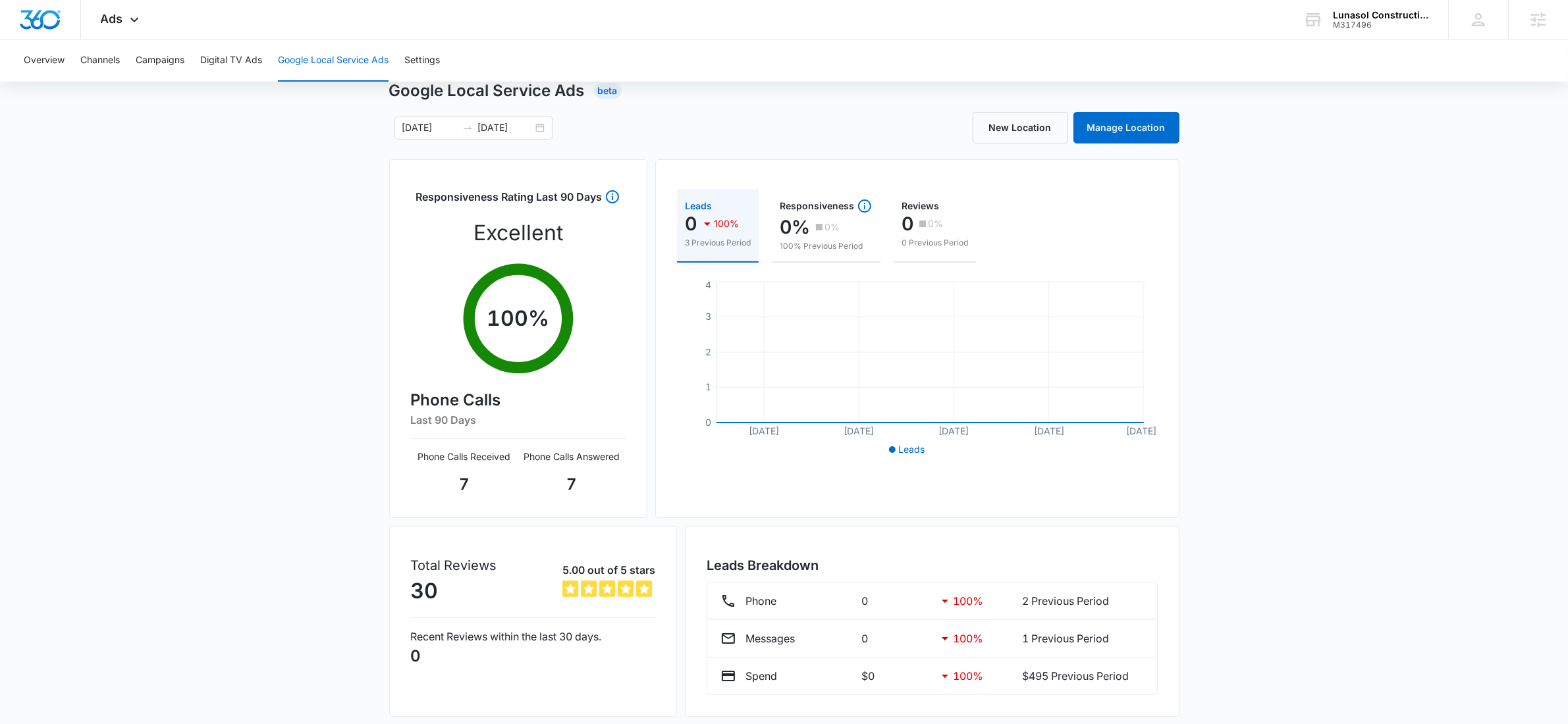
scroll to position [87, 0]
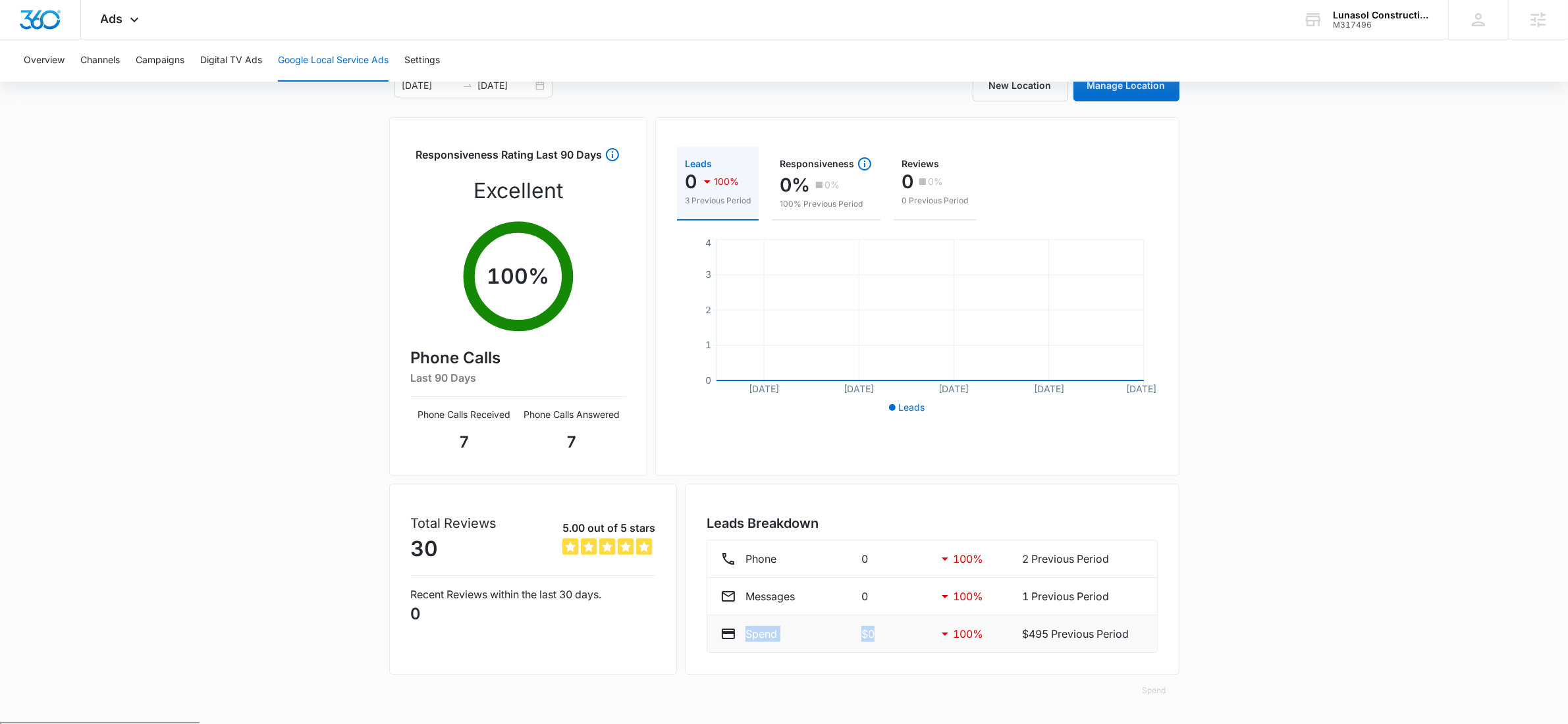
drag, startPoint x: 888, startPoint y: 640, endPoint x: 723, endPoint y: 631, distance: 165.2
click at [723, 631] on div "Spend $0 100 % $495 Previous Period" at bounding box center [932, 634] width 423 height 16
click at [751, 638] on p "Spend" at bounding box center [761, 634] width 32 height 16
drag, startPoint x: 747, startPoint y: 633, endPoint x: 1153, endPoint y: 636, distance: 406.0
click at [1153, 636] on li "Spend $0 100 % $495 Previous Period" at bounding box center [932, 634] width 450 height 37
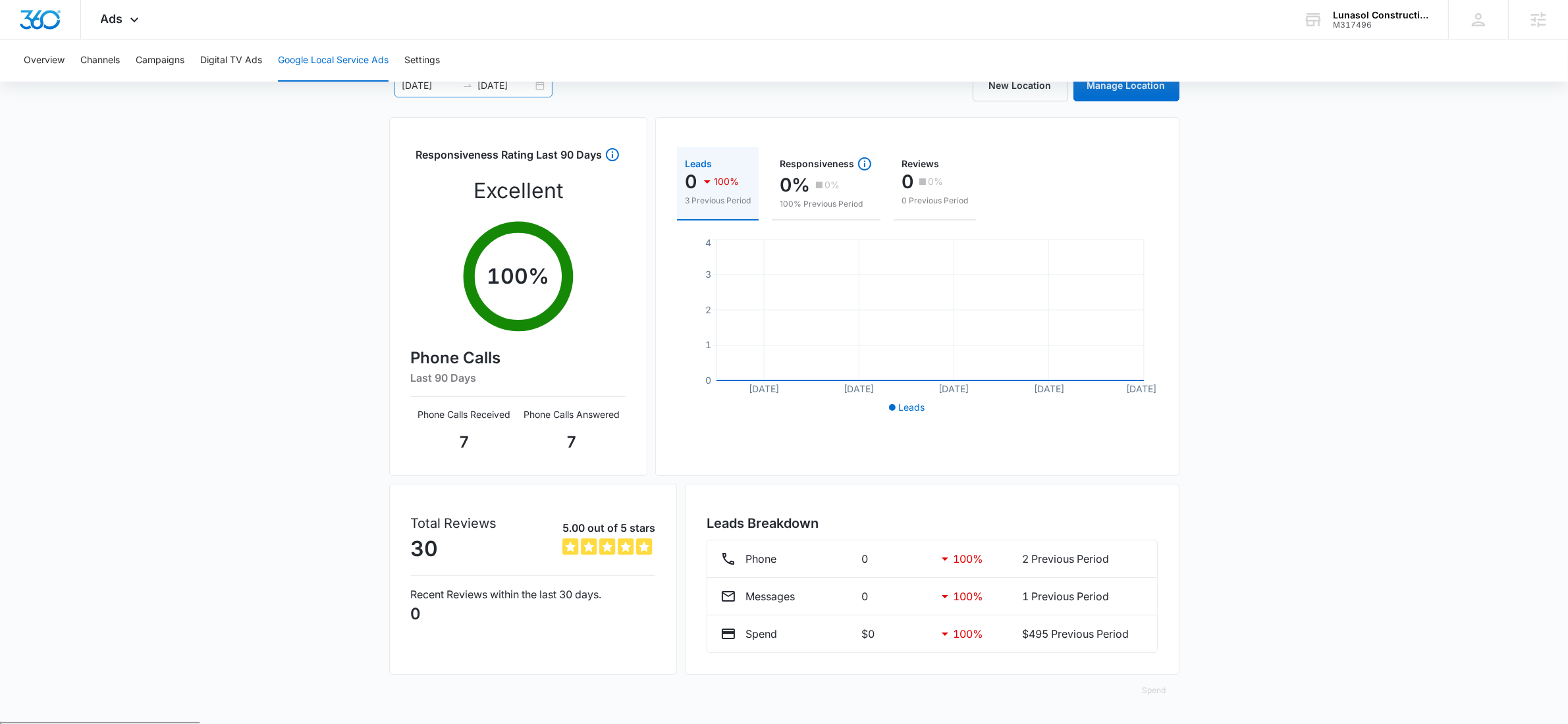
click at [537, 85] on div "09/01/2025 09/10/2025" at bounding box center [473, 85] width 158 height 23
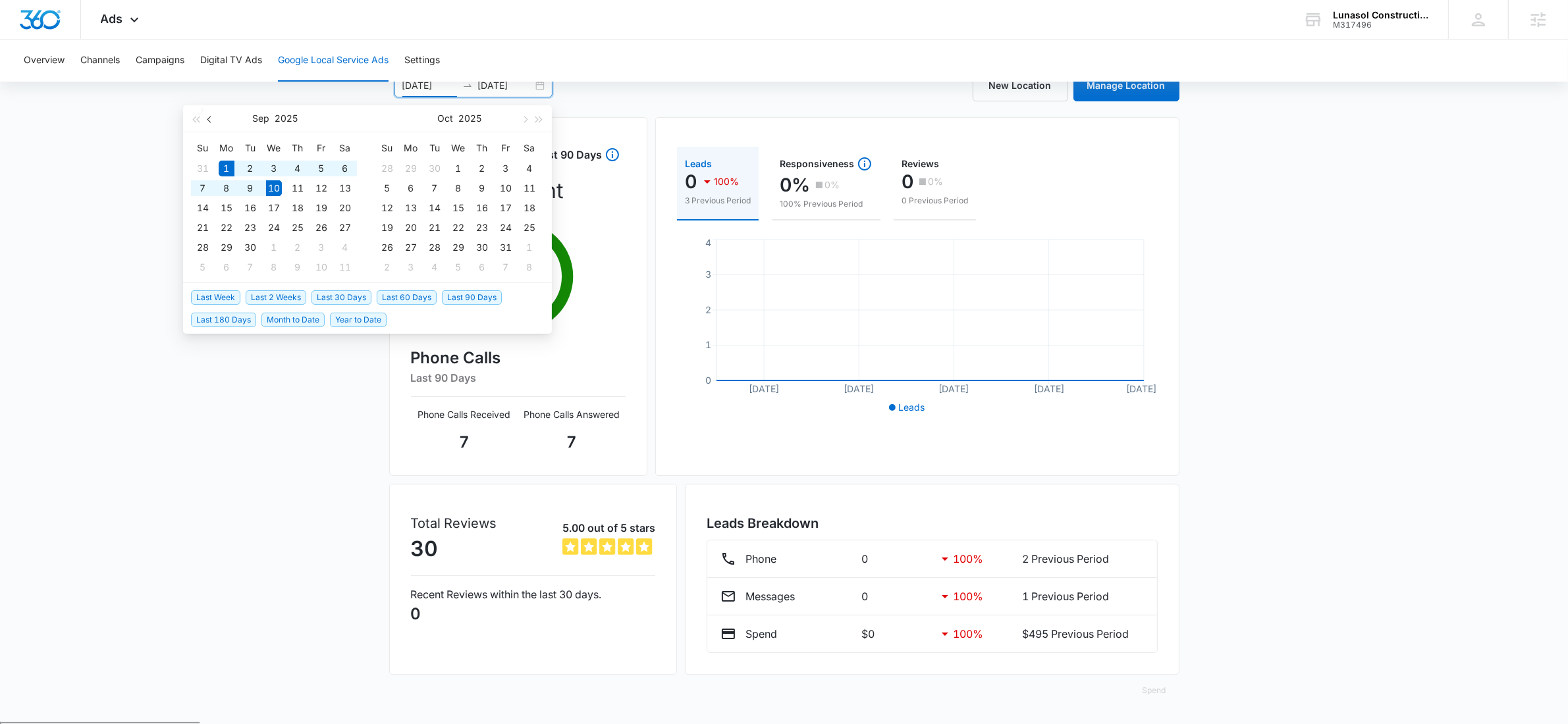
click at [216, 116] on button "button" at bounding box center [209, 118] width 14 height 26
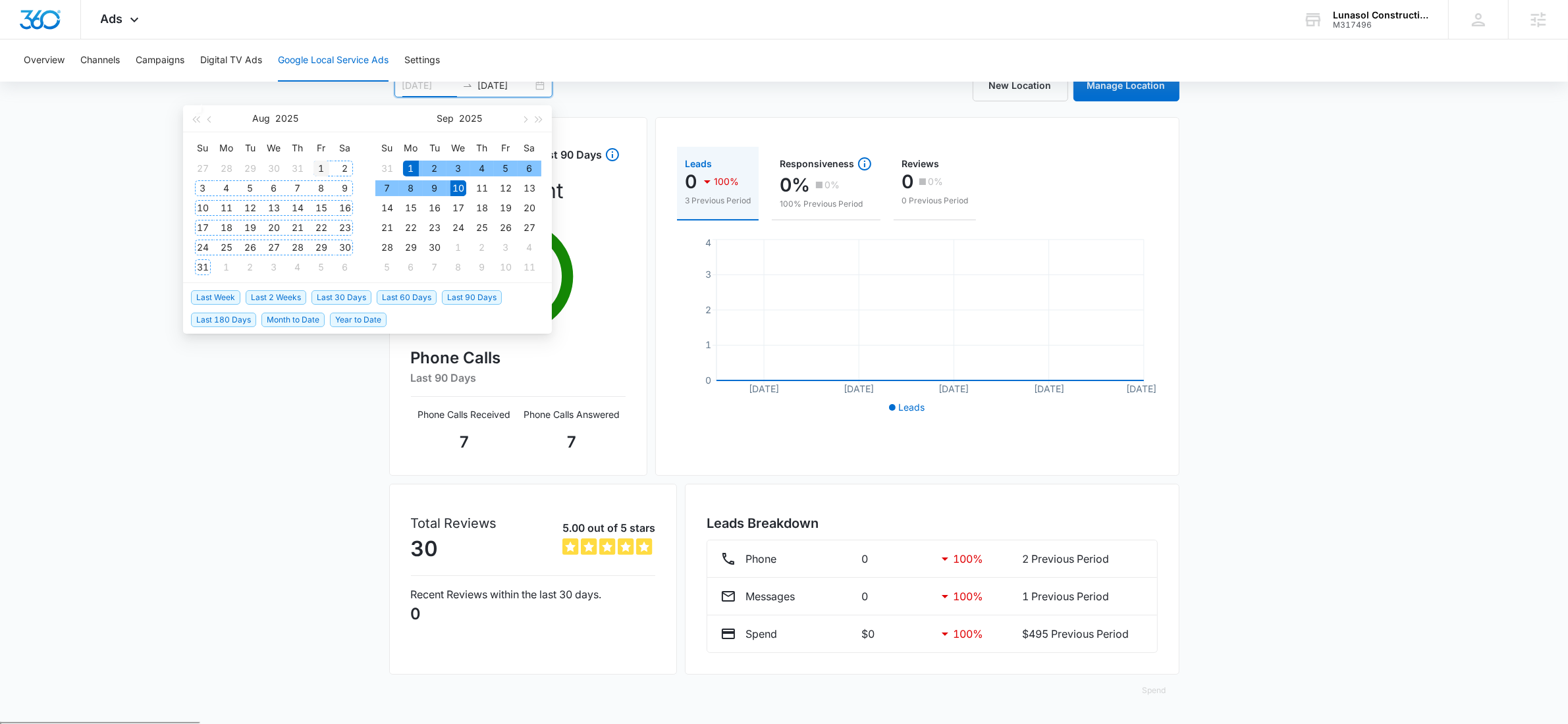
type input "08/01/2025"
click at [321, 165] on div "1" at bounding box center [321, 169] width 16 height 16
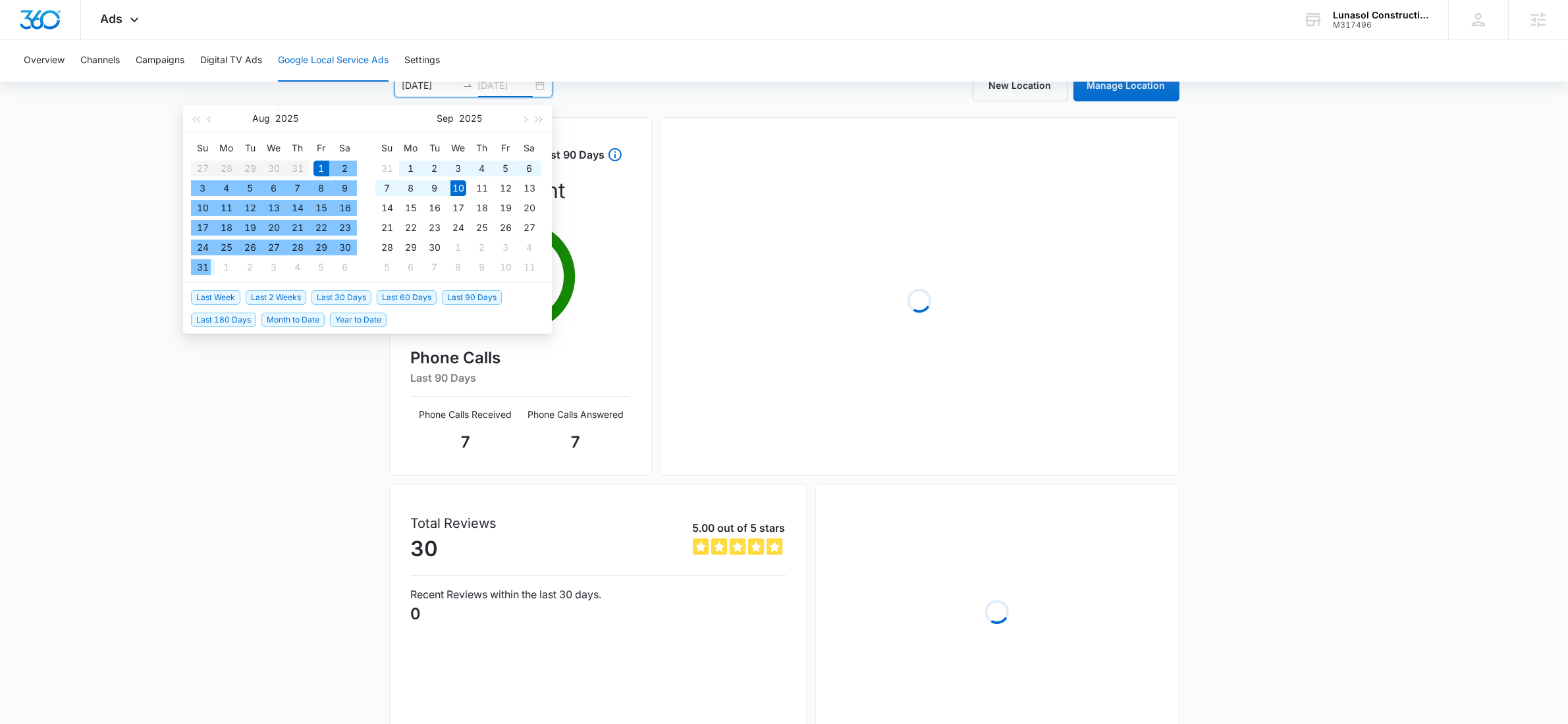
type input "08/31/2025"
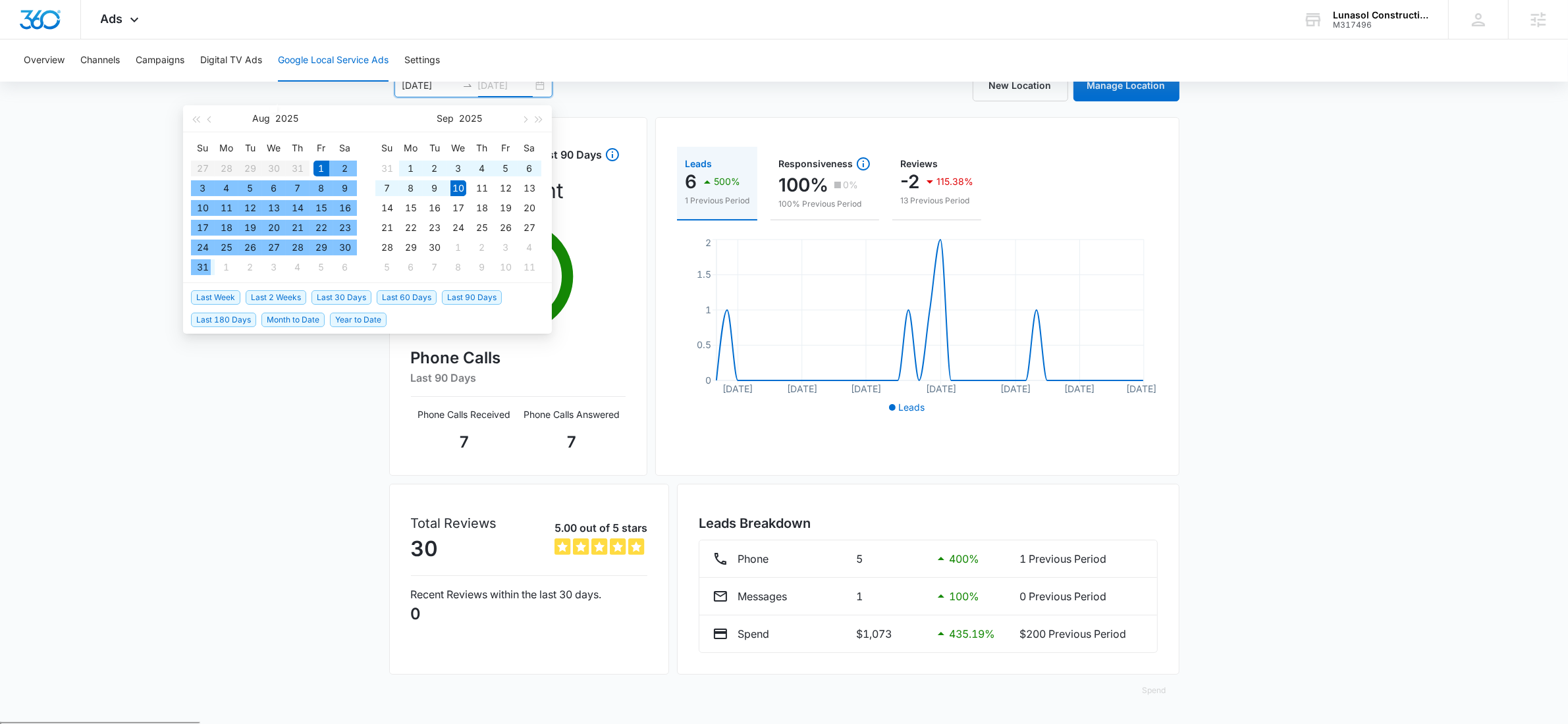
click at [198, 266] on div "31" at bounding box center [203, 267] width 16 height 16
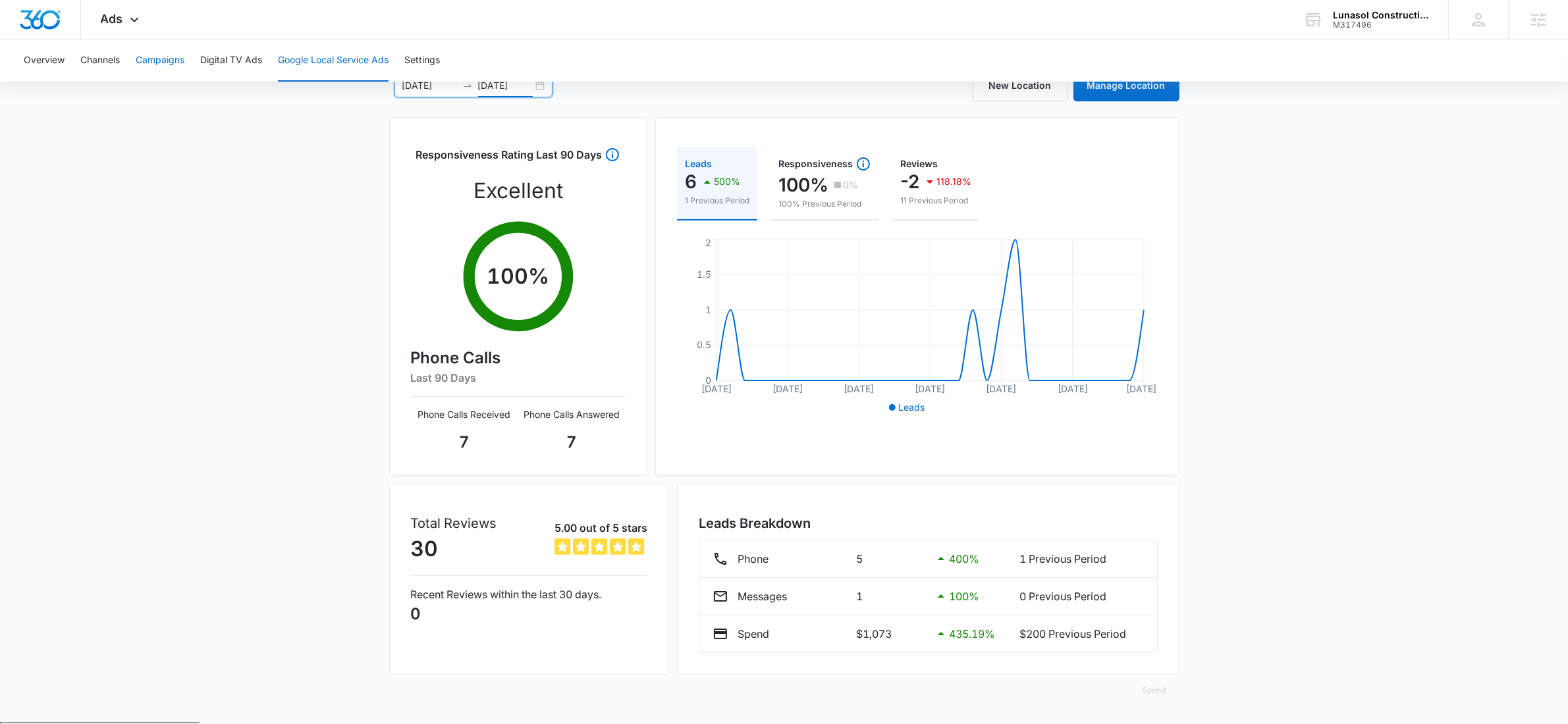
click at [178, 56] on button "Campaigns" at bounding box center [159, 60] width 48 height 42
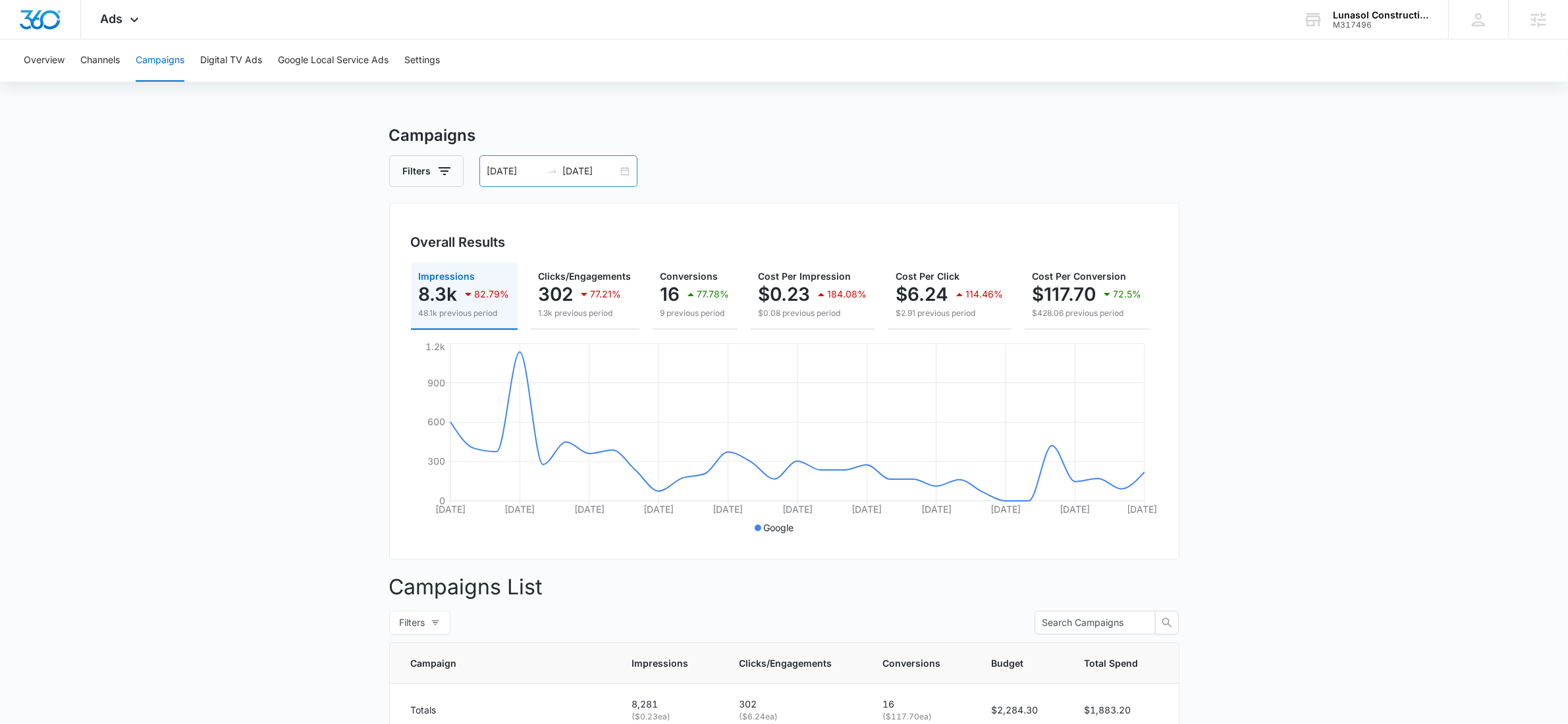
click at [620, 166] on div "08/01/2025 08/31/2025" at bounding box center [558, 172] width 158 height 32
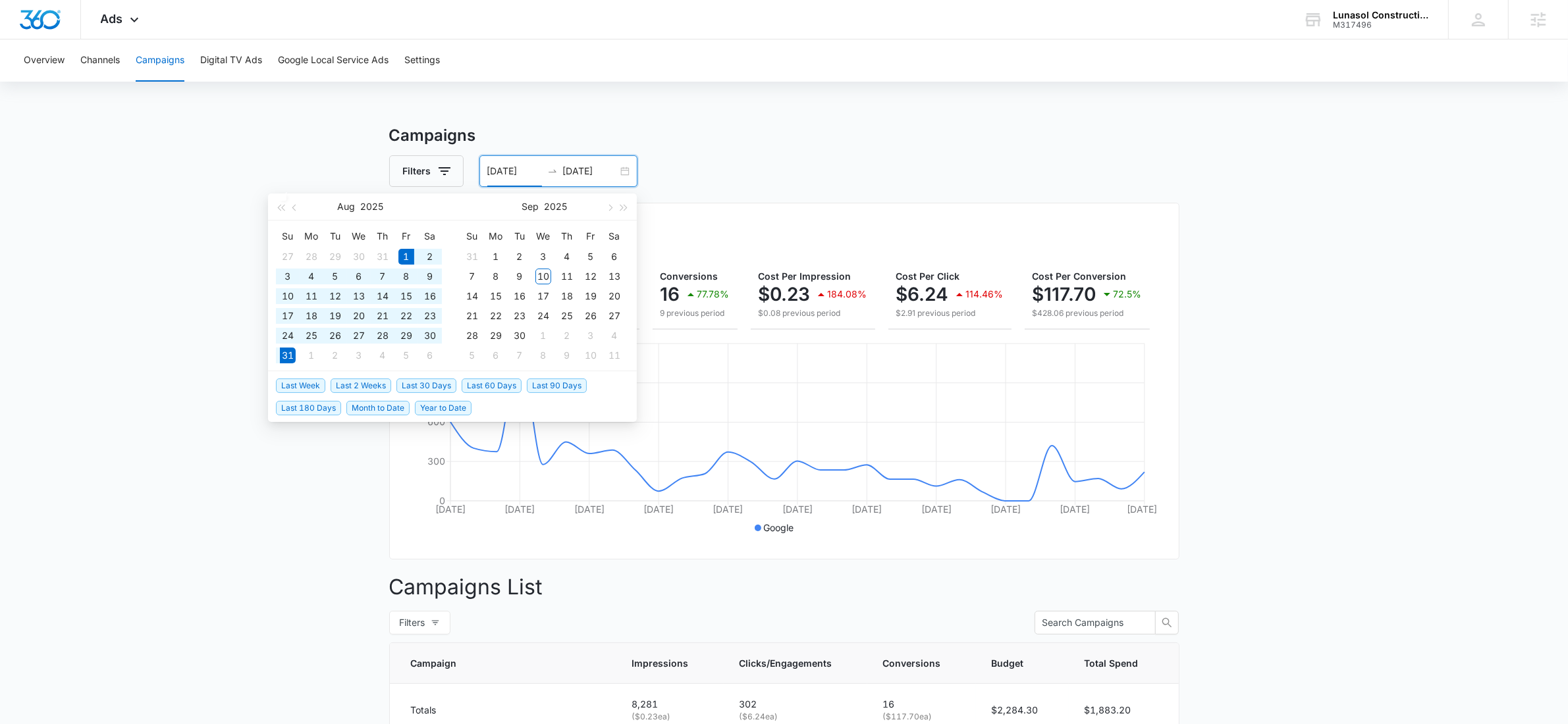
type input "08/01/2025"
click at [844, 132] on h3 "Campaigns" at bounding box center [784, 135] width 790 height 23
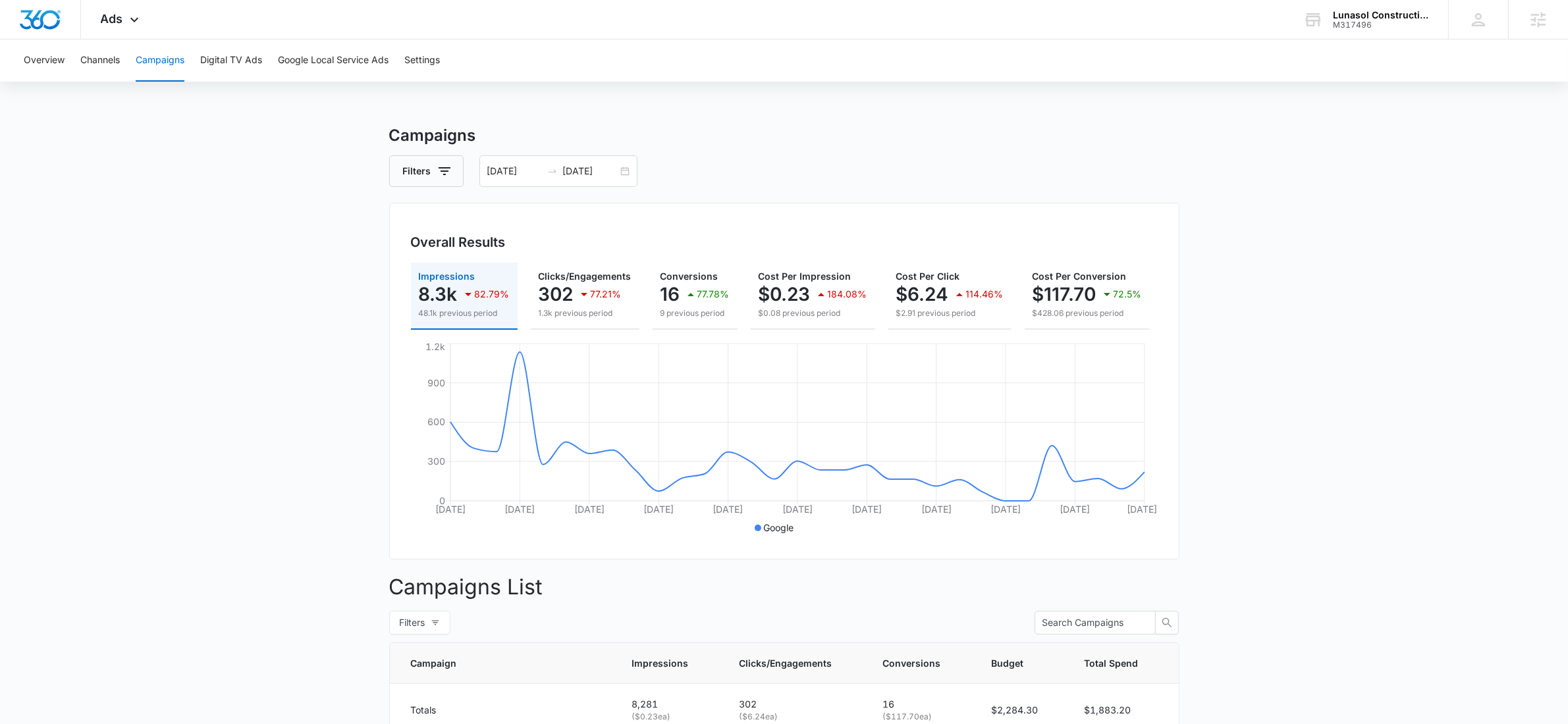
scroll to position [0, 160]
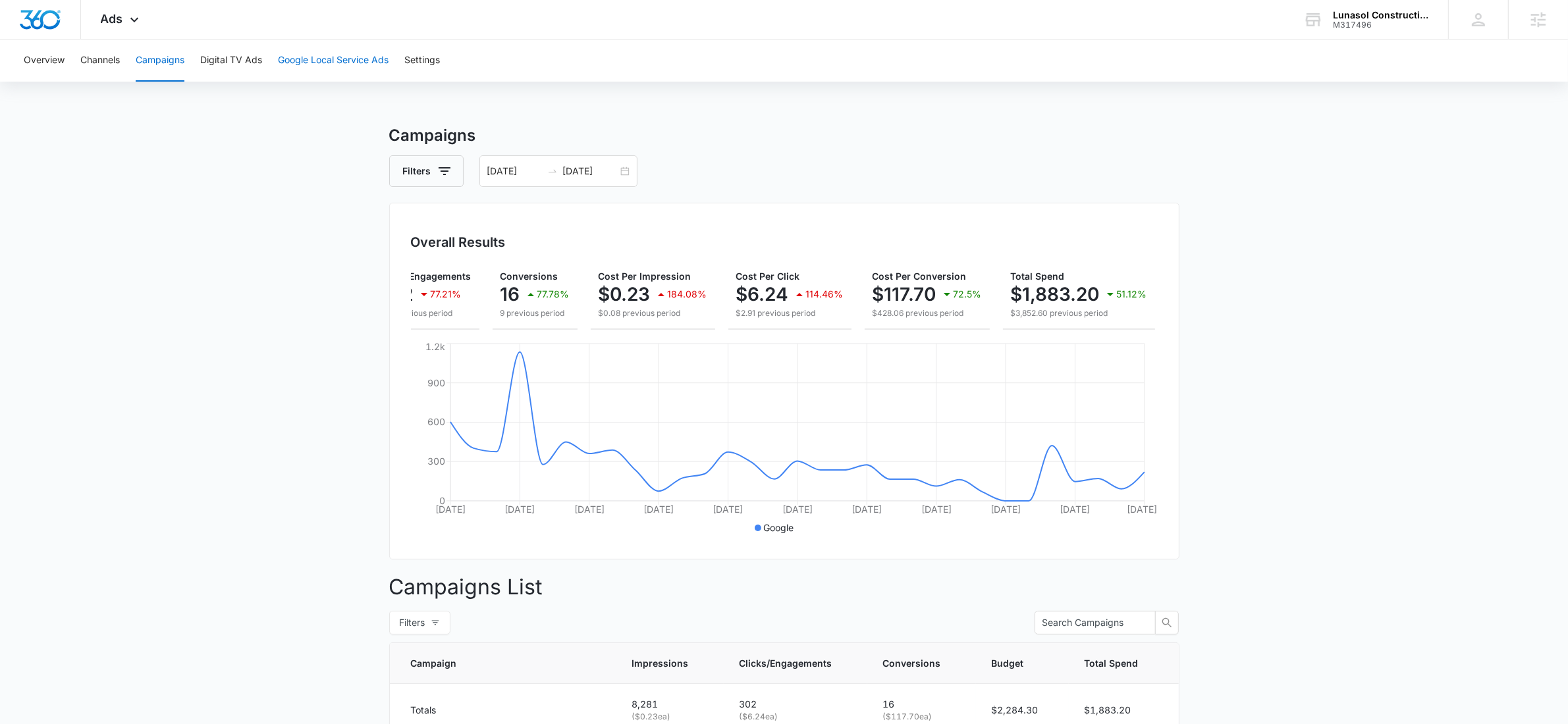
click at [329, 55] on button "Google Local Service Ads" at bounding box center [333, 60] width 110 height 42
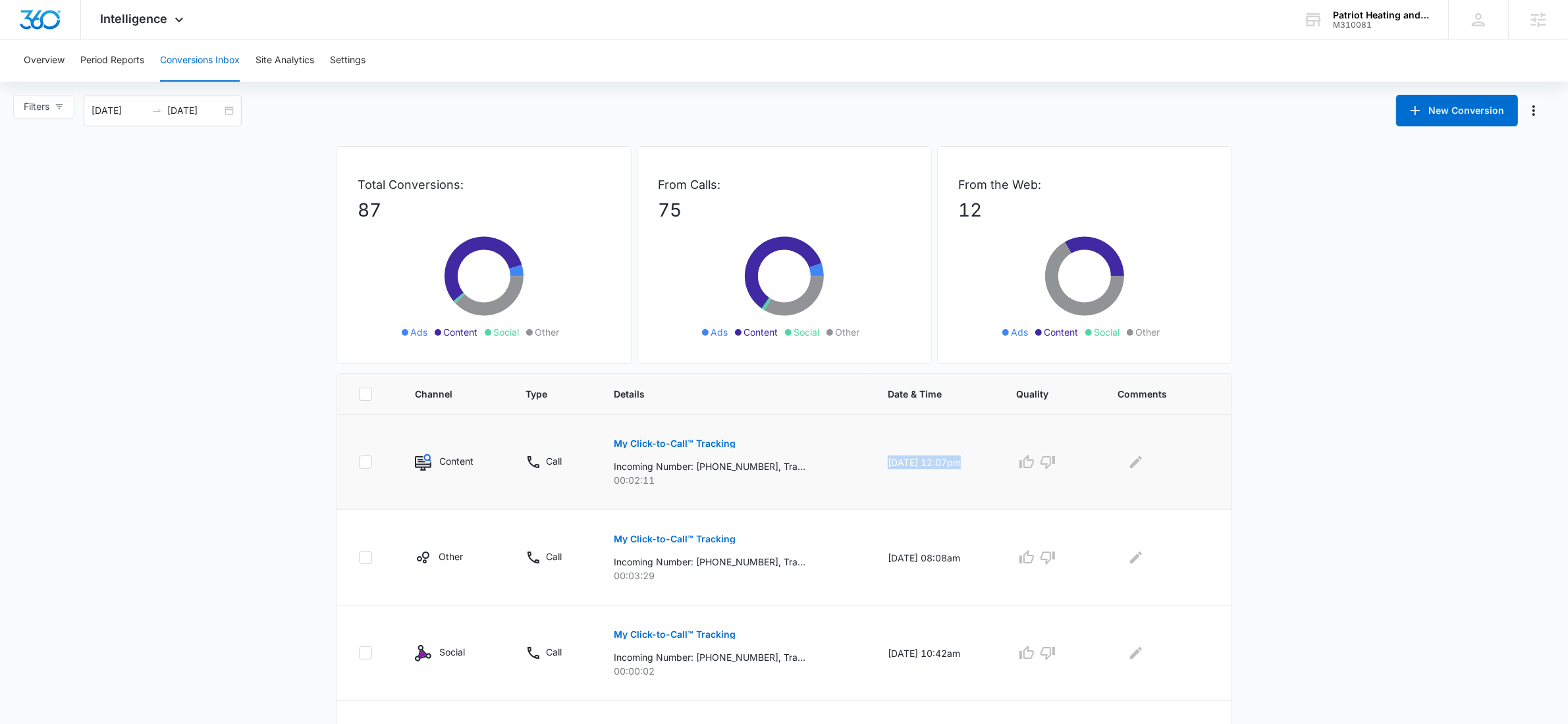
drag, startPoint x: 871, startPoint y: 467, endPoint x: 1012, endPoint y: 475, distance: 141.2
click at [1012, 475] on tr "Content Call My Click-to-Call™ Tracking Incoming Number: +17033605812, Tracking…" at bounding box center [784, 463] width 894 height 95
click at [701, 467] on p "Incoming Number: +17033605812, Tracking Number: +15409520104, Ring To: +1540335…" at bounding box center [710, 466] width 192 height 14
click at [678, 436] on button "My Click-to-Call™ Tracking" at bounding box center [675, 444] width 122 height 32
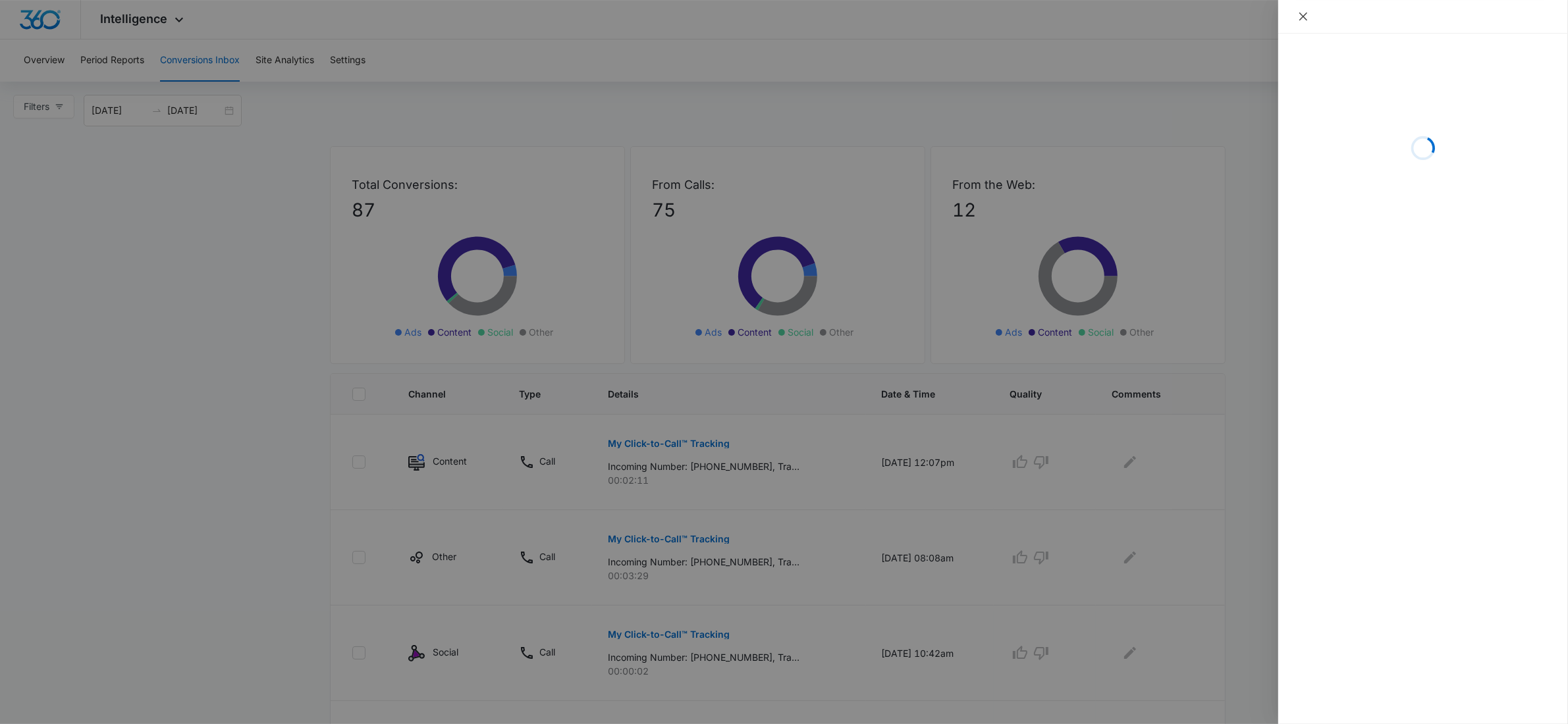
click at [1303, 18] on icon "close" at bounding box center [1303, 17] width 11 height 11
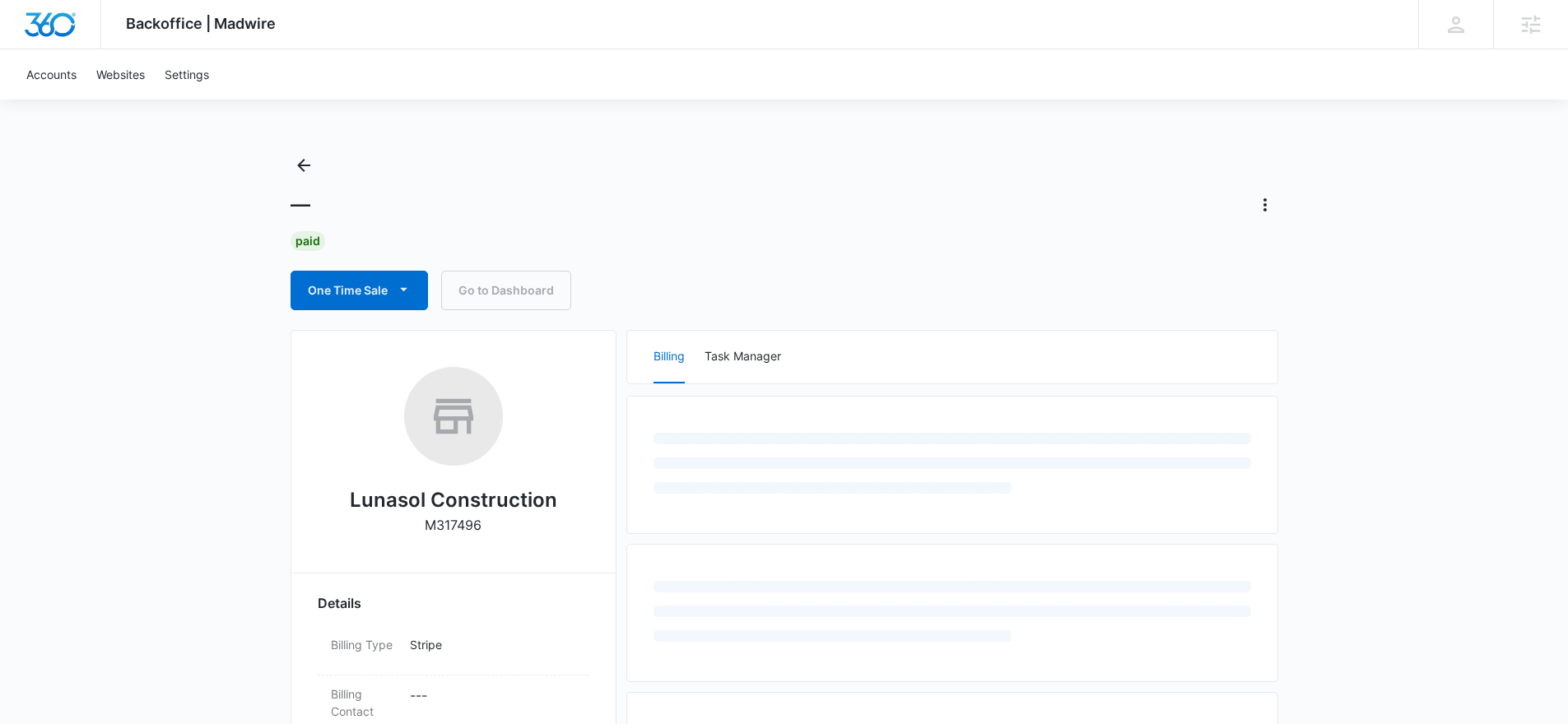
click at [851, 291] on div "One Time Sale Go to Dashboard" at bounding box center [785, 291] width 988 height 40
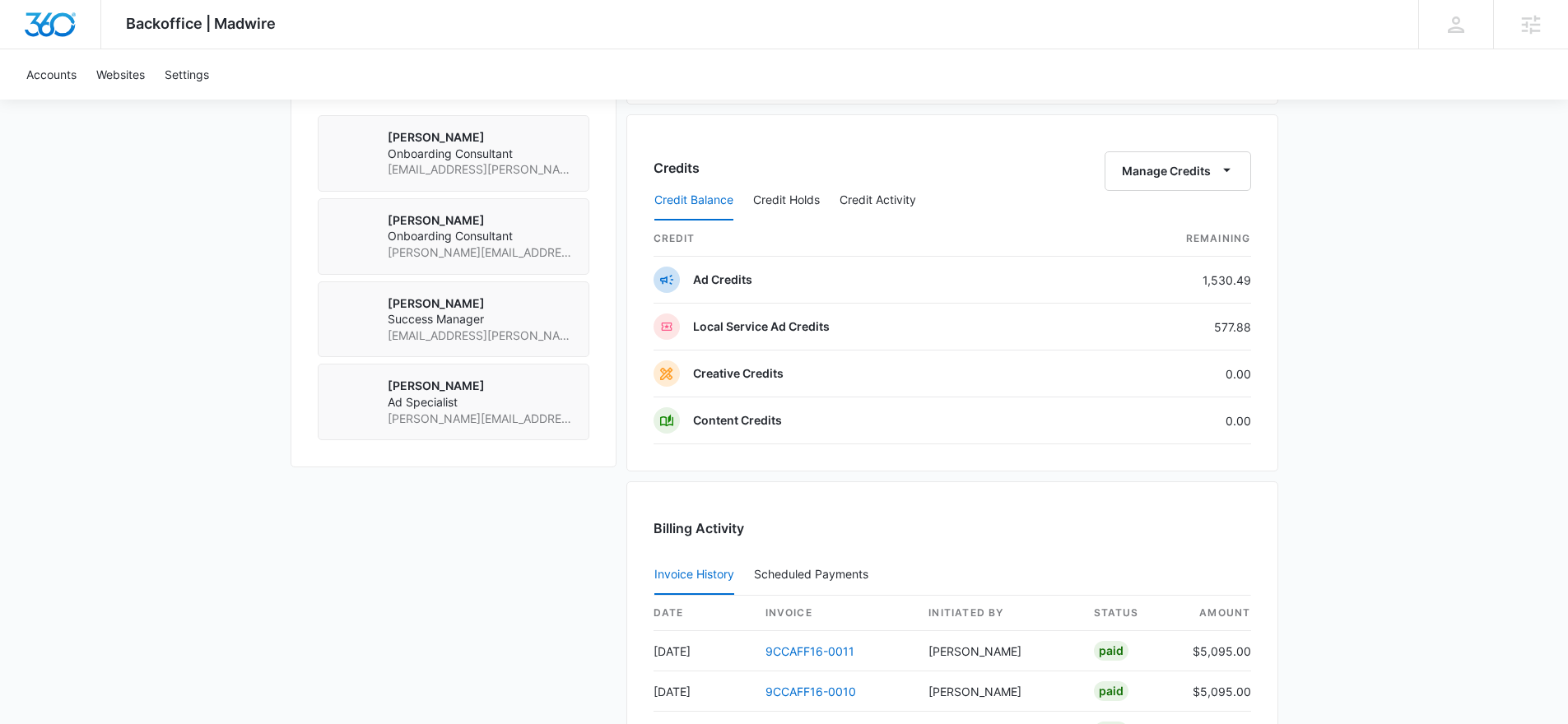
scroll to position [987, 0]
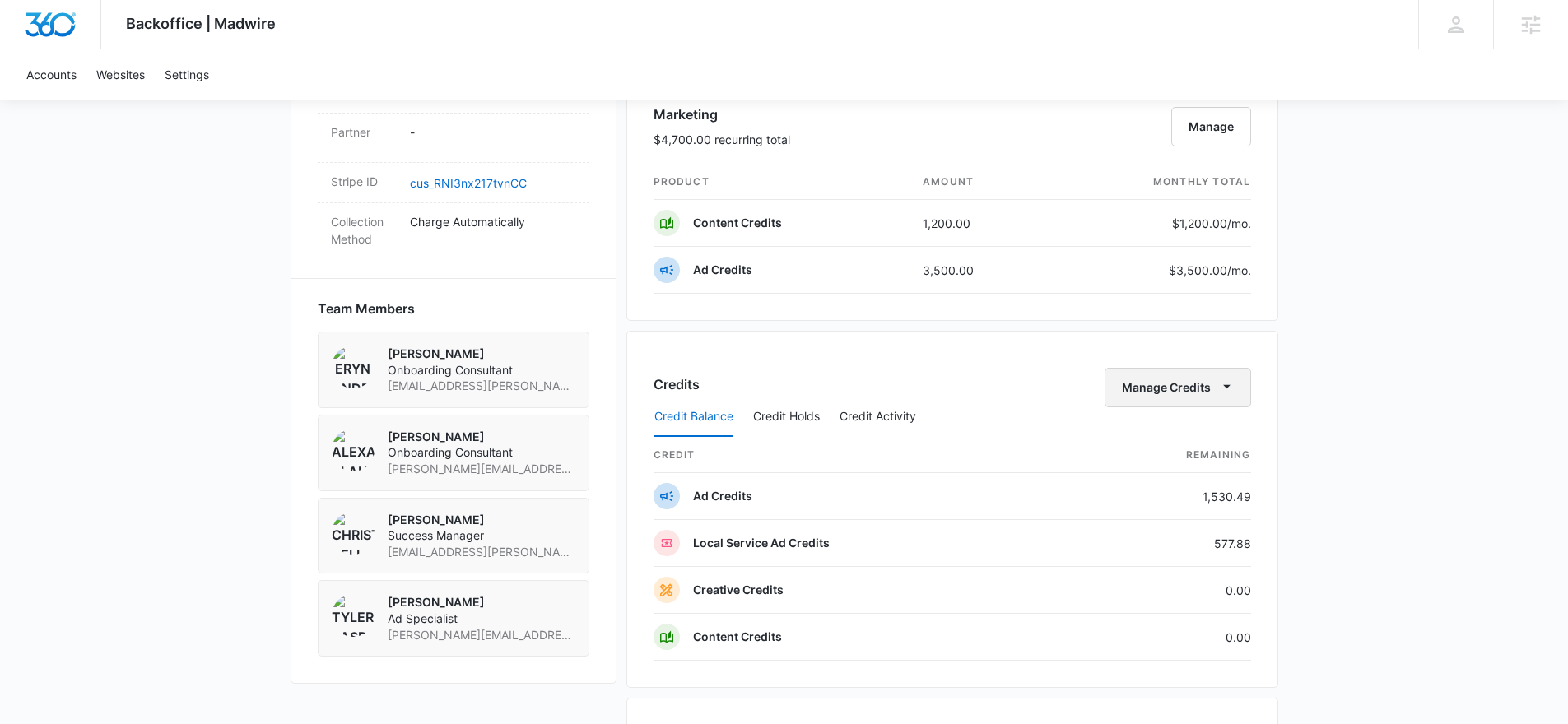
click at [1206, 384] on button "Manage Credits" at bounding box center [1177, 387] width 146 height 40
click at [1182, 445] on div "Transfer Credits" at bounding box center [1167, 440] width 86 height 11
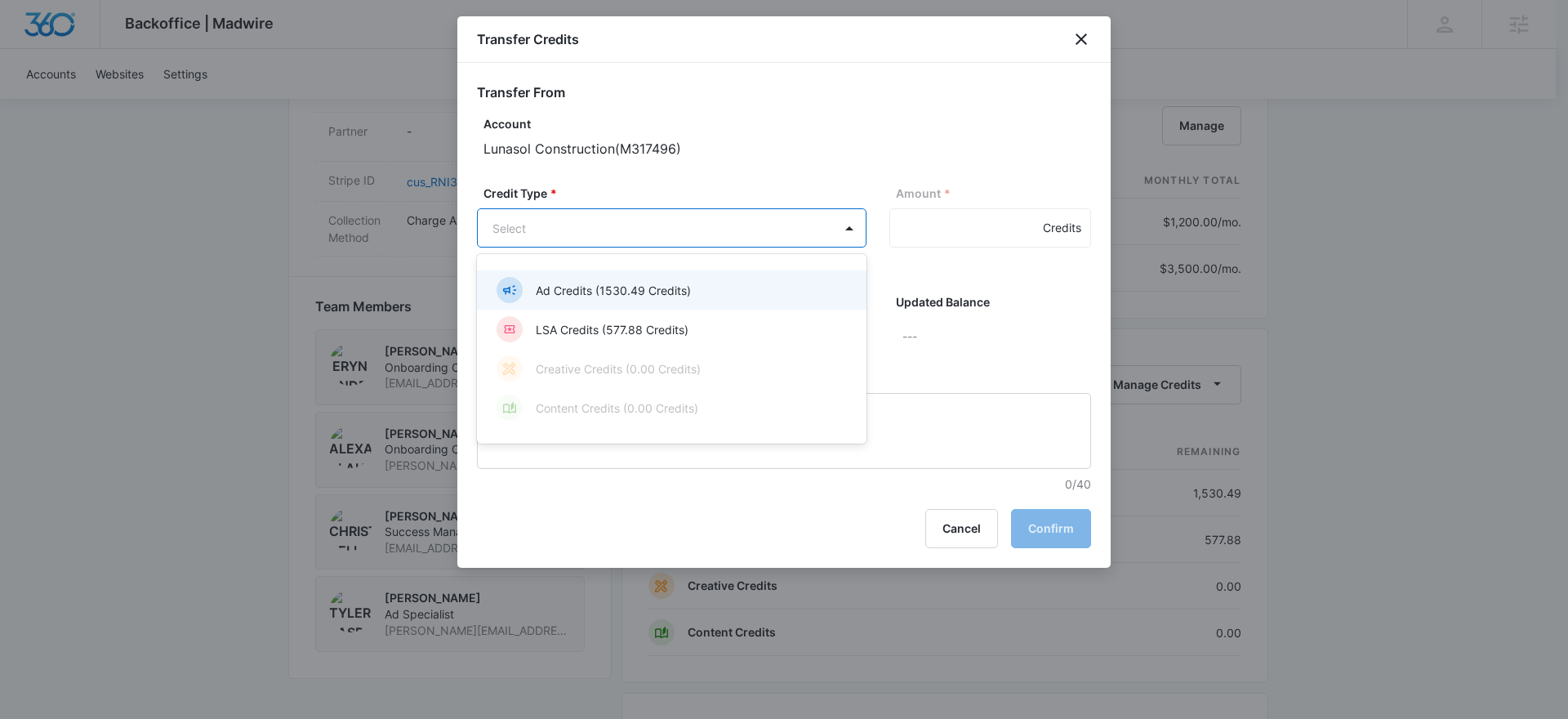
drag, startPoint x: 581, startPoint y: 225, endPoint x: 600, endPoint y: 231, distance: 19.9
click at [581, 225] on body "Backoffice | Madwire Apps Settings Christian Kellogg Christian.Kellogg@madwire.…" at bounding box center [784, 208] width 1568 height 2378
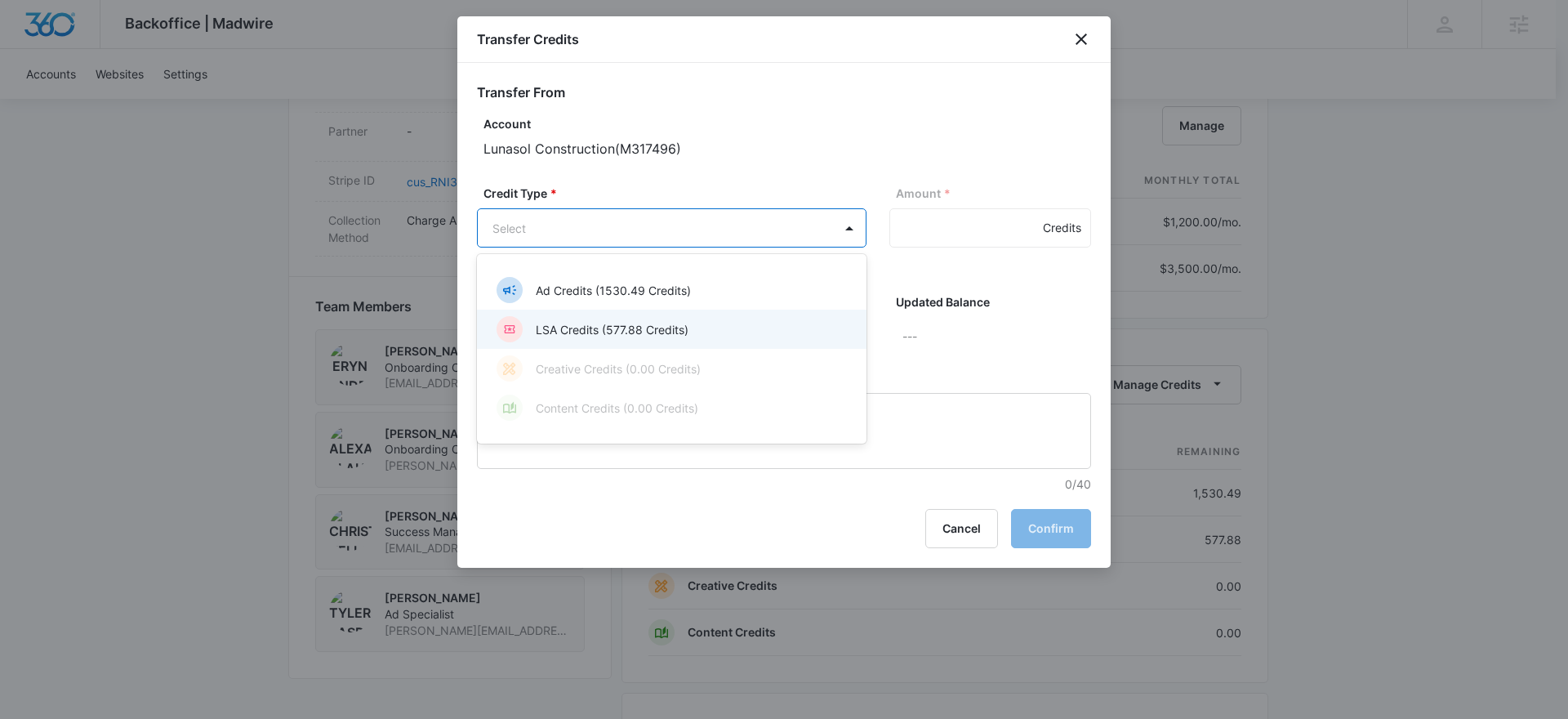
click at [606, 333] on p "LSA Credits (577.88 Credits)" at bounding box center [612, 329] width 153 height 17
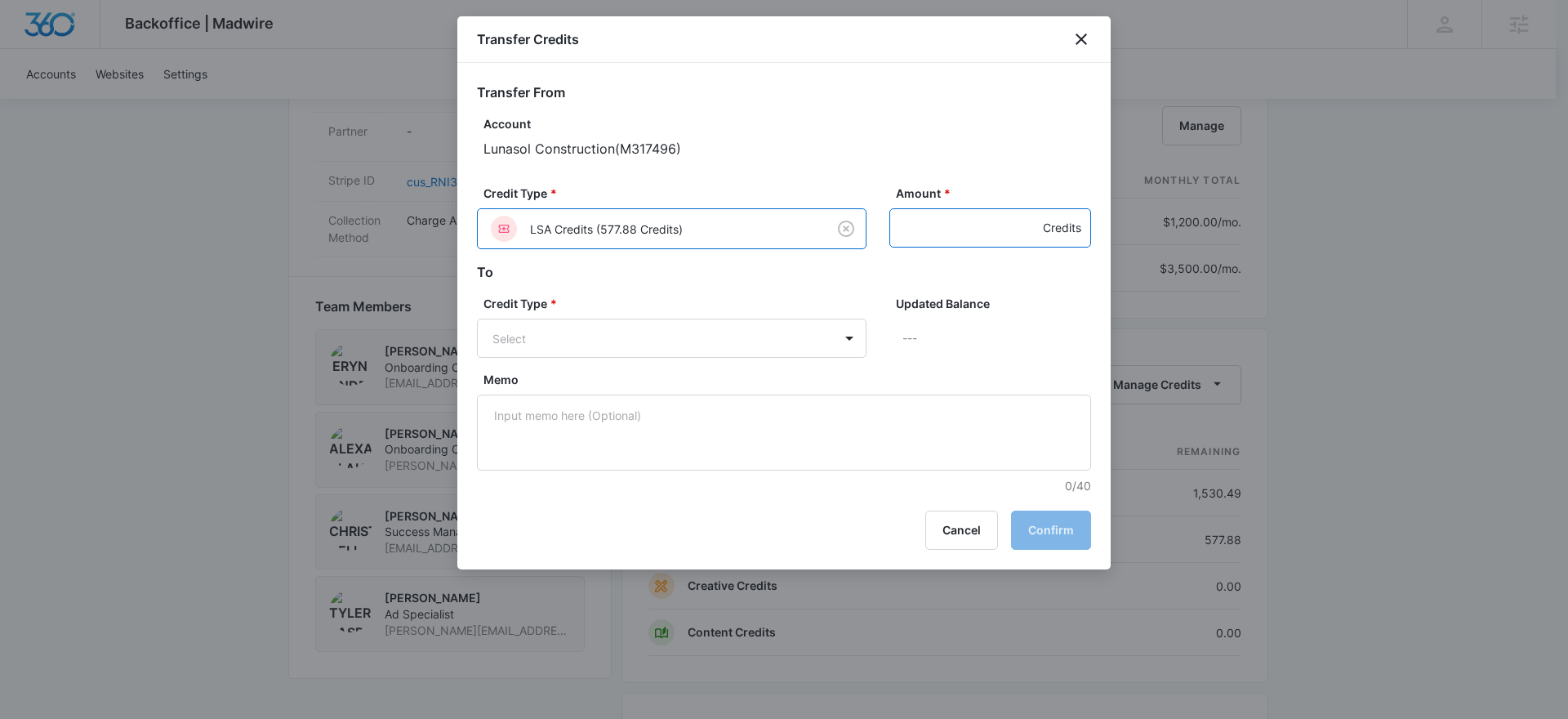
click at [918, 222] on input "Amount *" at bounding box center [990, 228] width 202 height 39
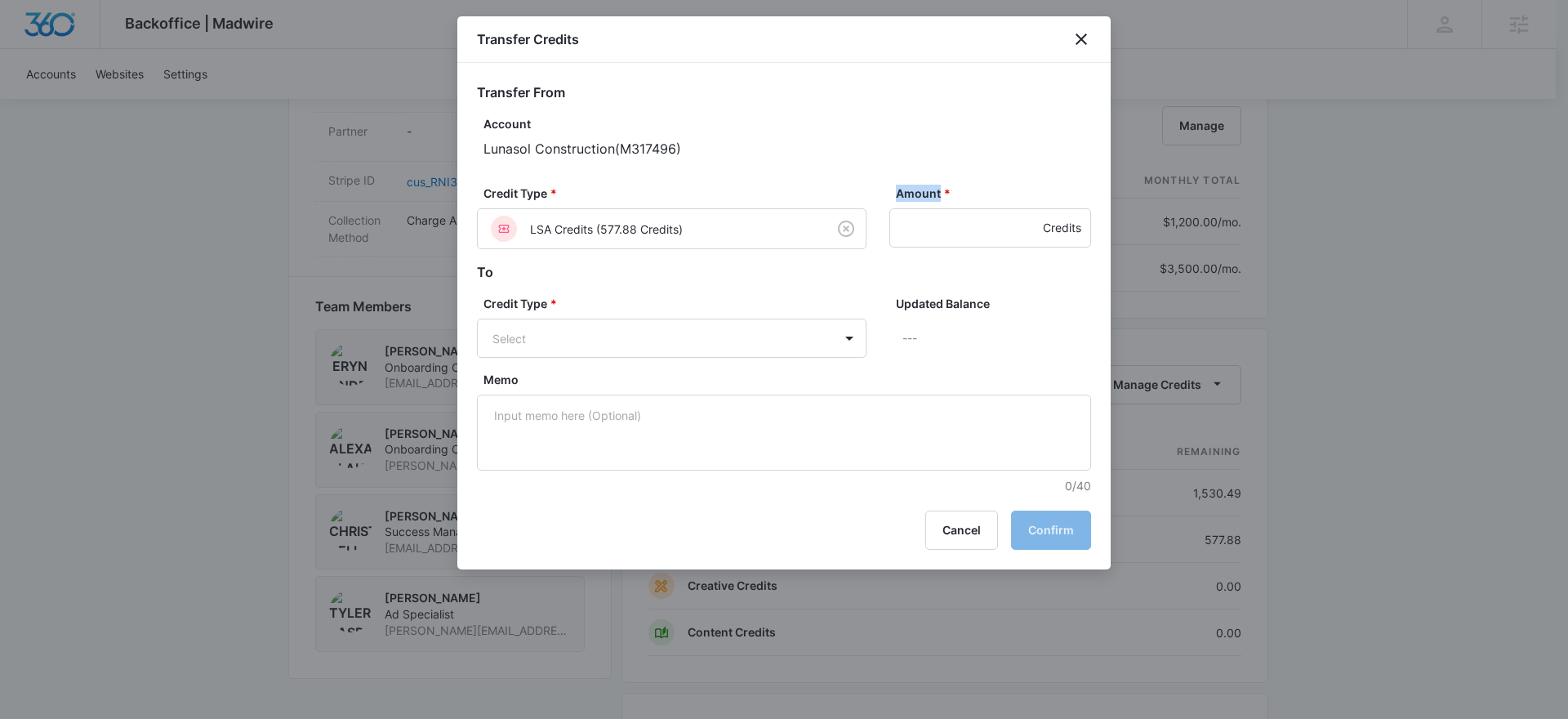
drag, startPoint x: 892, startPoint y: 189, endPoint x: 943, endPoint y: 196, distance: 51.5
click at [943, 196] on div "Amount * Credits" at bounding box center [990, 217] width 202 height 65
click at [955, 232] on input "Amount *" at bounding box center [990, 228] width 202 height 39
click at [697, 342] on body "Backoffice | Madwire Apps Settings Christian Kellogg Christian.Kellogg@madwire.…" at bounding box center [784, 208] width 1568 height 2378
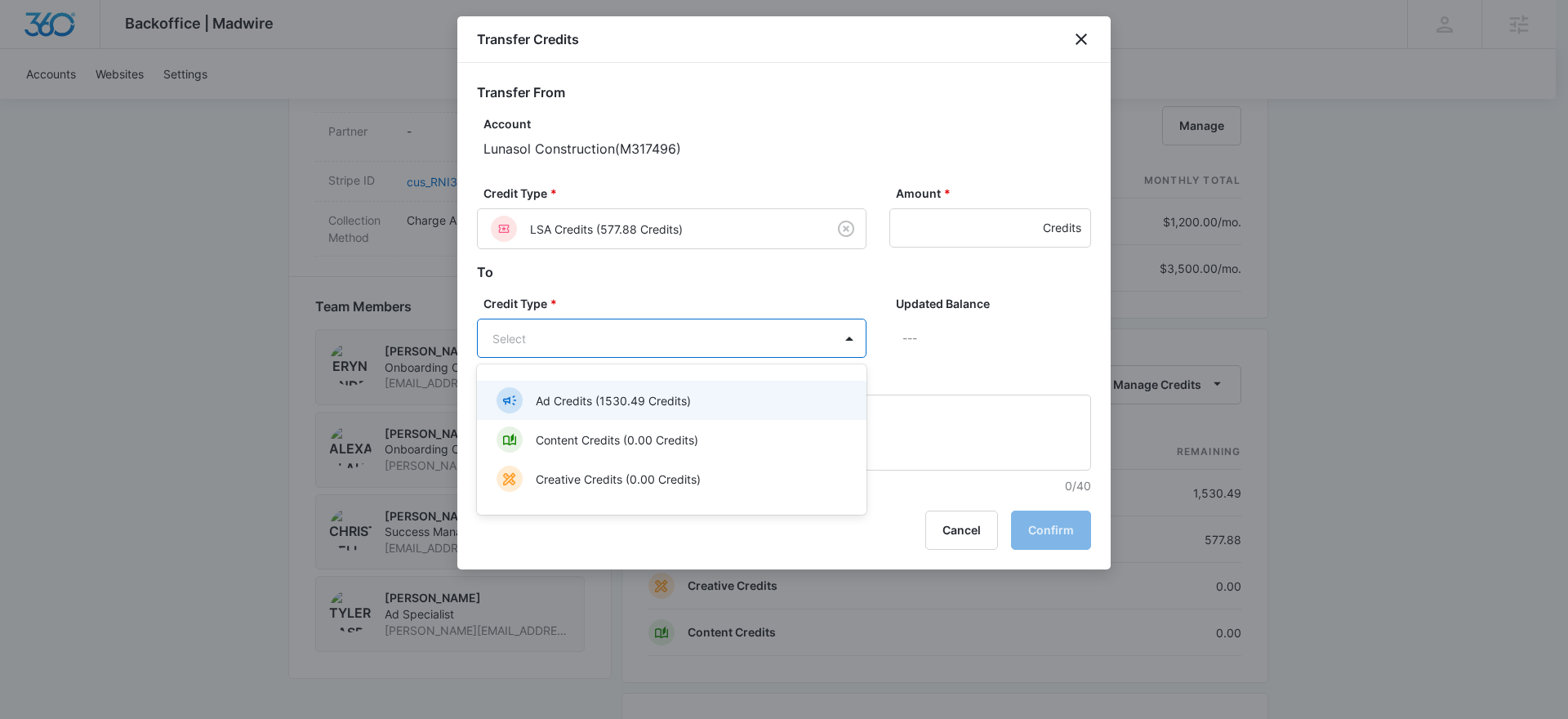
click at [591, 228] on div at bounding box center [784, 359] width 1568 height 719
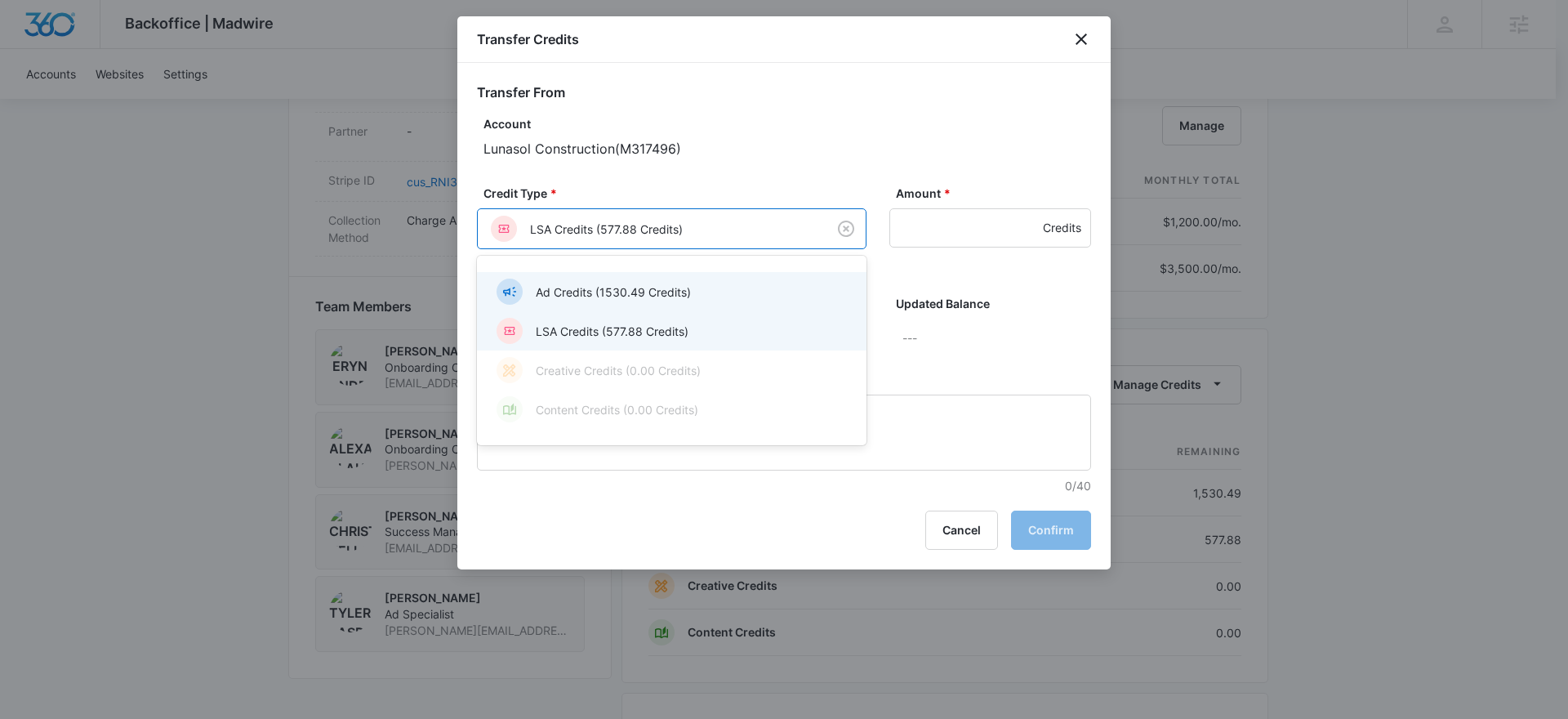
click at [629, 236] on body "Backoffice | Madwire Apps Settings Christian Kellogg Christian.Kellogg@madwire.…" at bounding box center [784, 208] width 1568 height 2378
click at [634, 297] on p "Ad Credits (1530.49 Credits)" at bounding box center [614, 292] width 156 height 17
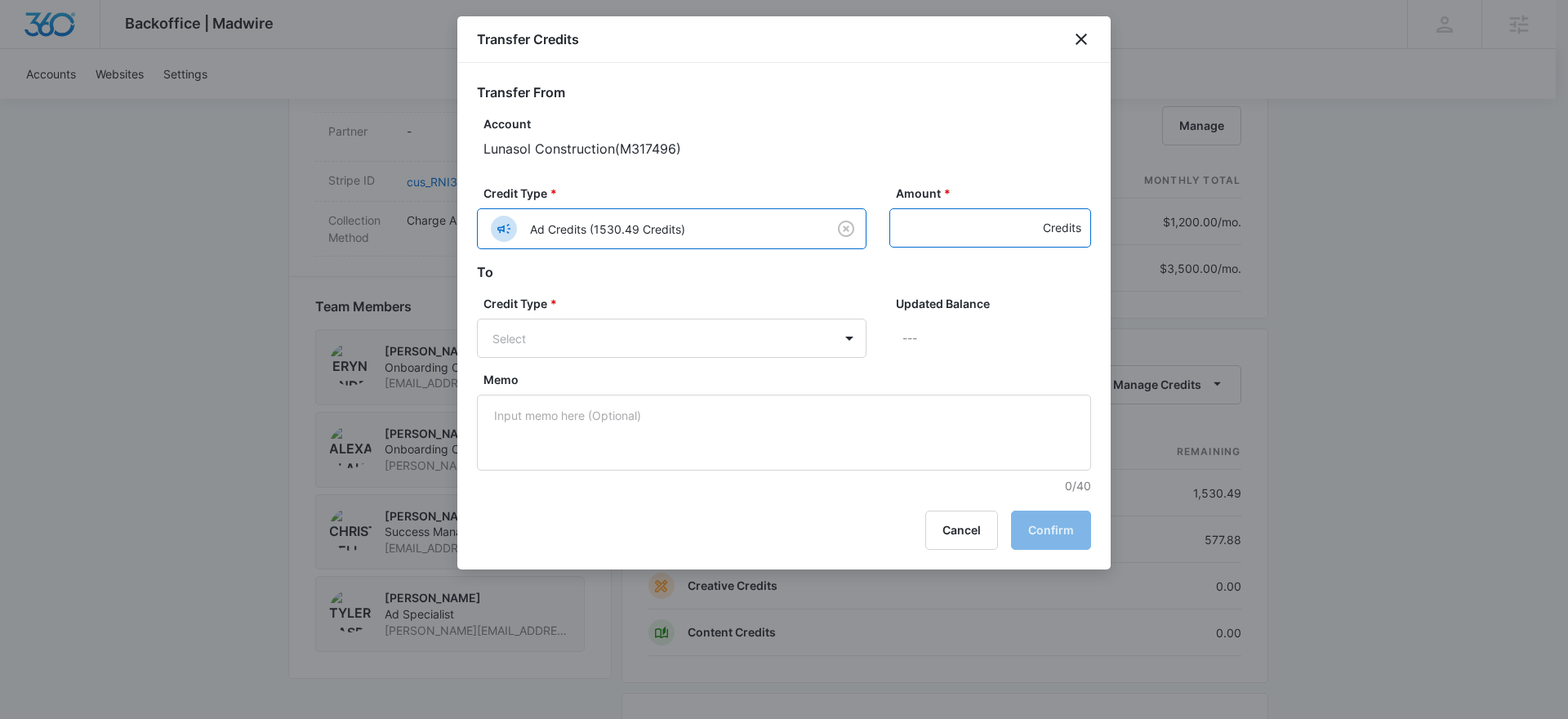
click at [987, 217] on input "Amount *" at bounding box center [990, 228] width 202 height 39
type input "200"
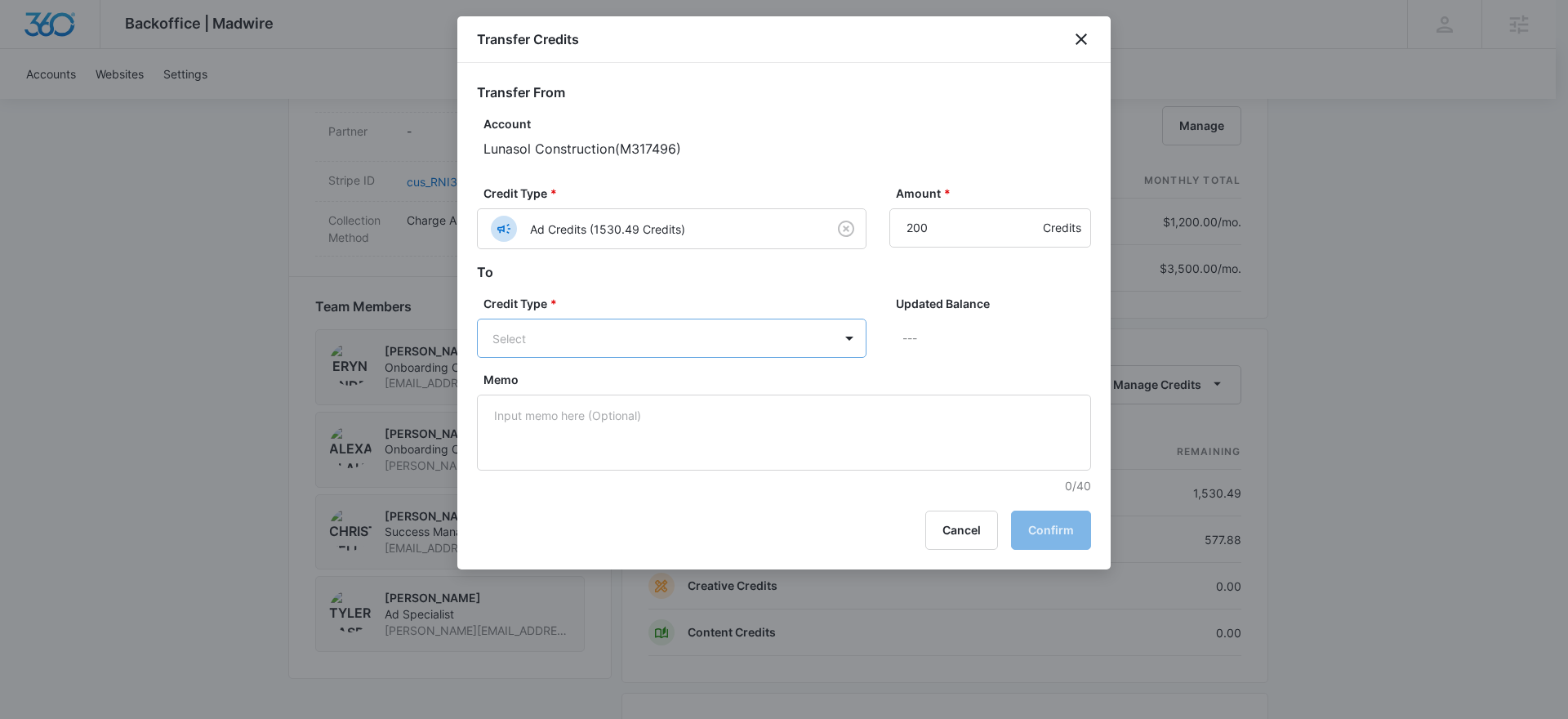
click at [592, 330] on body "Backoffice | Madwire Apps Settings Christian Kellogg Christian.Kellogg@madwire.…" at bounding box center [784, 208] width 1568 height 2378
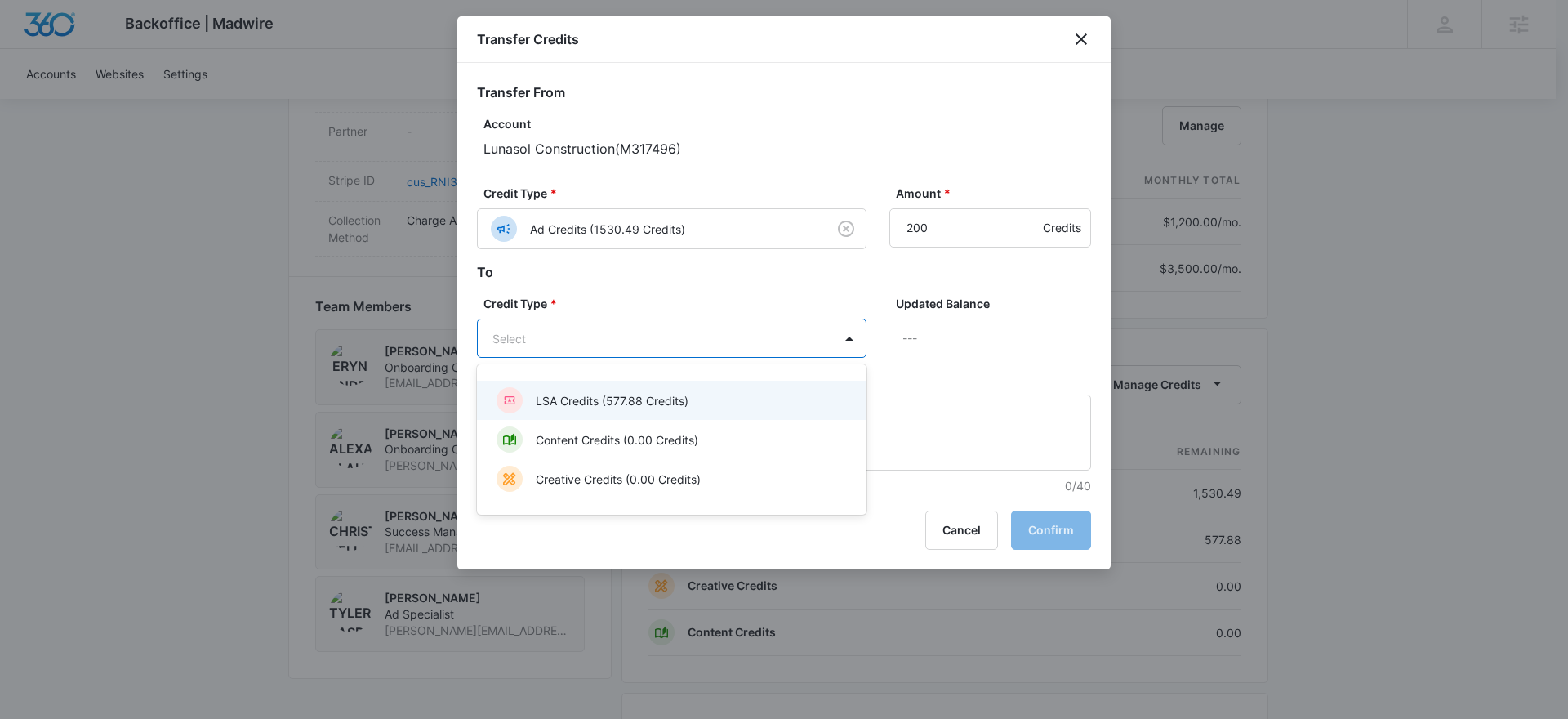
click at [587, 387] on div "LSA Credits (577.88 Credits)" at bounding box center [670, 400] width 347 height 26
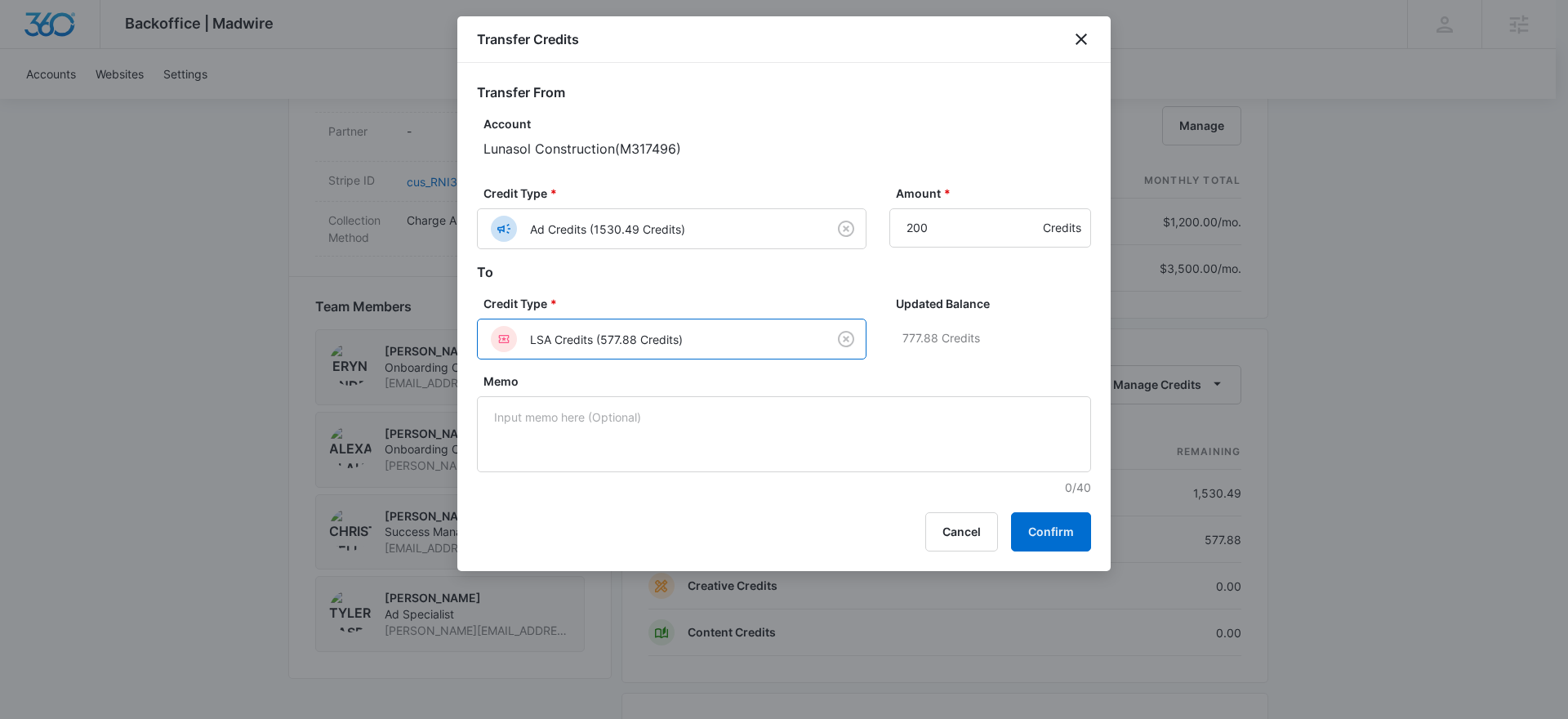
click at [1034, 324] on p "777.88 Credits" at bounding box center [996, 338] width 188 height 39
click at [1089, 535] on div "Transfer Credits Transfer From Account Lunasol Construction ( M317496 ) Credit …" at bounding box center [784, 293] width 653 height 555
click at [1067, 531] on button "Confirm" at bounding box center [1051, 532] width 80 height 39
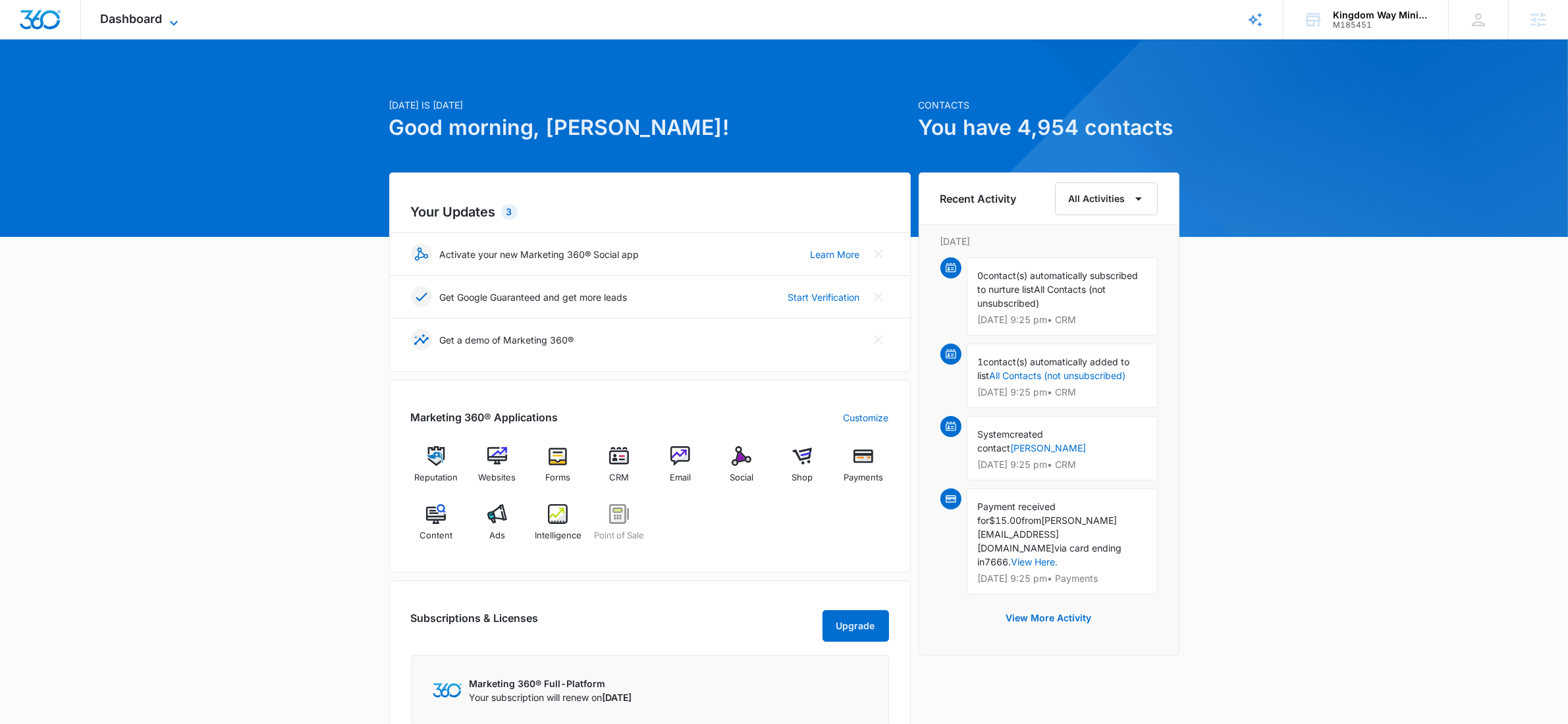
click at [150, 20] on span "Dashboard" at bounding box center [131, 19] width 62 height 14
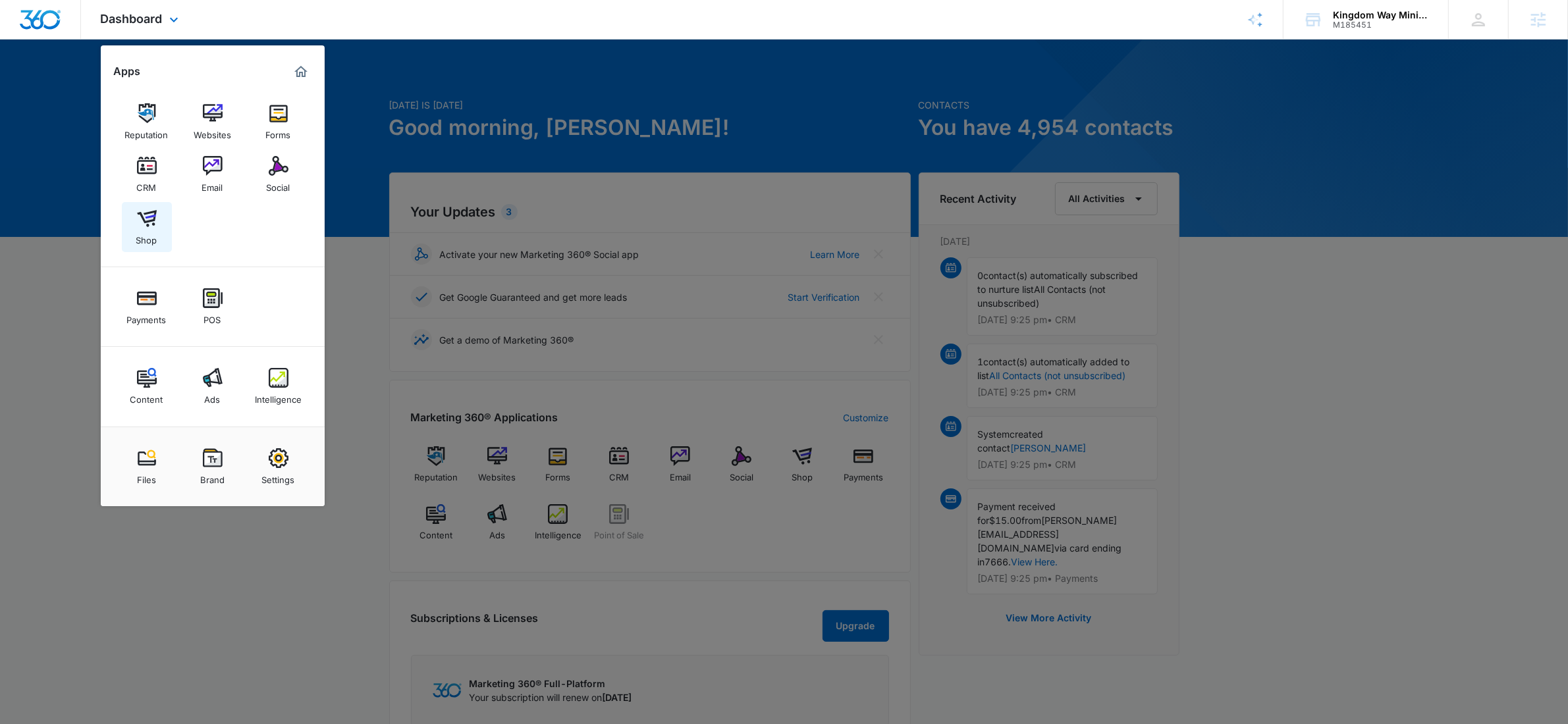
click at [132, 222] on link "Shop" at bounding box center [147, 227] width 50 height 50
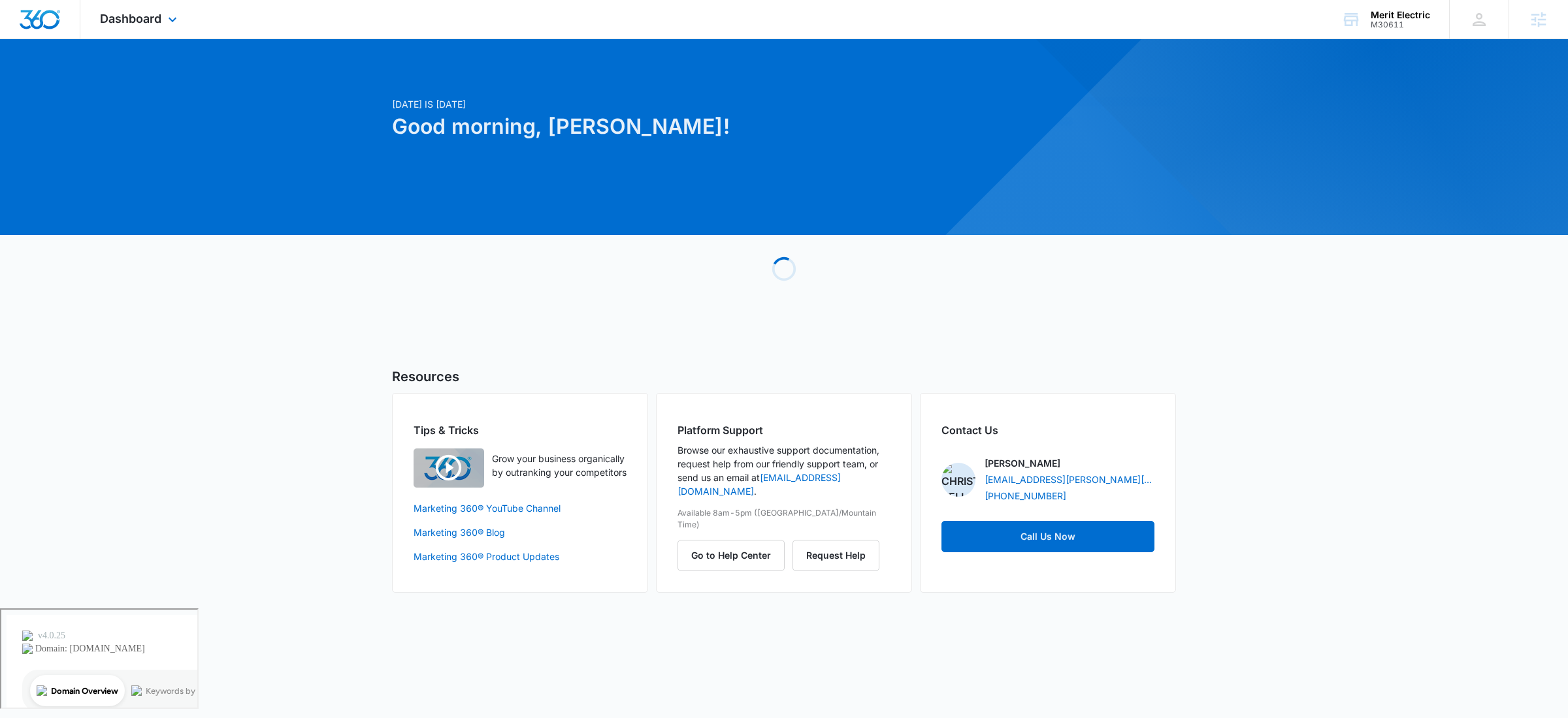
drag, startPoint x: 133, startPoint y: 1, endPoint x: 168, endPoint y: 27, distance: 43.6
click at [132, 1] on div "Dashboard Apps Reputation Websites Forms CRM Email Social Shop Payments POS Con…" at bounding box center [139, 19] width 119 height 38
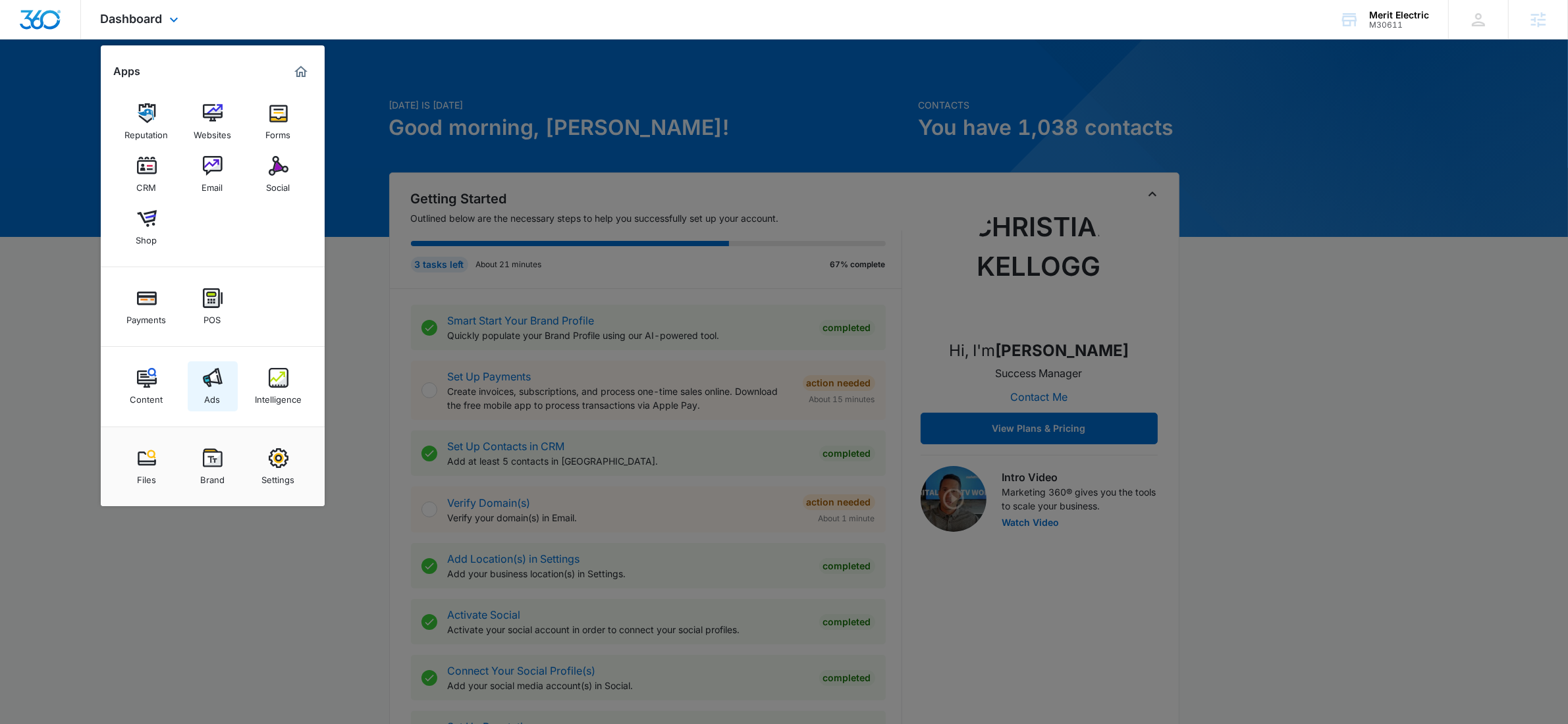
click at [203, 382] on link "Ads" at bounding box center [212, 386] width 50 height 50
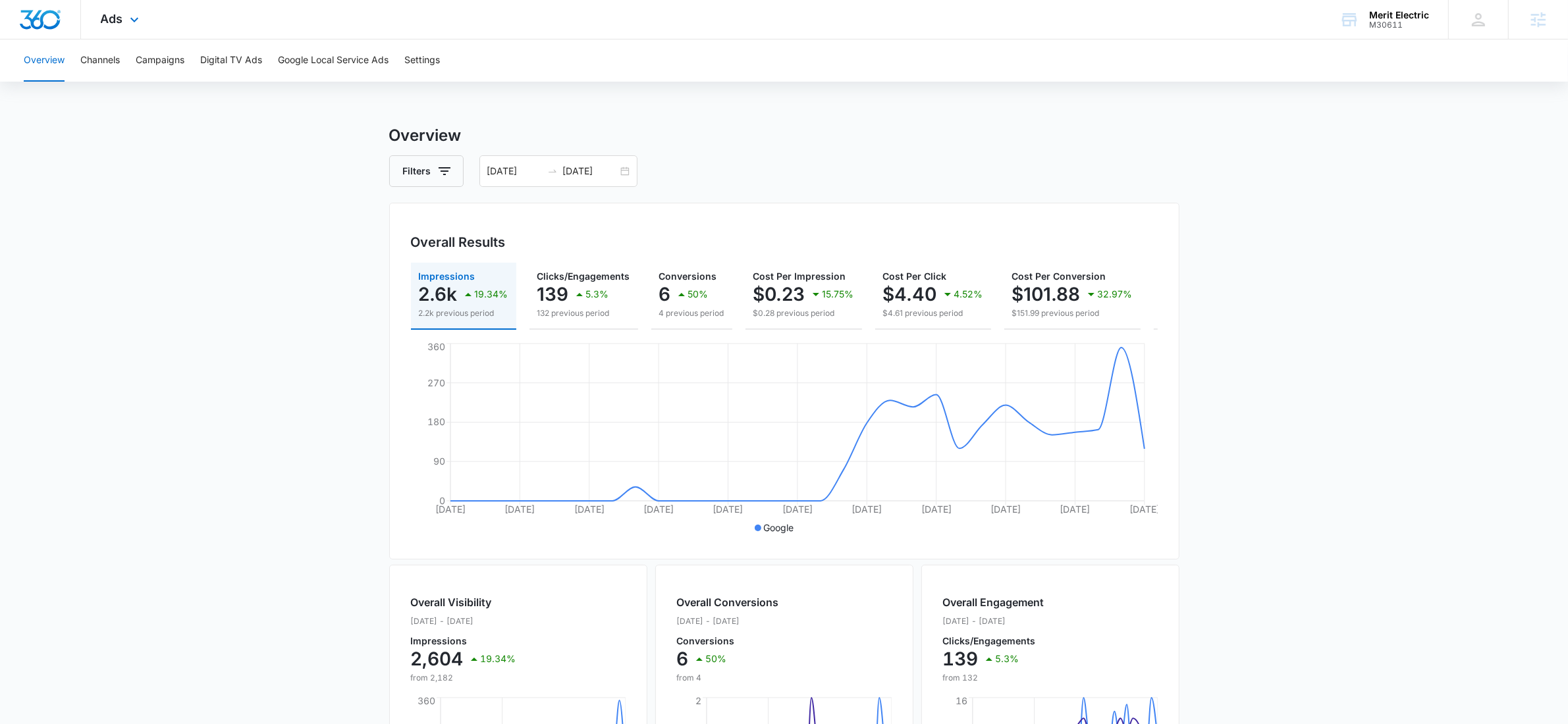
drag, startPoint x: 146, startPoint y: 16, endPoint x: 156, endPoint y: 28, distance: 15.6
click at [146, 17] on div "Ads Apps Reputation Websites Forms CRM Email Social Shop Payments POS Content A…" at bounding box center [121, 19] width 81 height 39
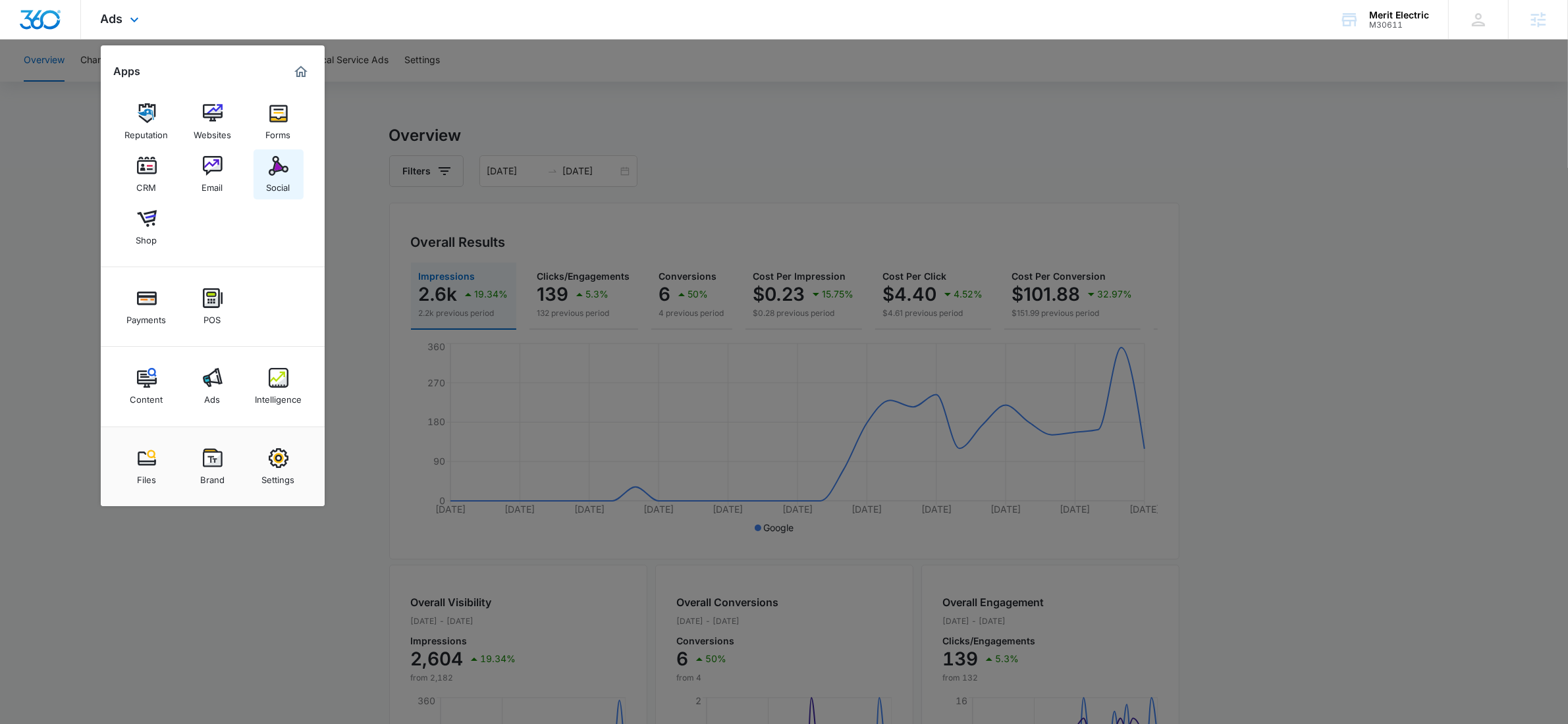
click at [255, 173] on link "Social" at bounding box center [278, 175] width 50 height 50
